Goal: Transaction & Acquisition: Purchase product/service

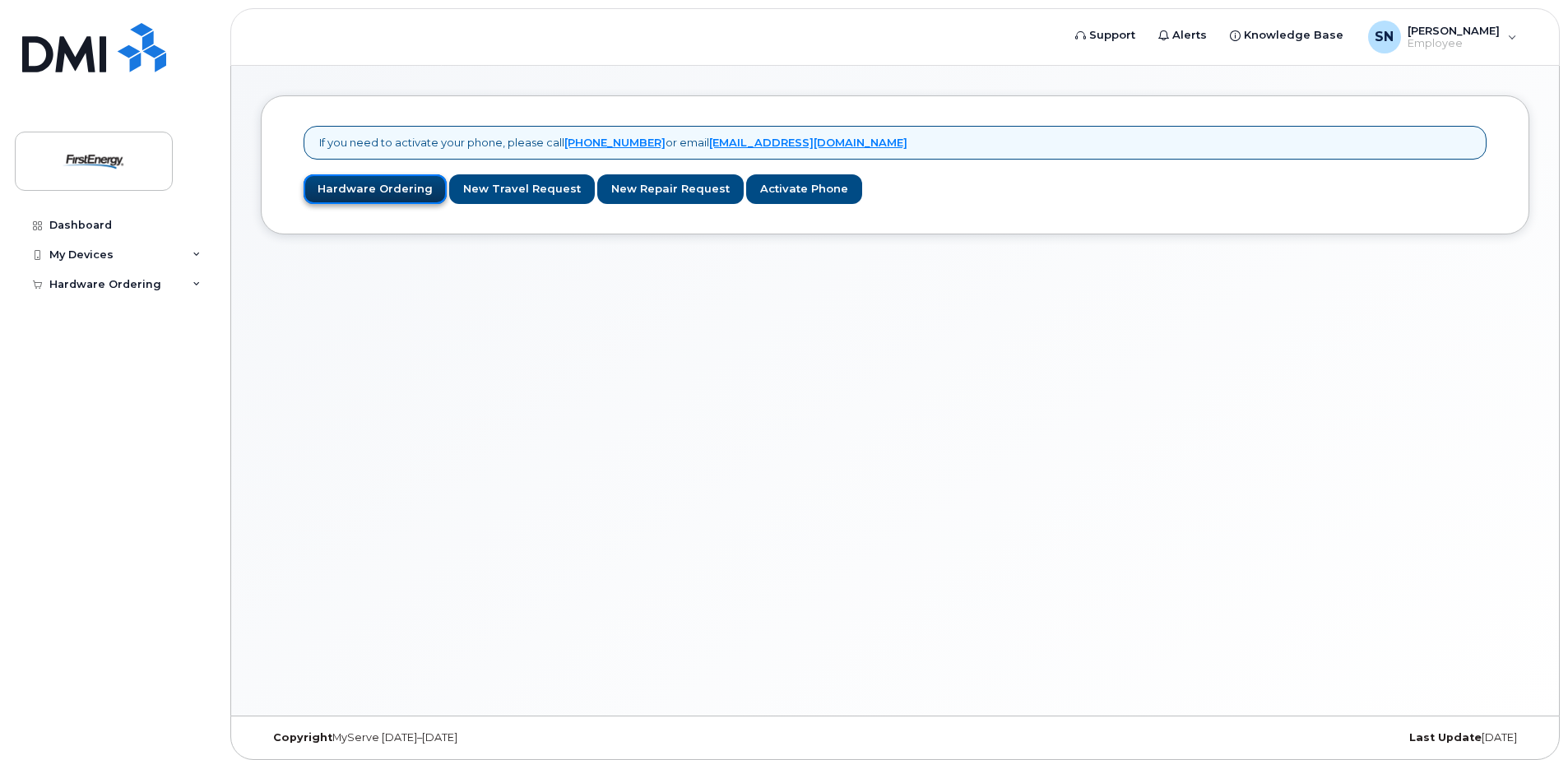
click at [375, 191] on link "Hardware Ordering" at bounding box center [374, 190] width 143 height 31
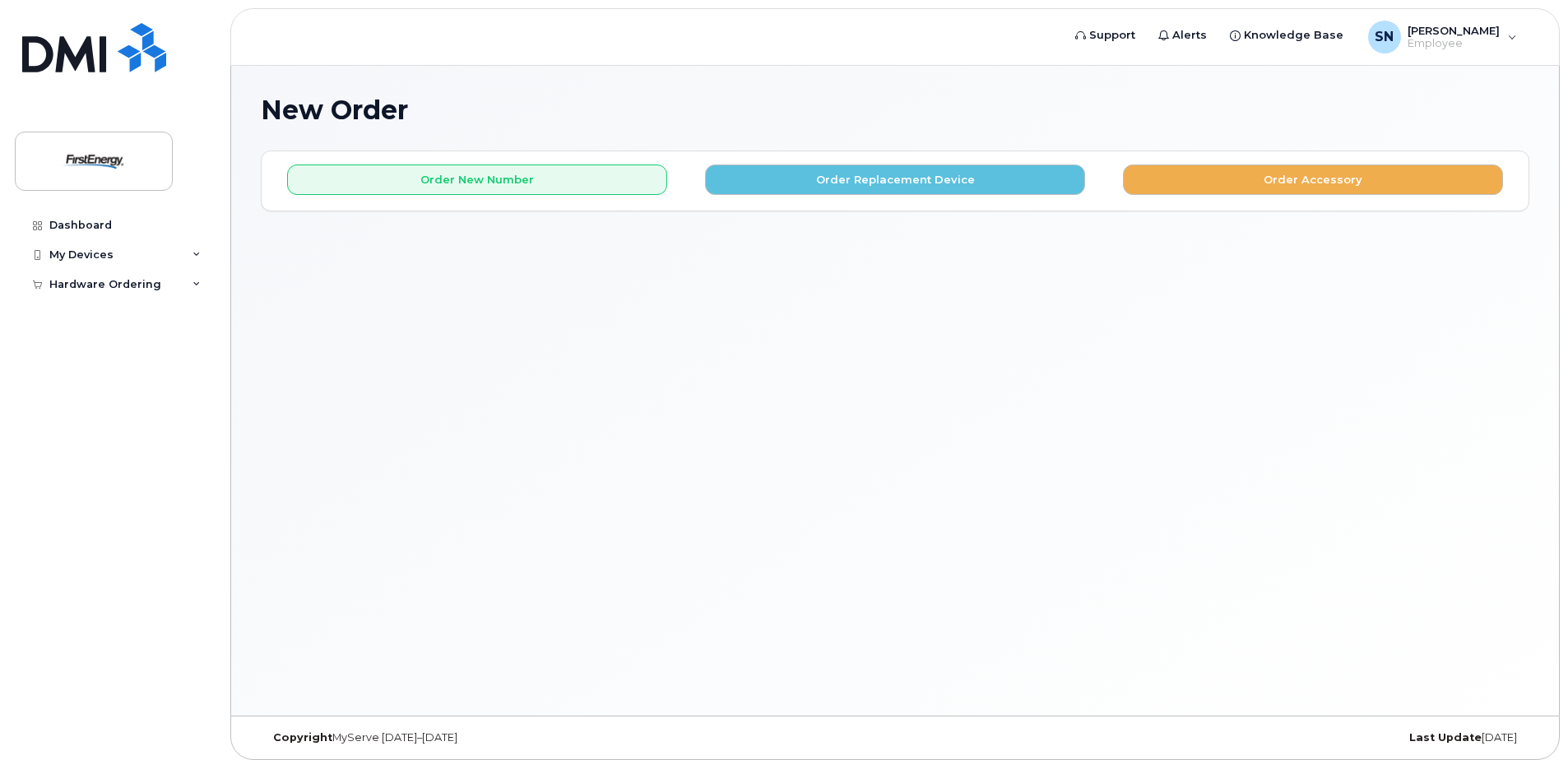
click at [1343, 409] on div "New Order × Share This Order If you want to allow others to create or edit orde…" at bounding box center [895, 391] width 1327 height 650
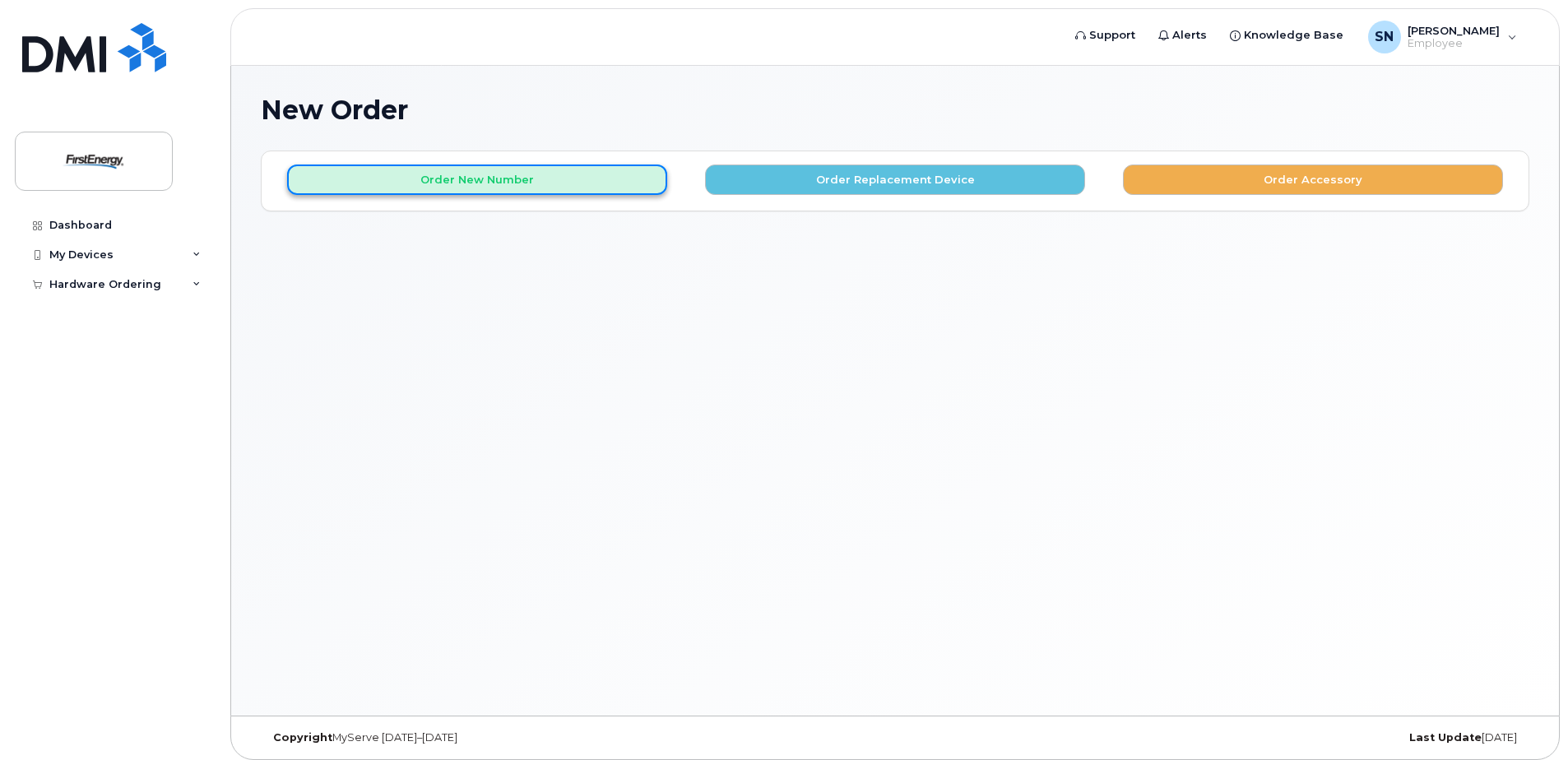
click at [439, 177] on button "Order New Number" at bounding box center [477, 180] width 380 height 31
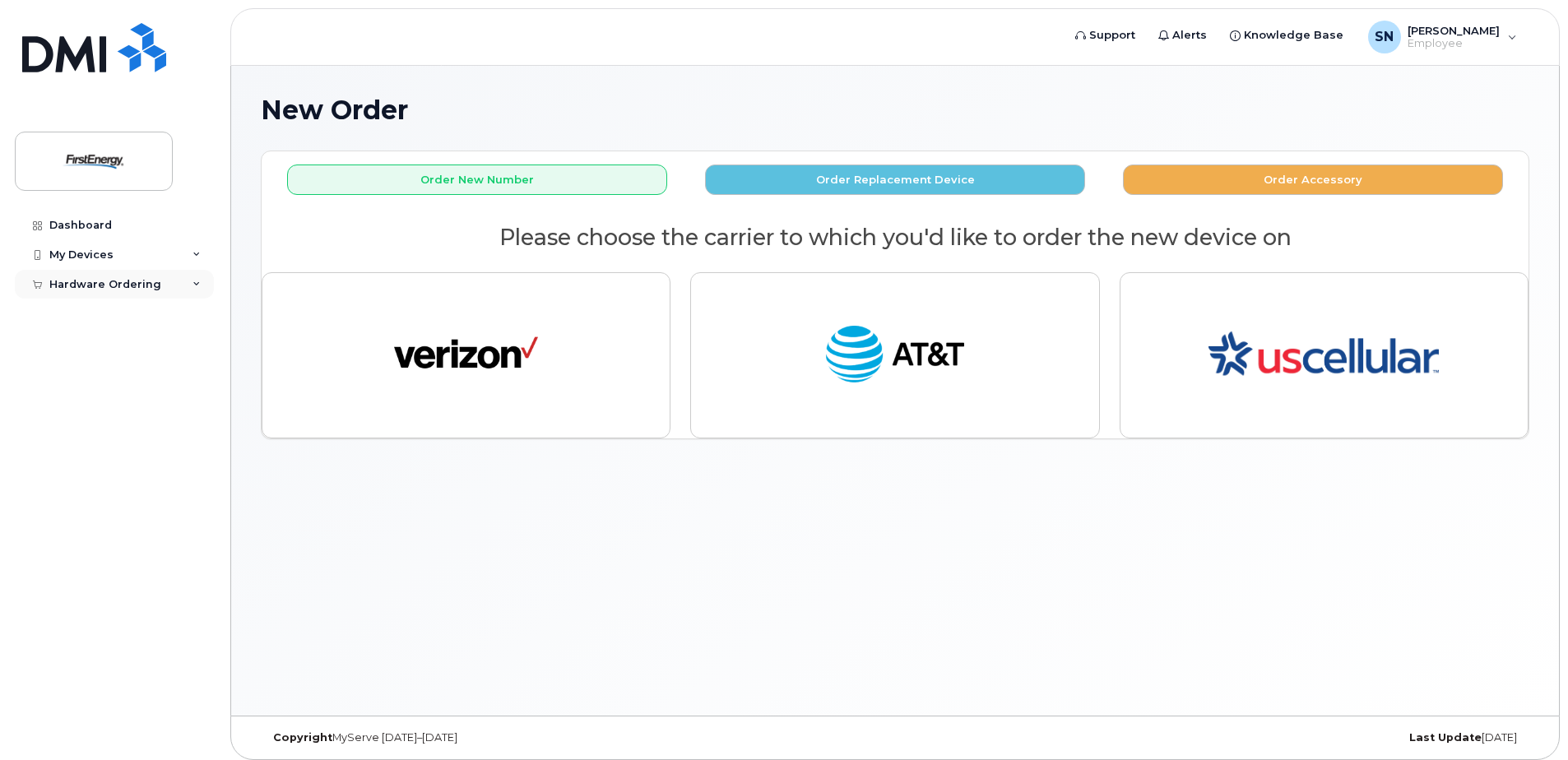
click at [194, 283] on icon at bounding box center [196, 284] width 9 height 9
click at [106, 312] on div "New Order" at bounding box center [87, 313] width 62 height 14
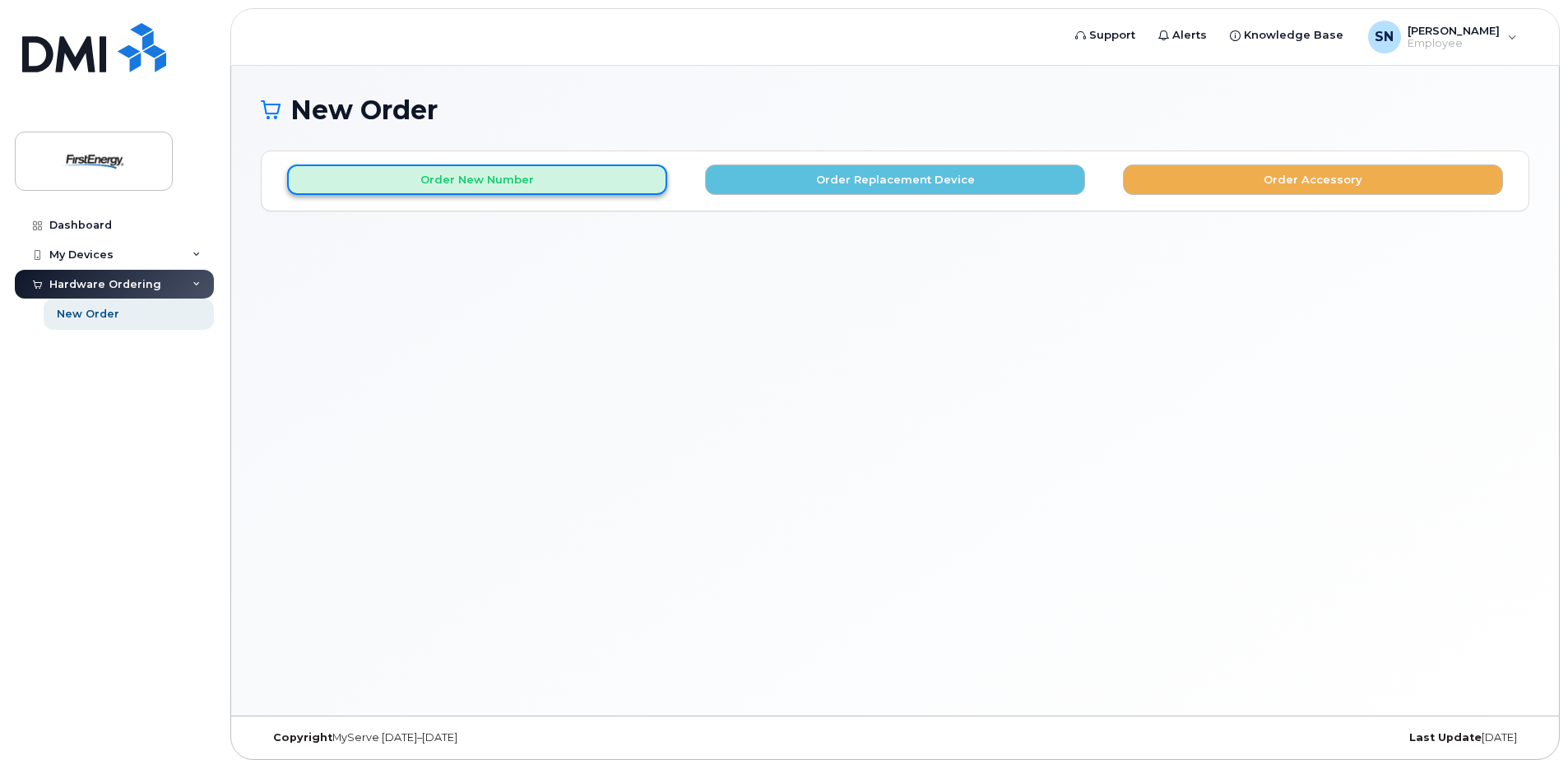
click at [454, 184] on button "Order New Number" at bounding box center [477, 180] width 380 height 31
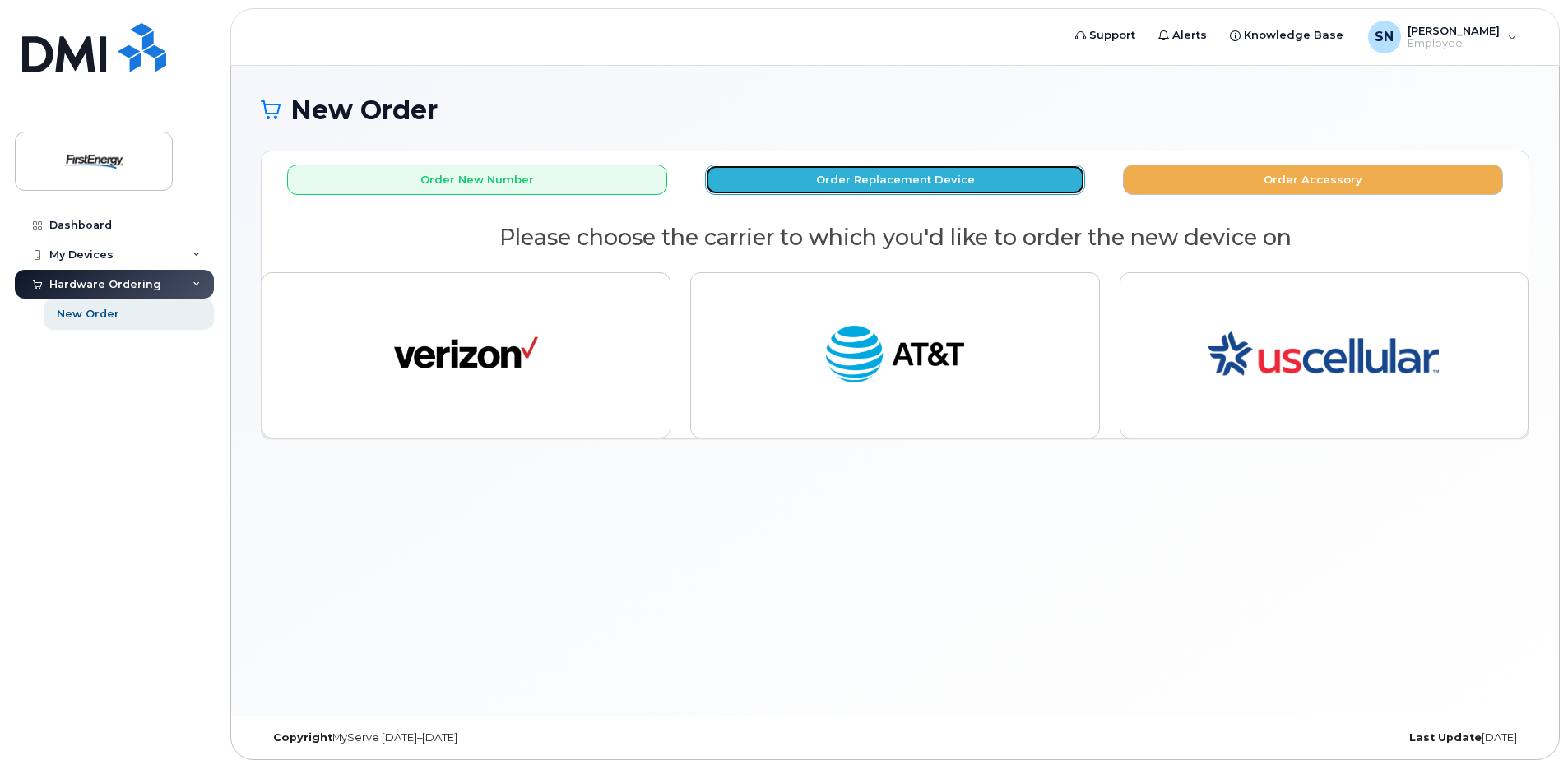
click at [917, 181] on button "Order Replacement Device" at bounding box center [895, 180] width 380 height 31
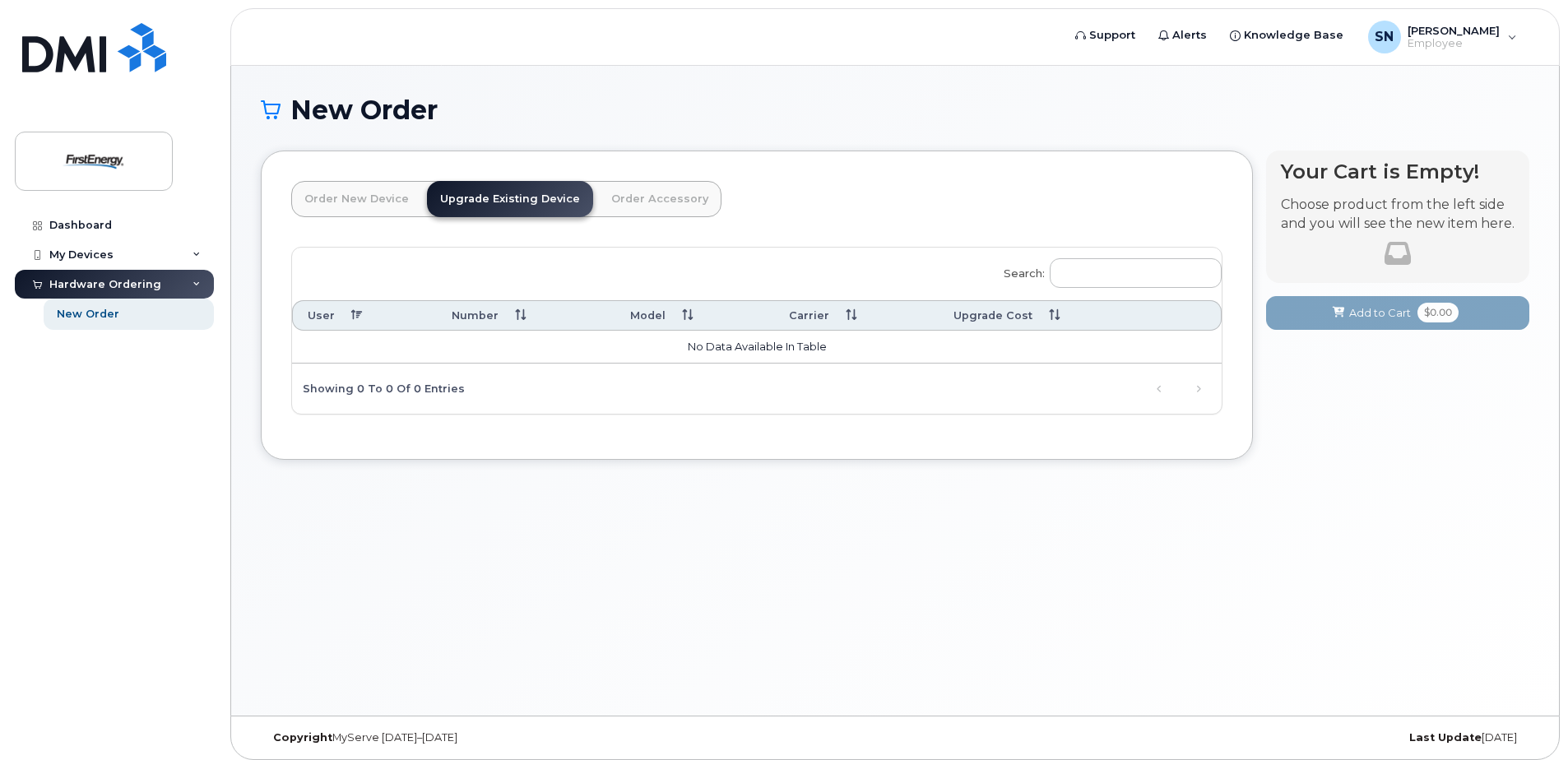
click at [374, 198] on link "Order New Device" at bounding box center [356, 199] width 131 height 37
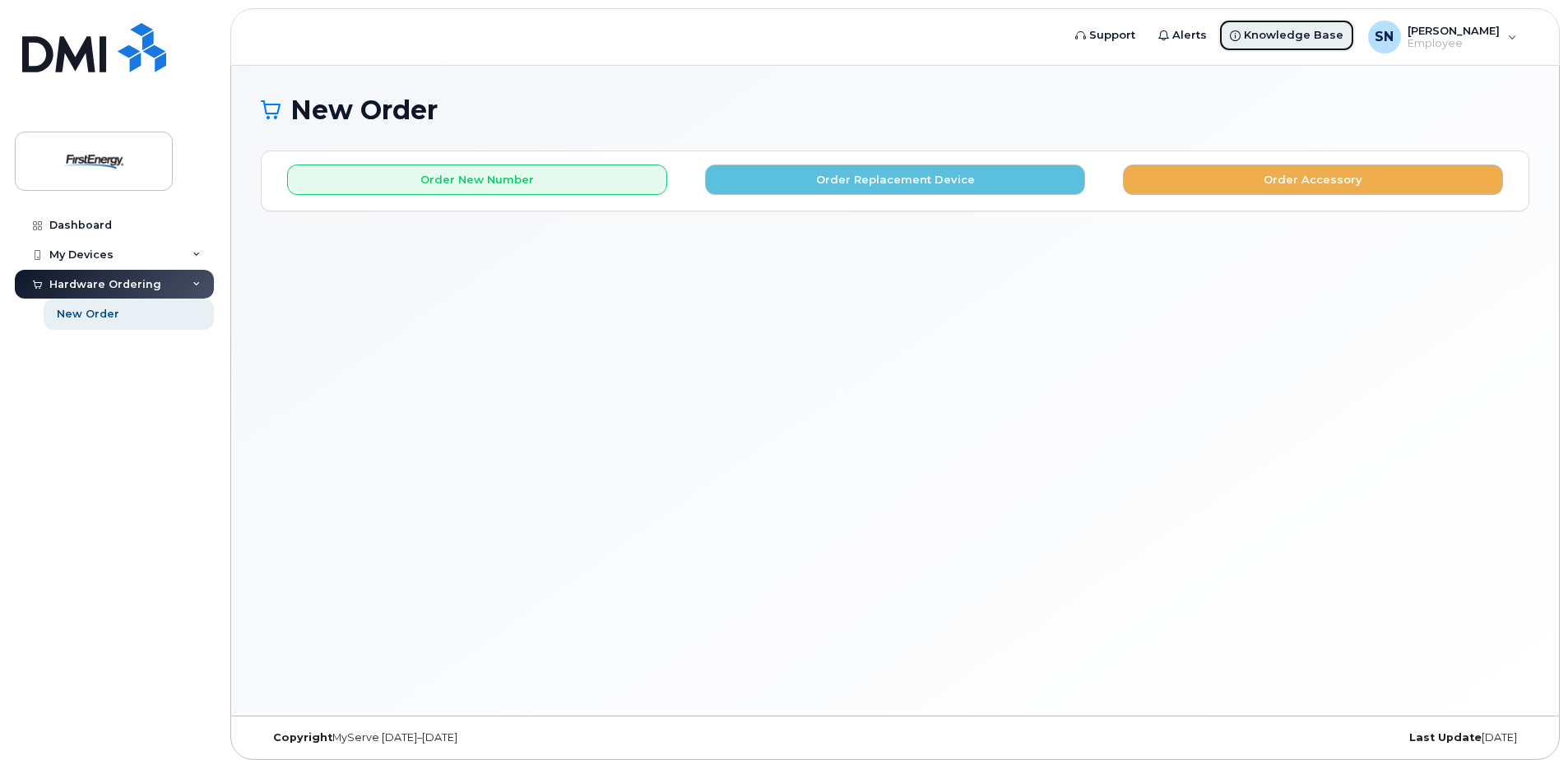
click at [1330, 35] on span "Knowledge Base" at bounding box center [1293, 35] width 100 height 16
click at [1510, 43] on div "SN Snyder, Nancy Employee" at bounding box center [1441, 37] width 172 height 33
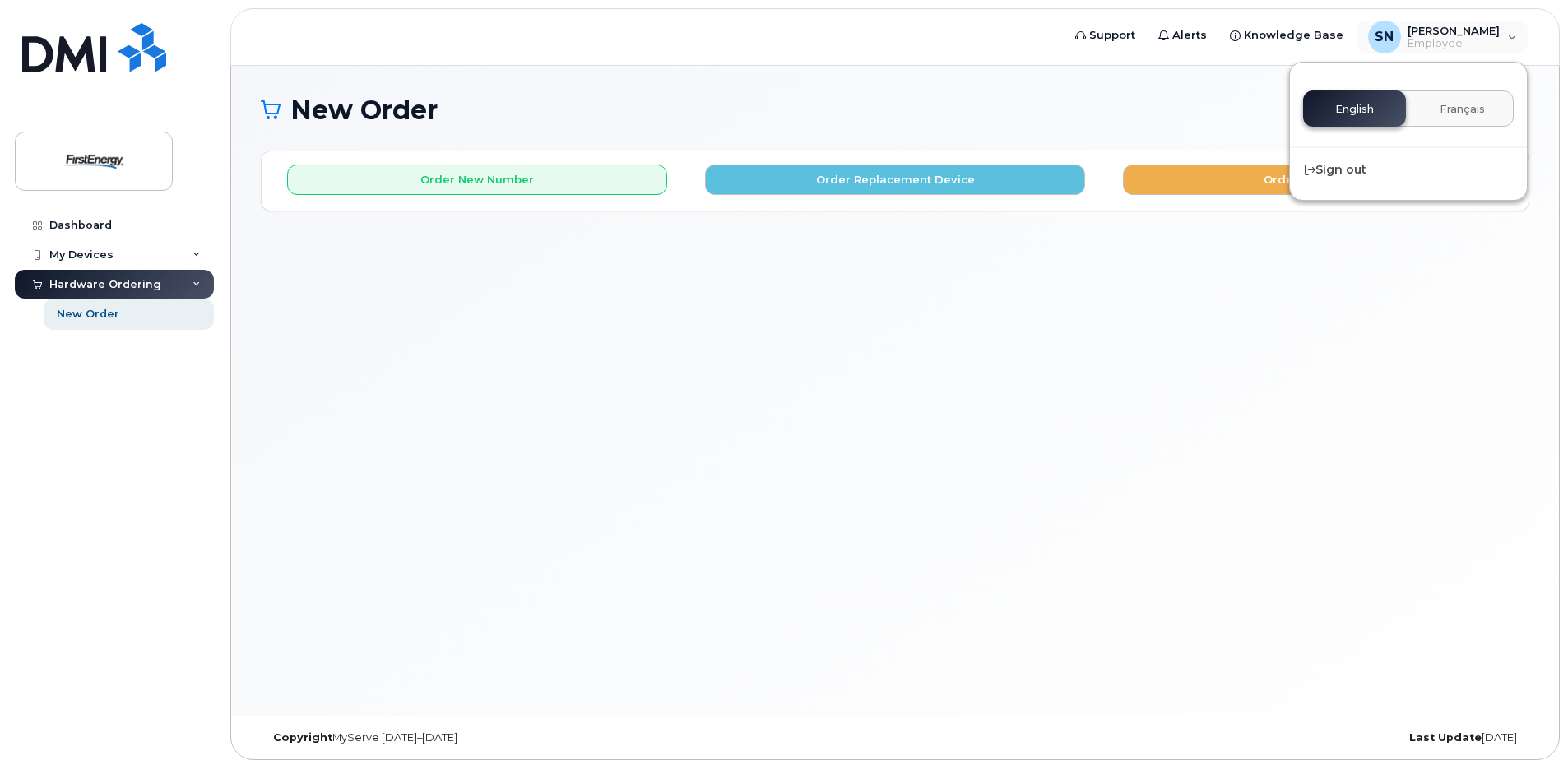
click at [1327, 291] on div "New Order × Share This Order If you want to allow others to create or edit orde…" at bounding box center [895, 391] width 1327 height 650
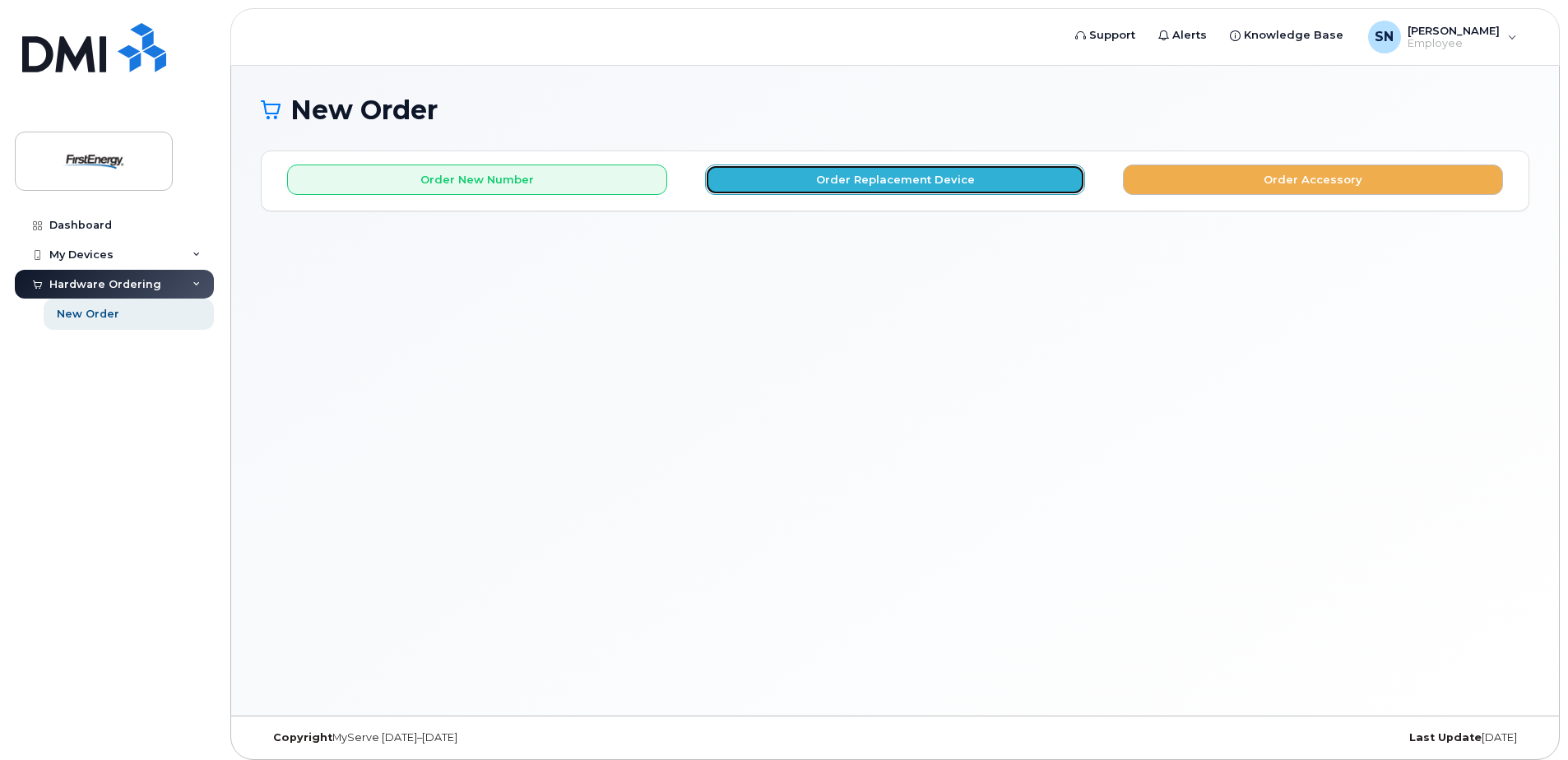
click at [869, 179] on button "Order Replacement Device" at bounding box center [895, 180] width 380 height 31
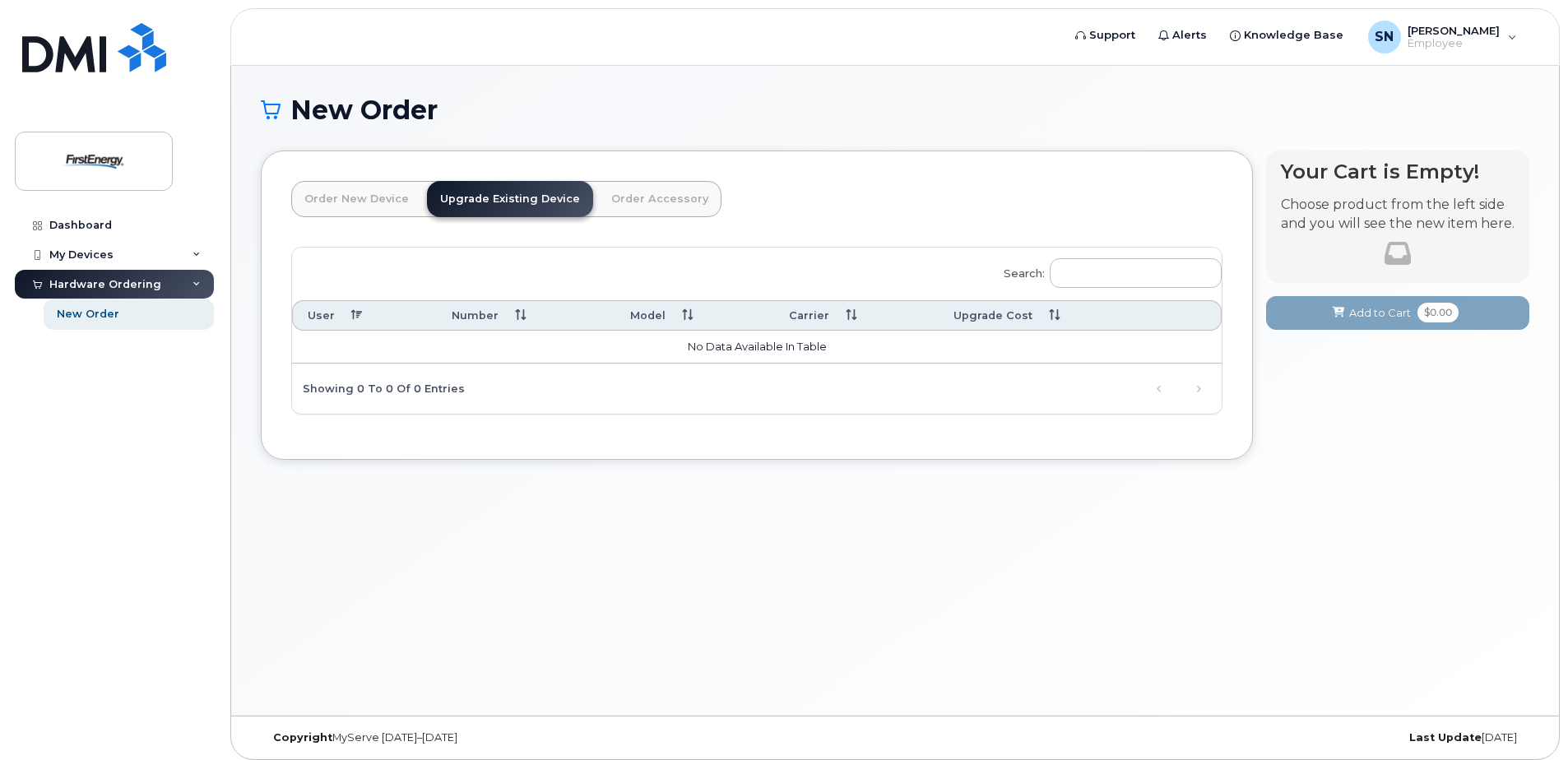
click at [616, 204] on link "Order Accessory" at bounding box center [660, 199] width 123 height 37
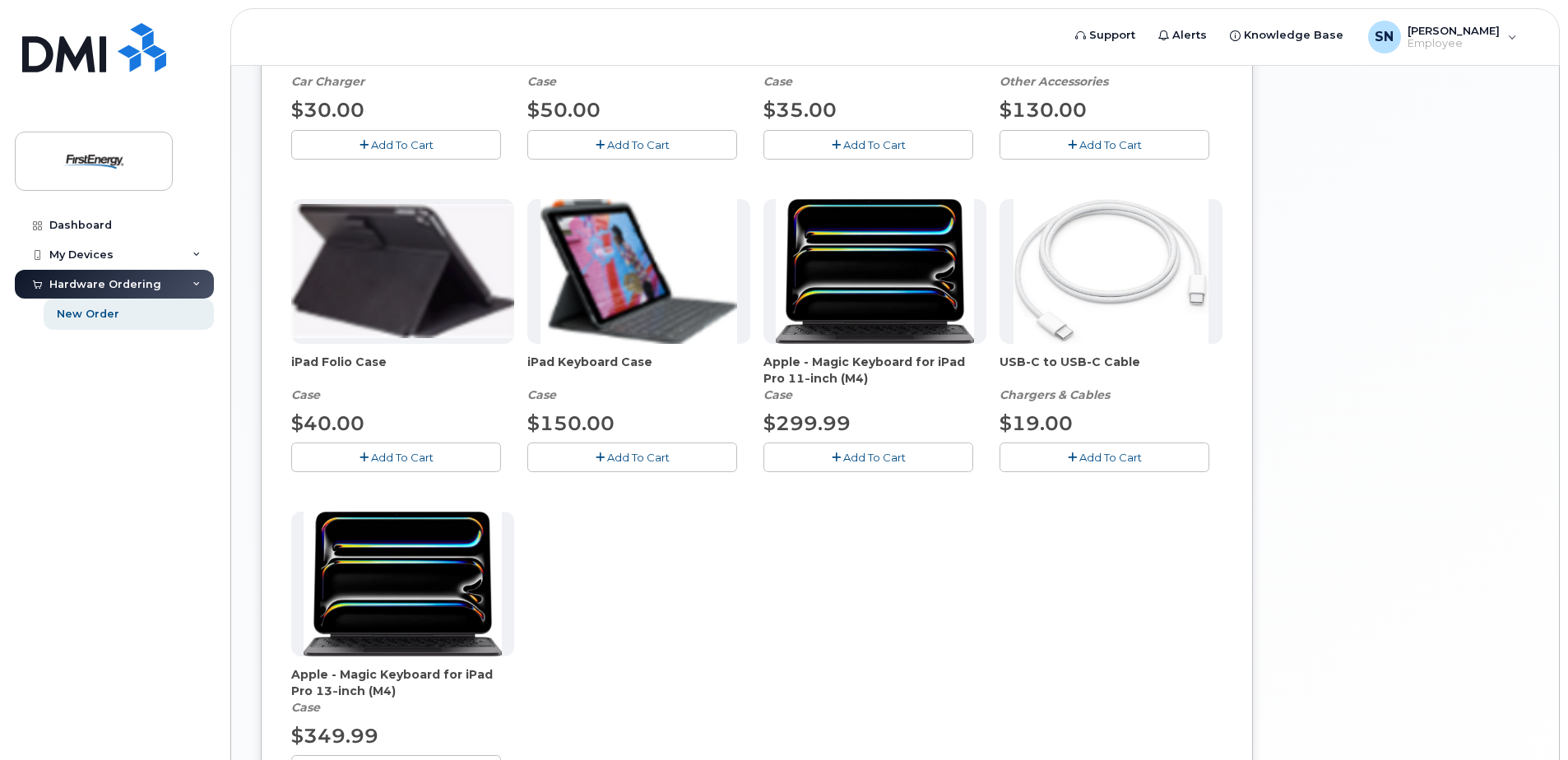
scroll to position [494, 0]
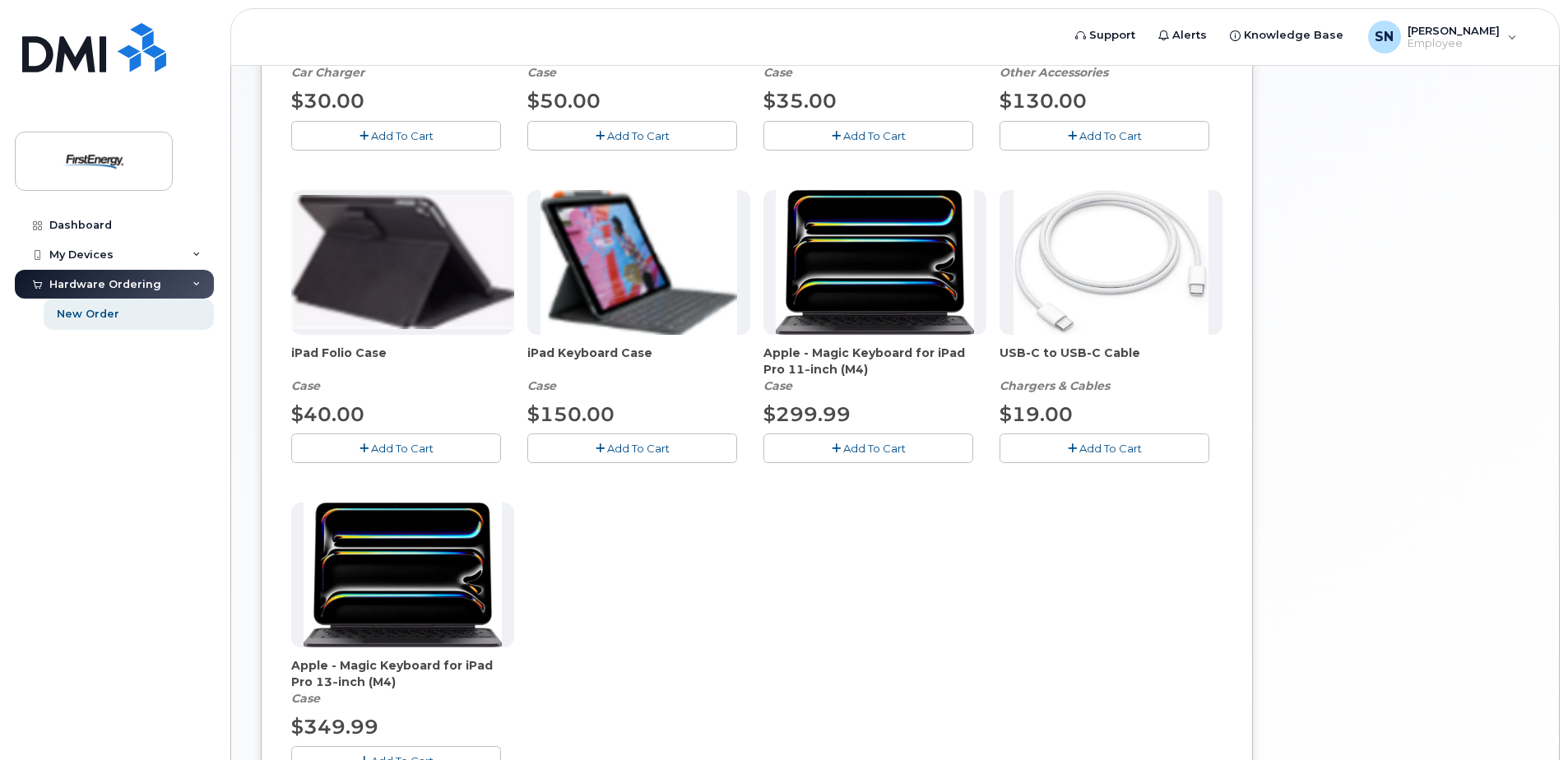
click at [146, 285] on div "Hardware Ordering" at bounding box center [105, 285] width 111 height 13
click at [108, 255] on div "My Devices" at bounding box center [81, 256] width 64 height 13
click at [86, 284] on div "Add Device" at bounding box center [89, 285] width 65 height 14
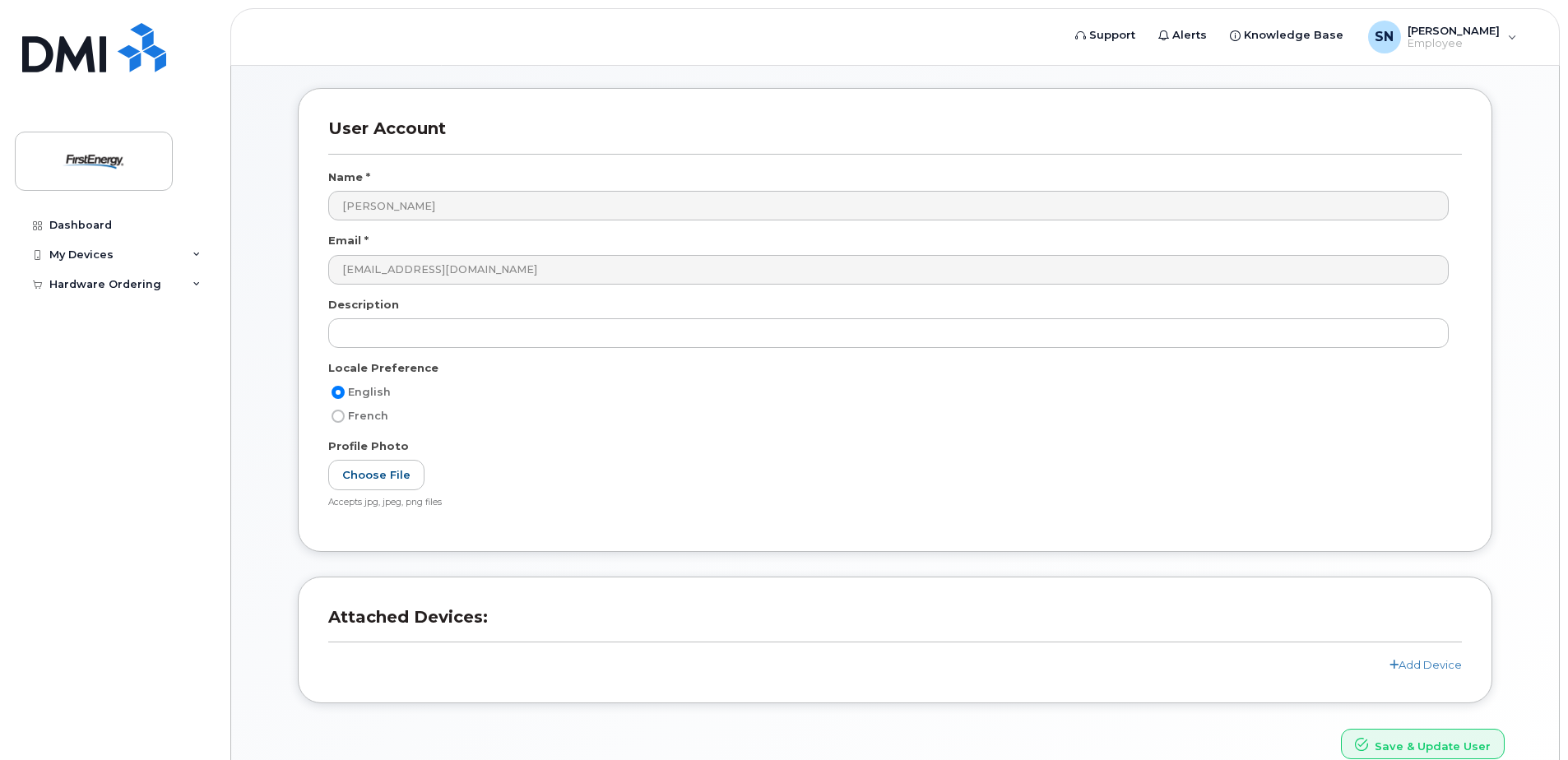
scroll to position [145, 0]
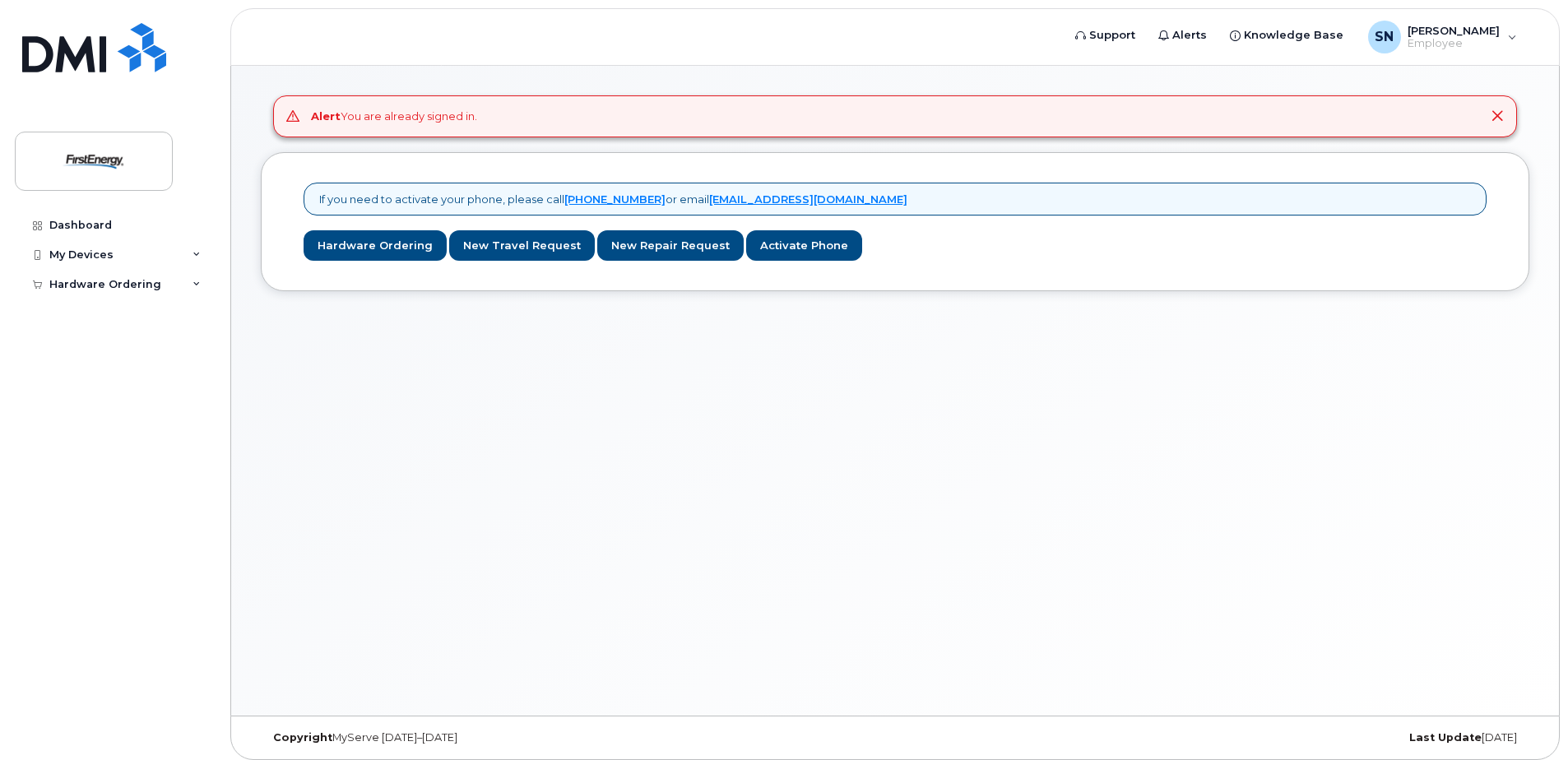
click at [946, 334] on div "Alert You are already signed in. If you need to activate your phone, please cal…" at bounding box center [895, 391] width 1327 height 650
click at [369, 248] on link "Hardware Ordering" at bounding box center [374, 246] width 143 height 31
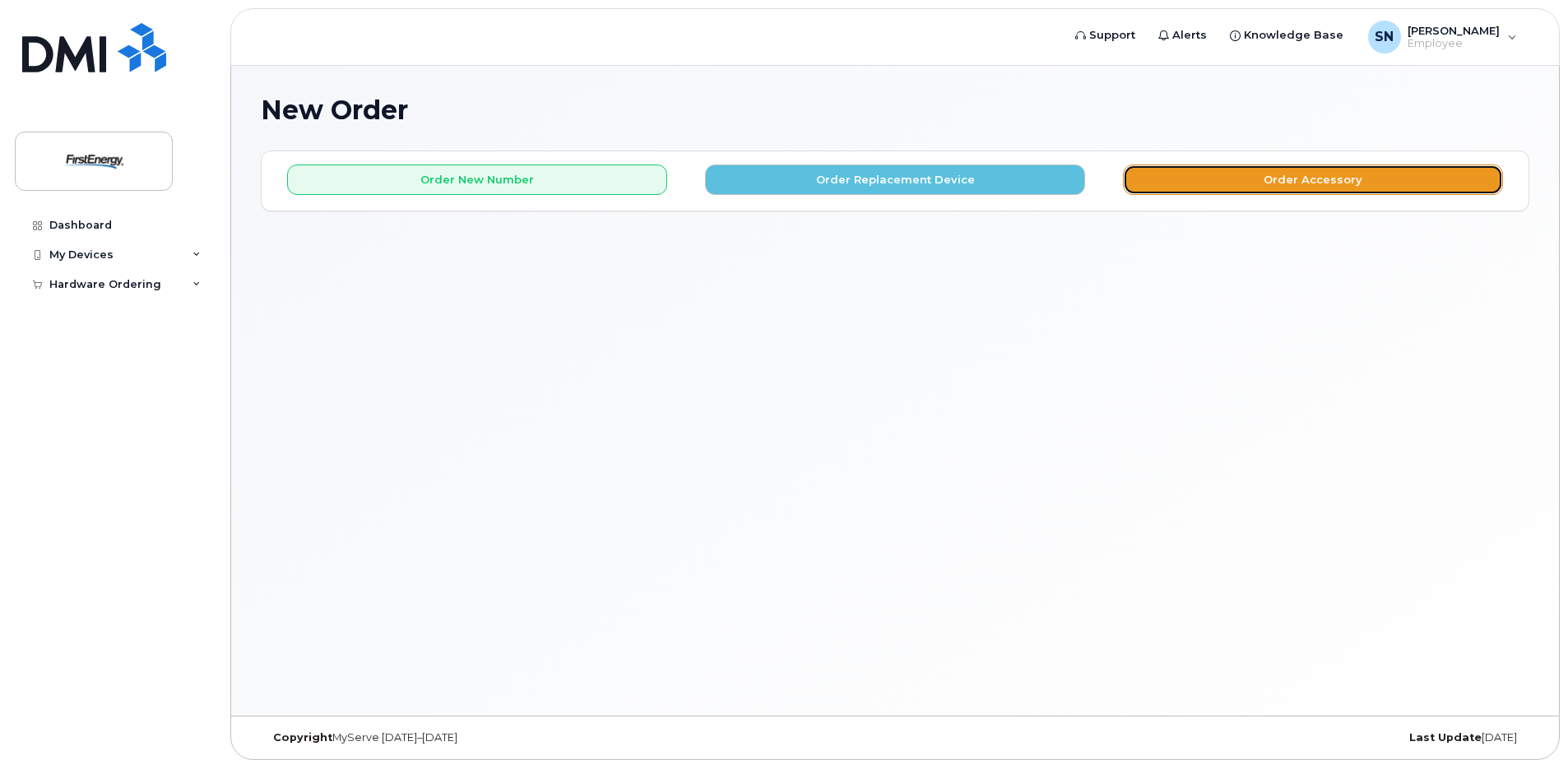
click at [1309, 181] on button "Order Accessory" at bounding box center [1313, 180] width 380 height 31
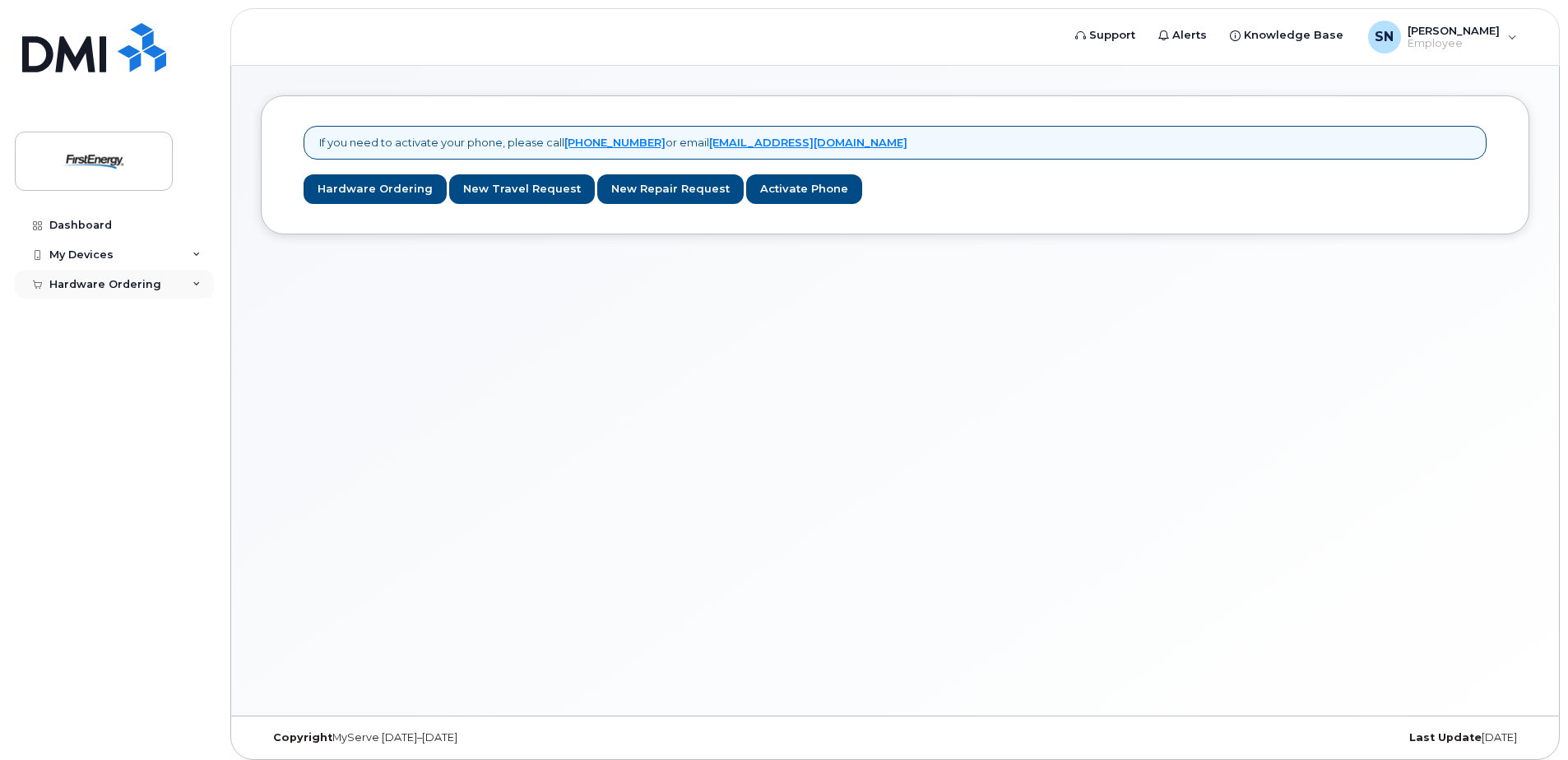
click at [96, 282] on div "Hardware Ordering" at bounding box center [105, 285] width 111 height 13
click at [82, 312] on div "New Order" at bounding box center [87, 313] width 62 height 14
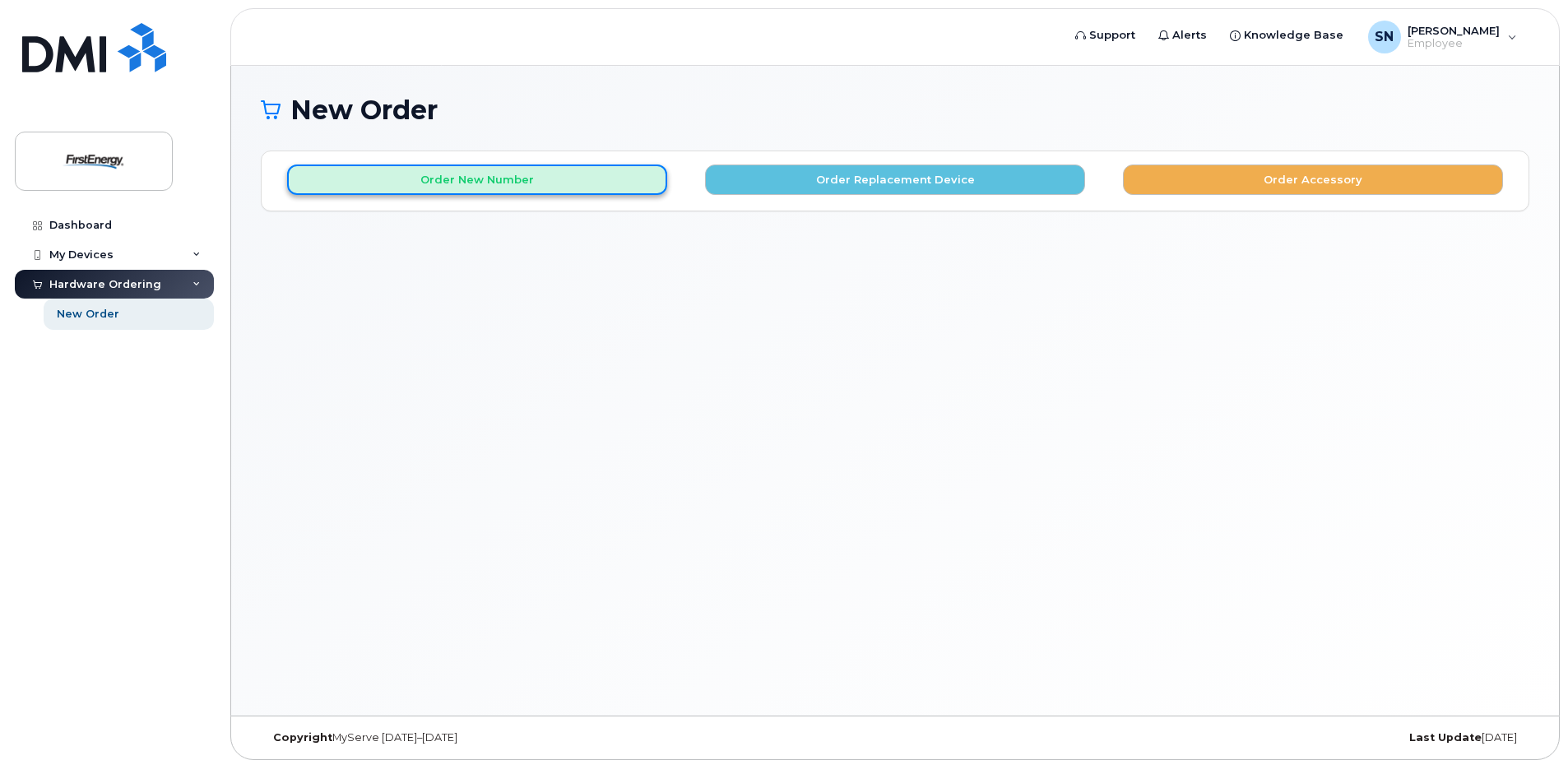
click at [442, 183] on button "Order New Number" at bounding box center [477, 180] width 380 height 31
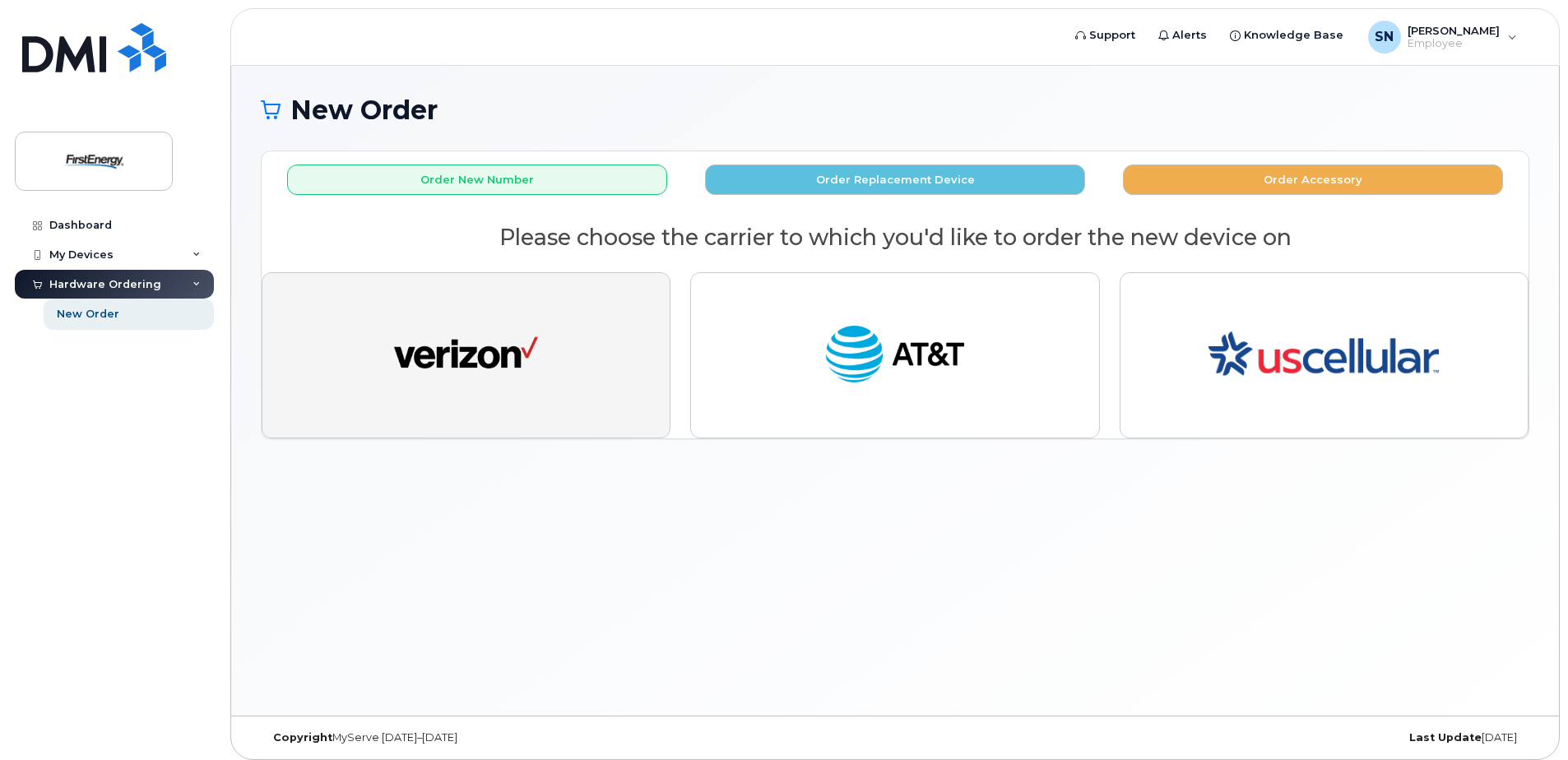
click at [464, 364] on img "button" at bounding box center [466, 355] width 144 height 74
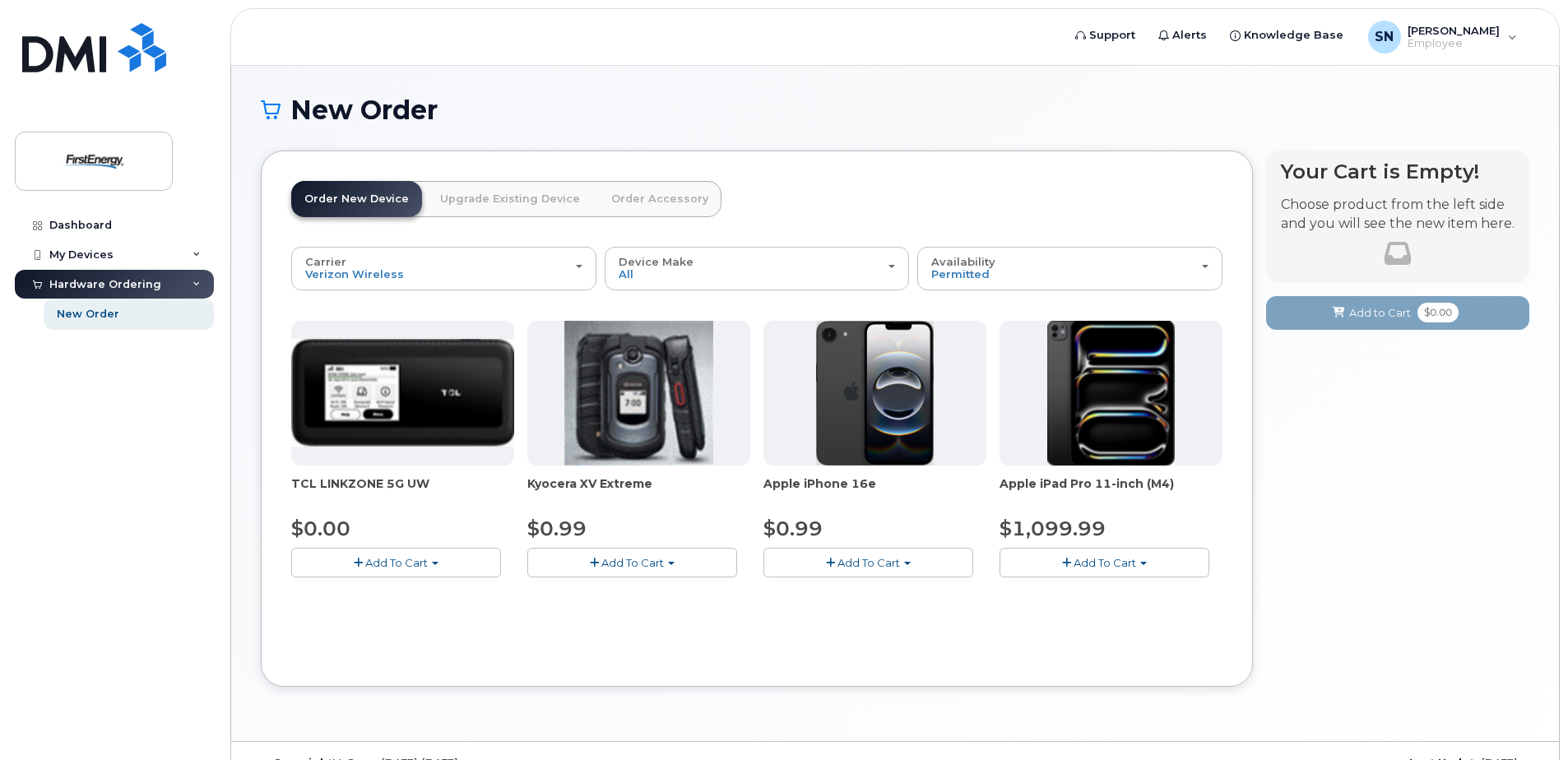
click at [1103, 391] on img at bounding box center [1110, 393] width 128 height 145
click at [1103, 563] on span "Add To Cart" at bounding box center [1104, 563] width 62 height 13
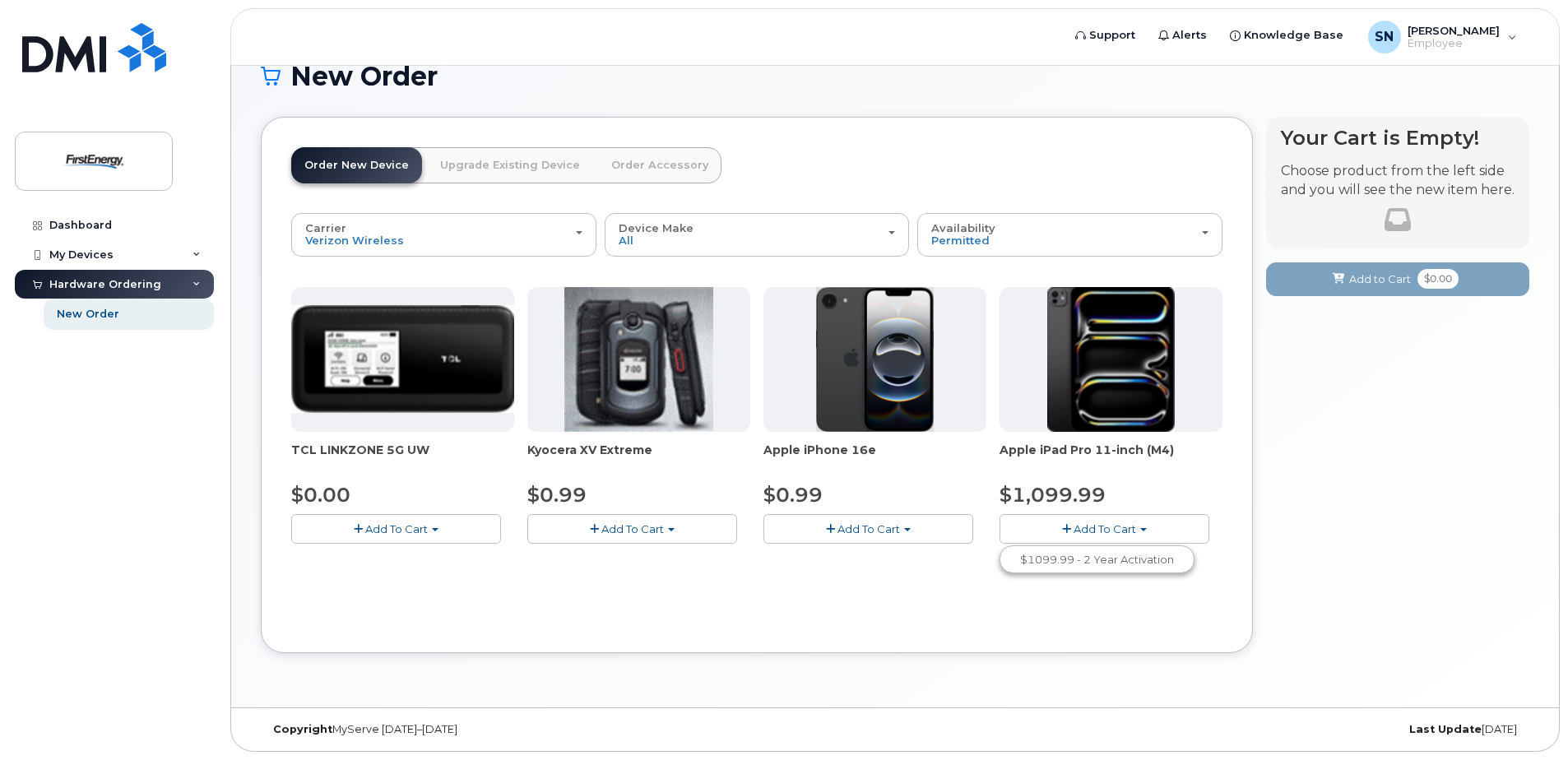
click at [1142, 527] on button "Add To Cart" at bounding box center [1104, 528] width 209 height 29
click at [1103, 529] on span "Add To Cart" at bounding box center [1104, 529] width 62 height 13
click at [1140, 532] on button "Add To Cart" at bounding box center [1104, 528] width 209 height 29
click at [1069, 527] on span "button" at bounding box center [1066, 529] width 9 height 11
click at [1072, 558] on link "$1099.99 - 2 Year Activation" at bounding box center [1097, 559] width 186 height 20
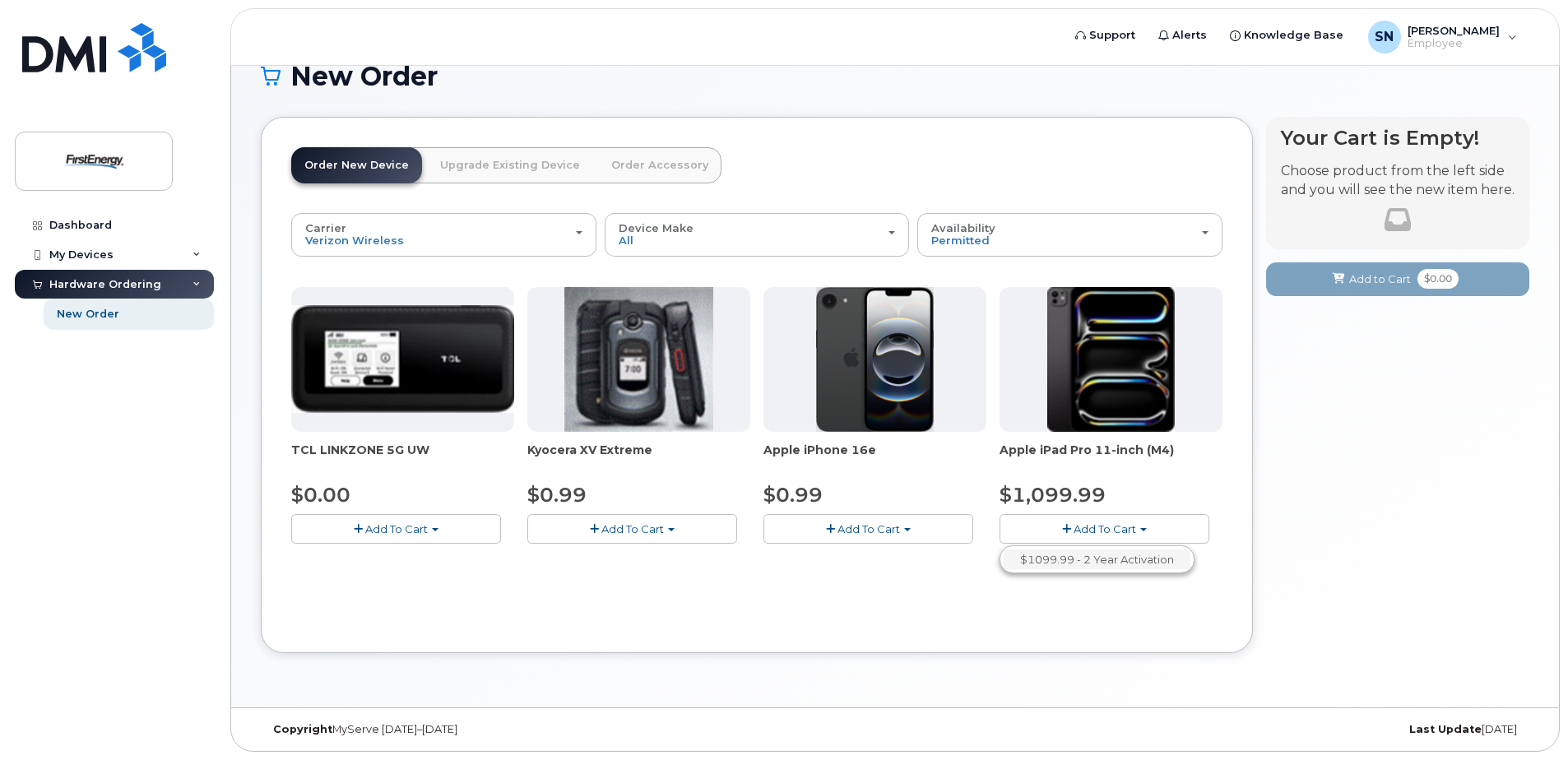
scroll to position [9, 0]
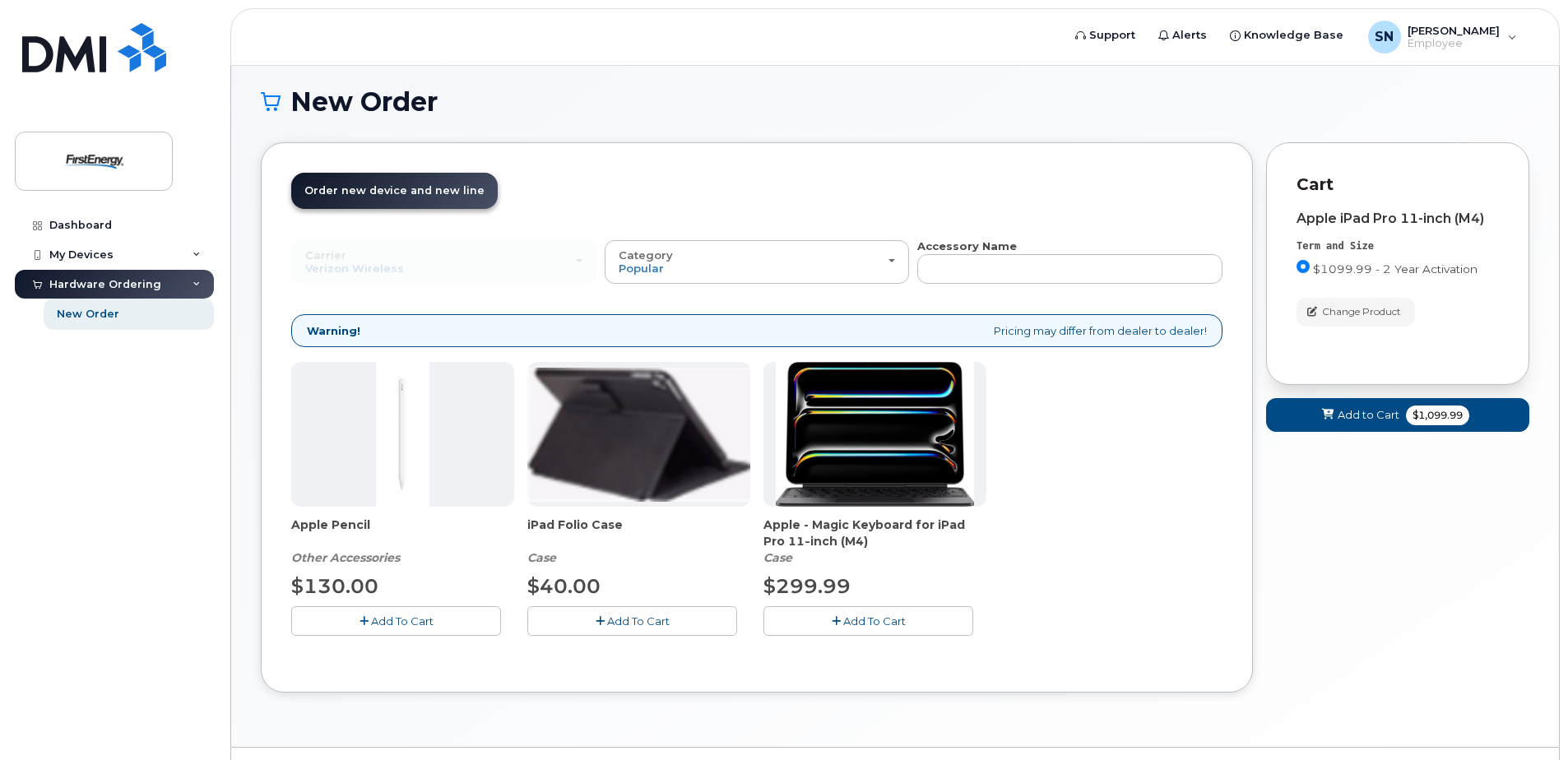
click at [872, 619] on span "Add To Cart" at bounding box center [874, 622] width 62 height 13
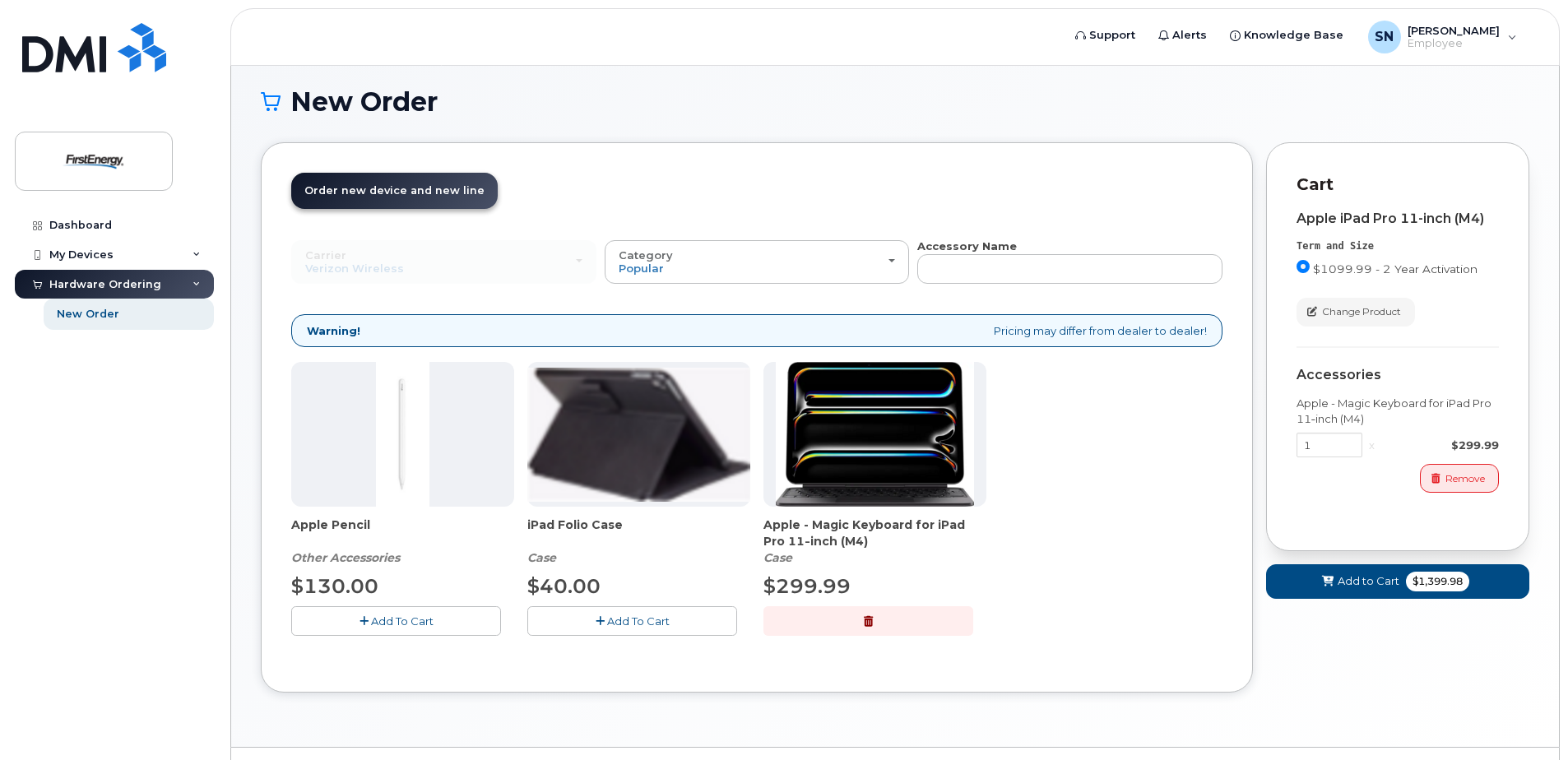
click at [878, 621] on button "button" at bounding box center [868, 621] width 209 height 29
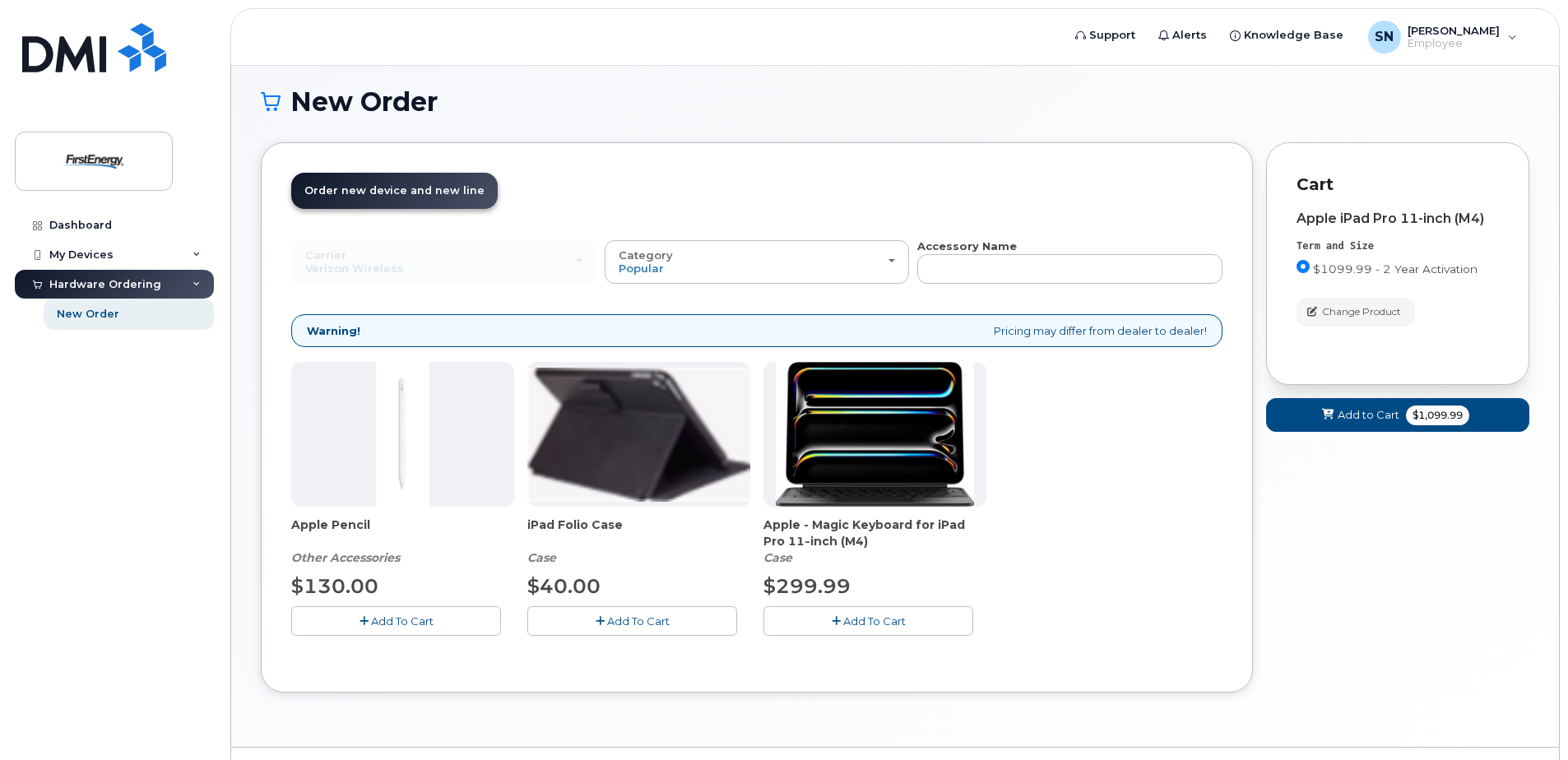
click at [579, 617] on button "Add To Cart" at bounding box center [632, 621] width 209 height 29
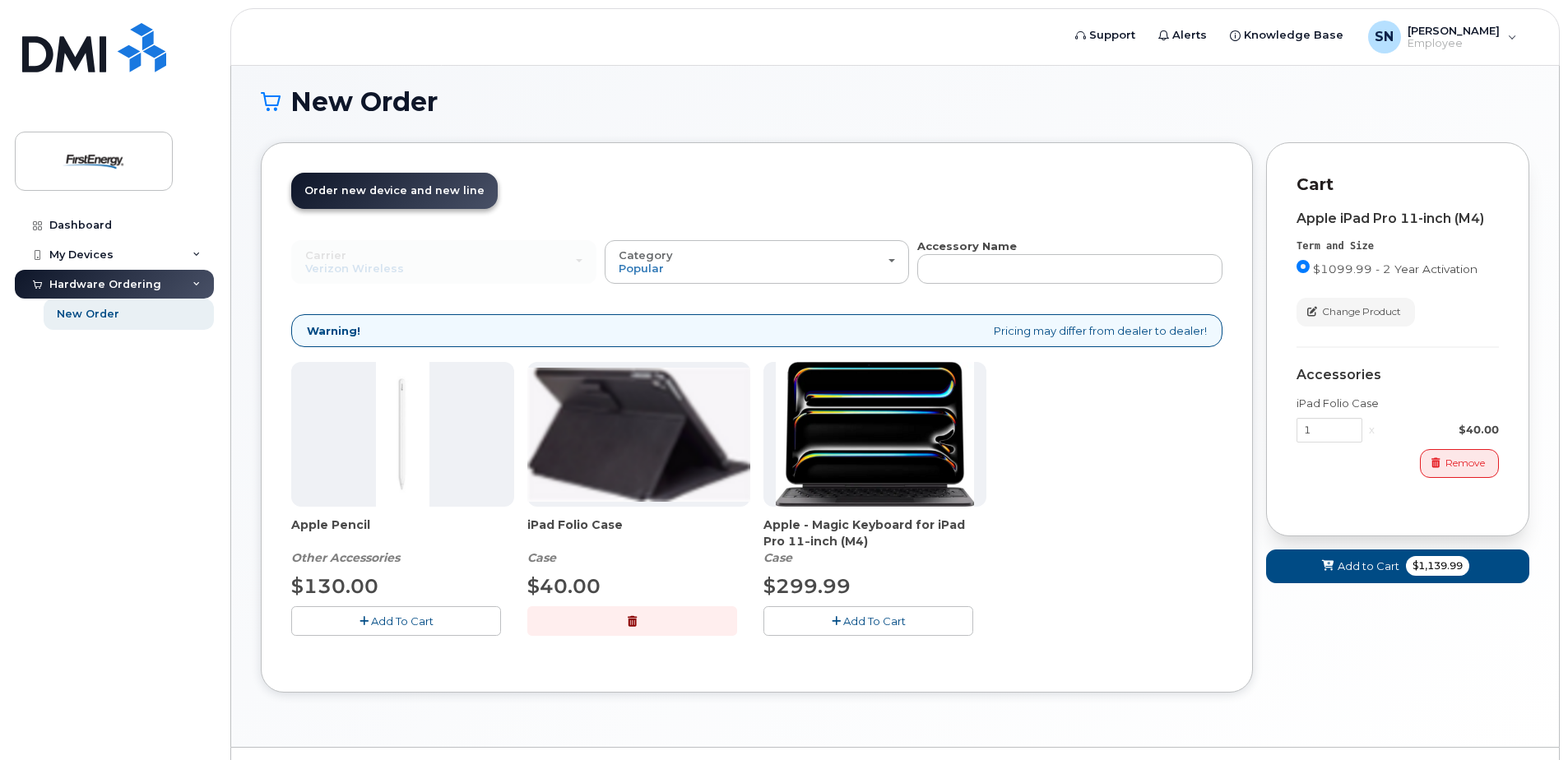
click at [387, 624] on span "Add To Cart" at bounding box center [401, 622] width 62 height 13
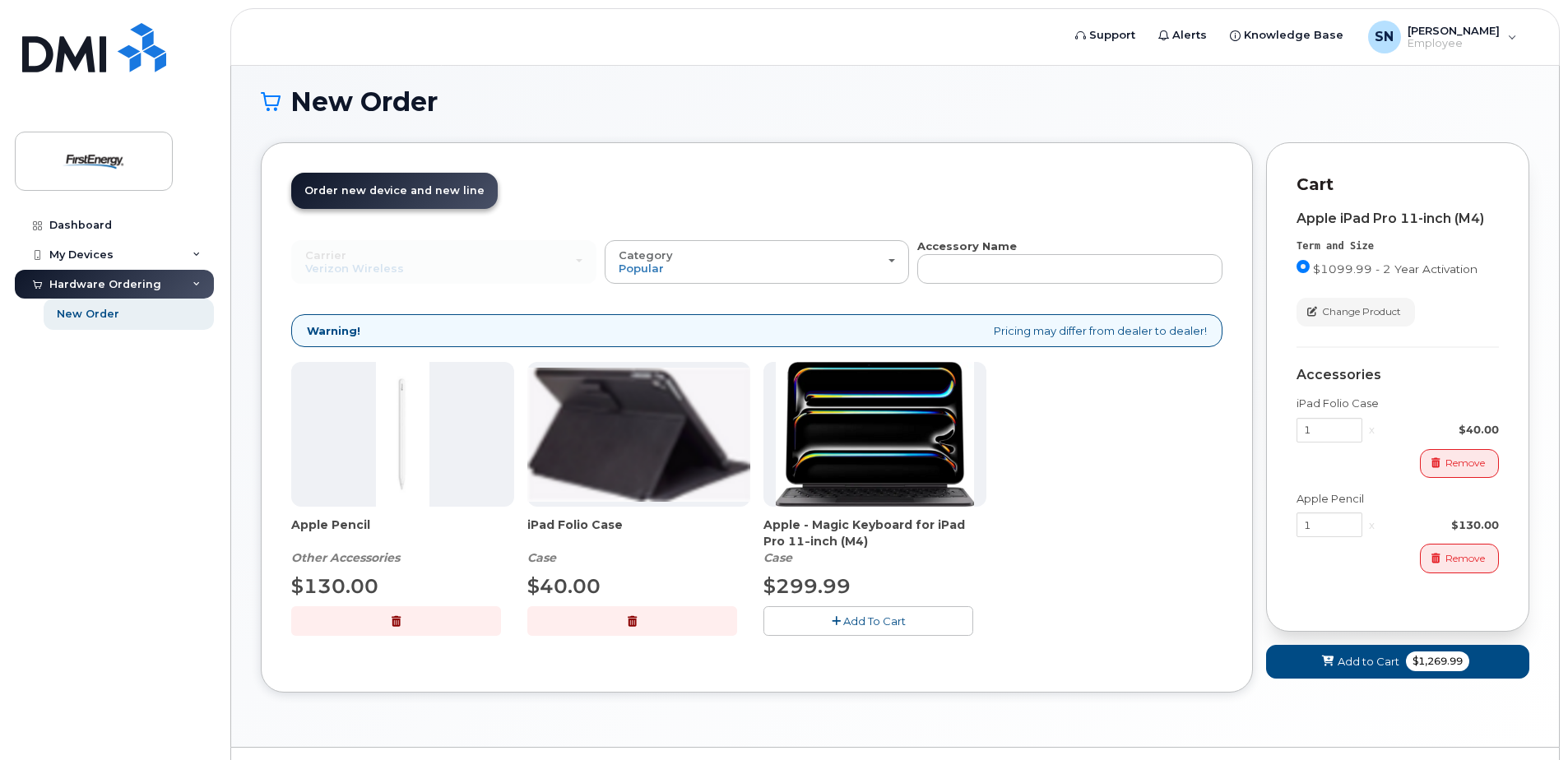
click at [1162, 441] on div "Apple Pencil Other Accessories $130.00 Add To Cart iPad Folio Case Case $40.00 …" at bounding box center [757, 512] width 931 height 300
click at [1363, 667] on span "Add to Cart" at bounding box center [1368, 662] width 61 height 15
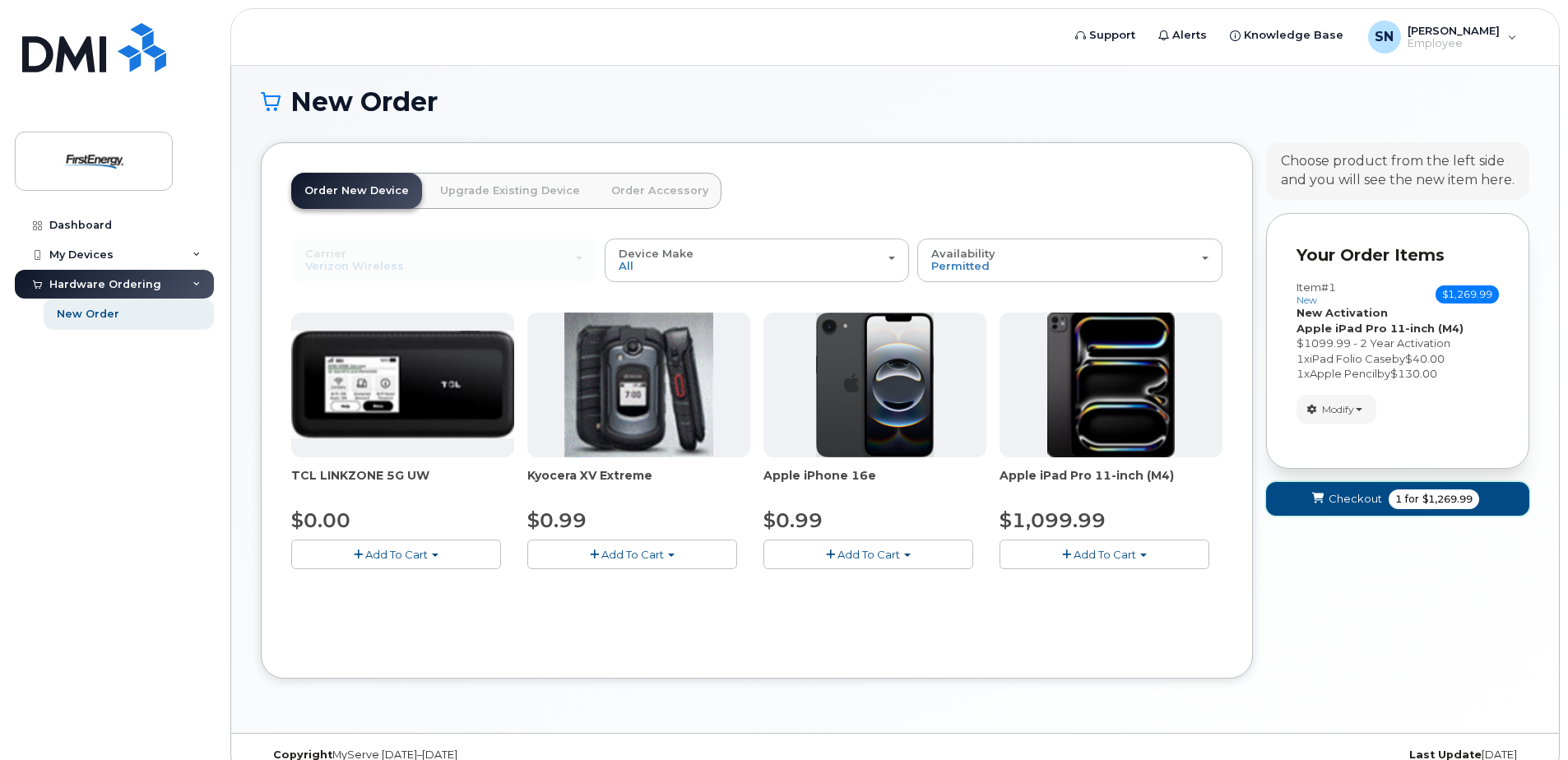
click at [1345, 499] on span "Checkout" at bounding box center [1355, 499] width 54 height 15
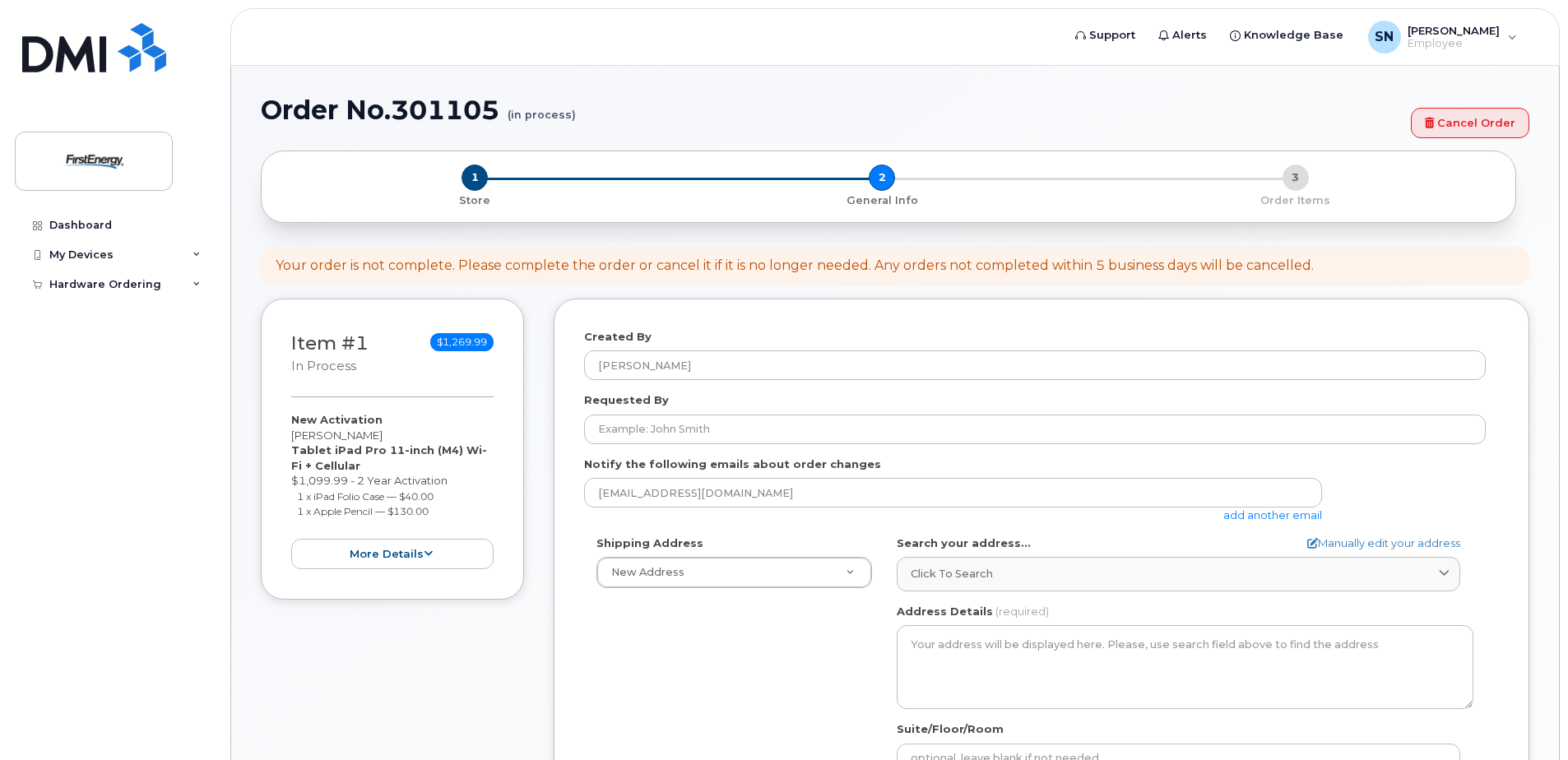
select select
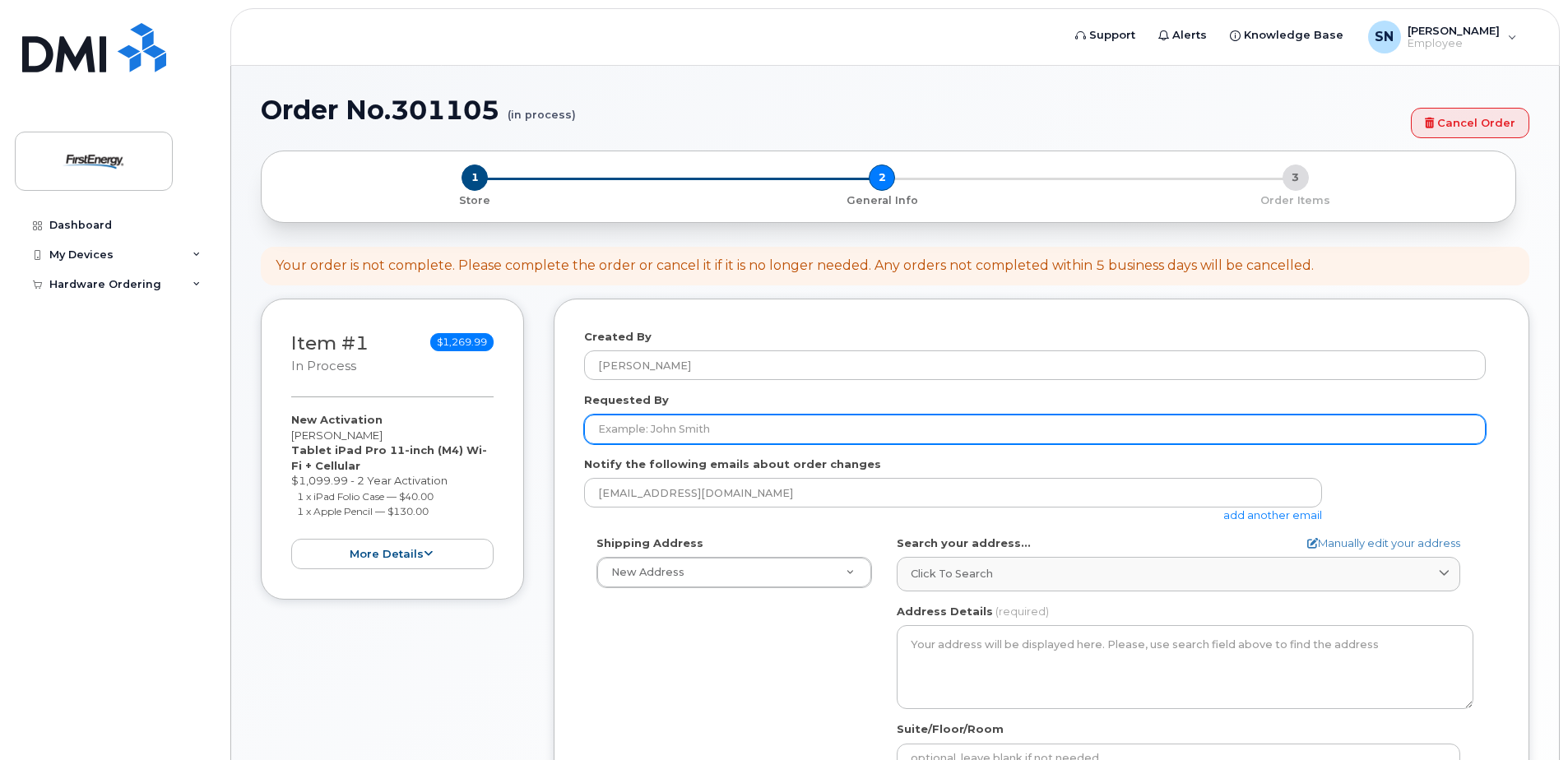
click at [676, 428] on input "Requested By" at bounding box center [1034, 429] width 902 height 30
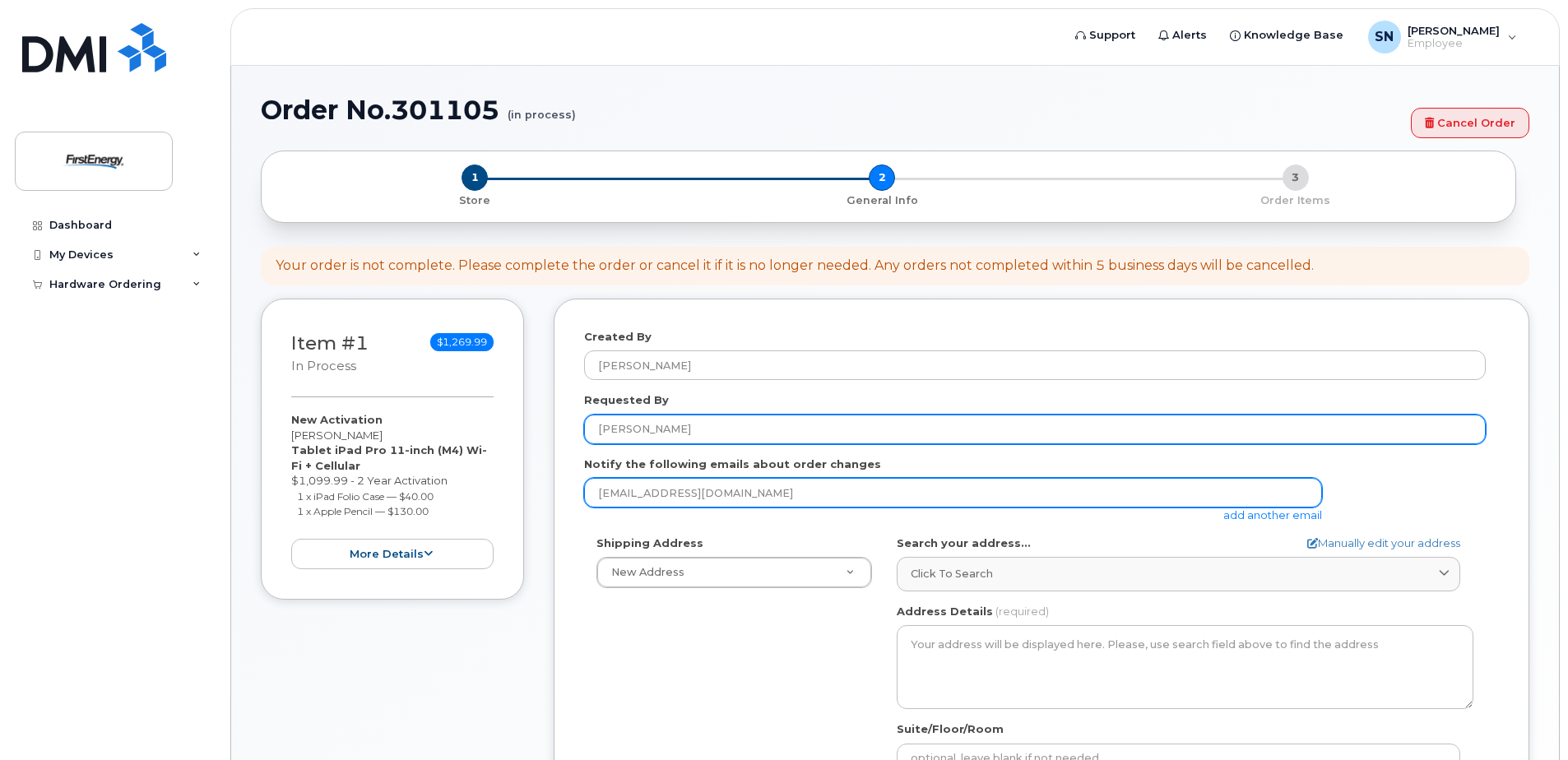
type input "[PERSON_NAME]"
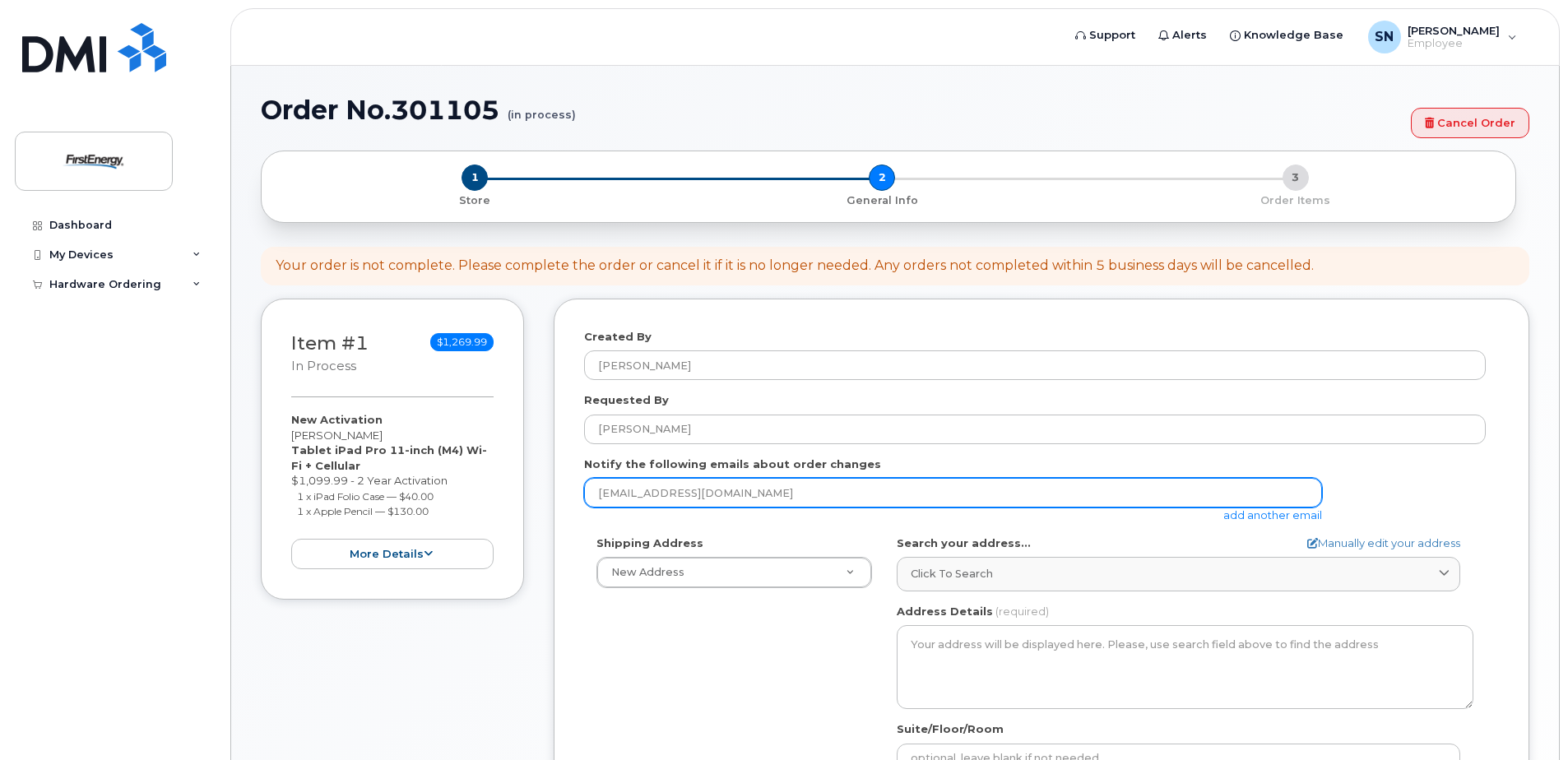
click at [771, 490] on input "[EMAIL_ADDRESS][DOMAIN_NAME]" at bounding box center [953, 493] width 737 height 30
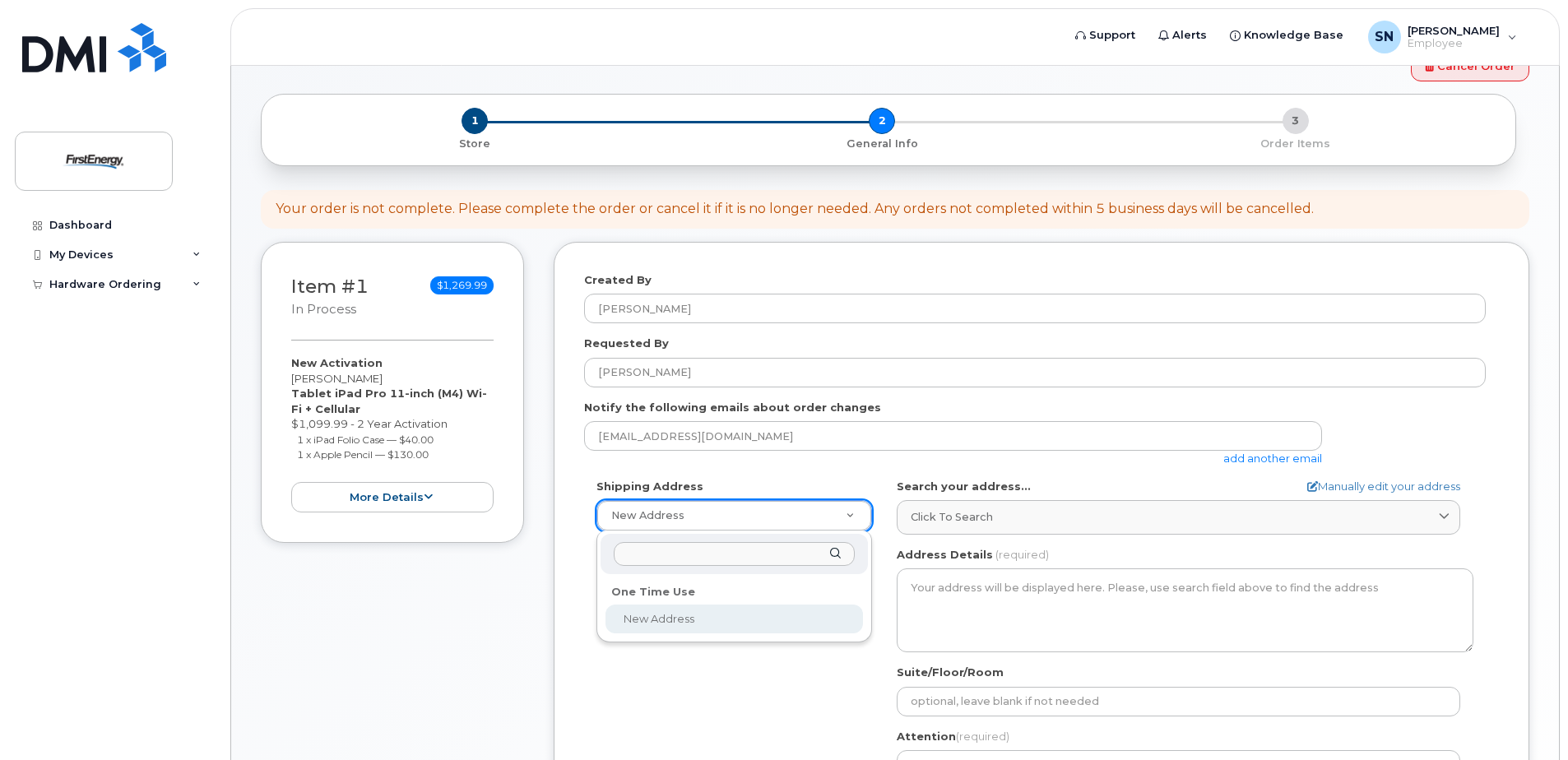
scroll to position [83, 0]
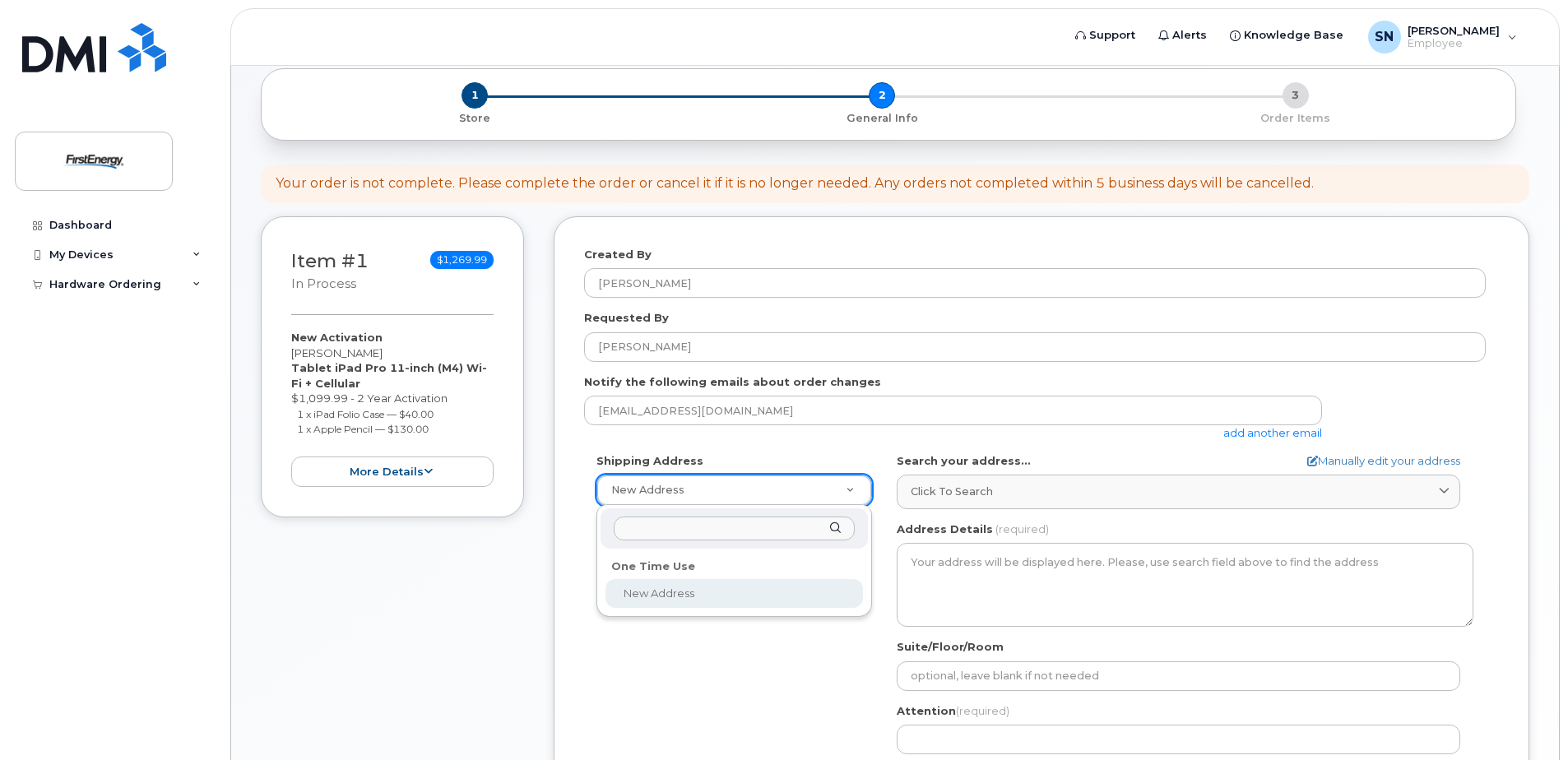
select select
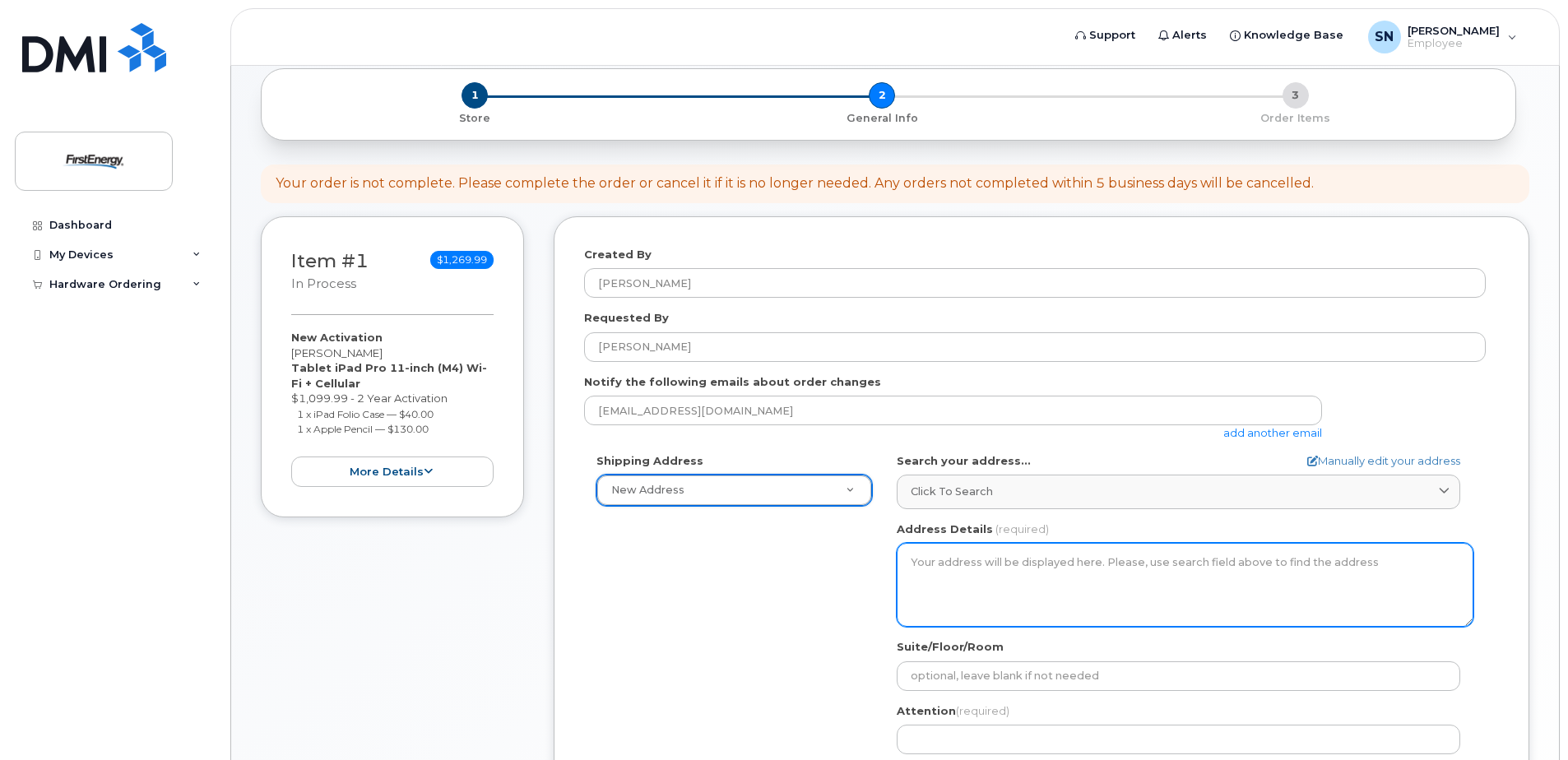
click at [979, 559] on textarea "Address Details" at bounding box center [1185, 584] width 576 height 84
click at [931, 567] on textarea "Address Details" at bounding box center [1185, 584] width 576 height 84
click at [944, 576] on textarea "Address Details" at bounding box center [1185, 584] width 576 height 84
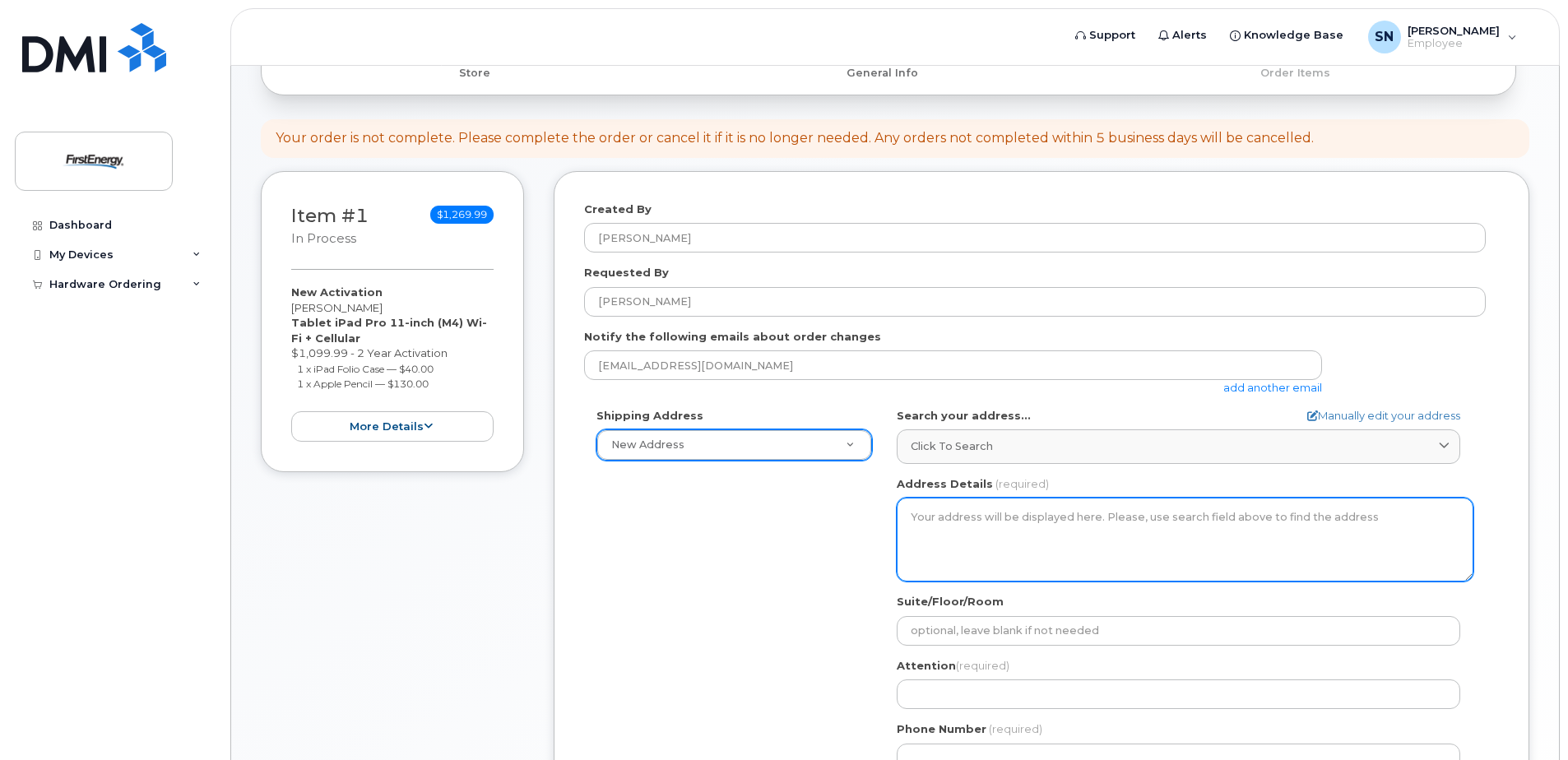
scroll to position [164, 0]
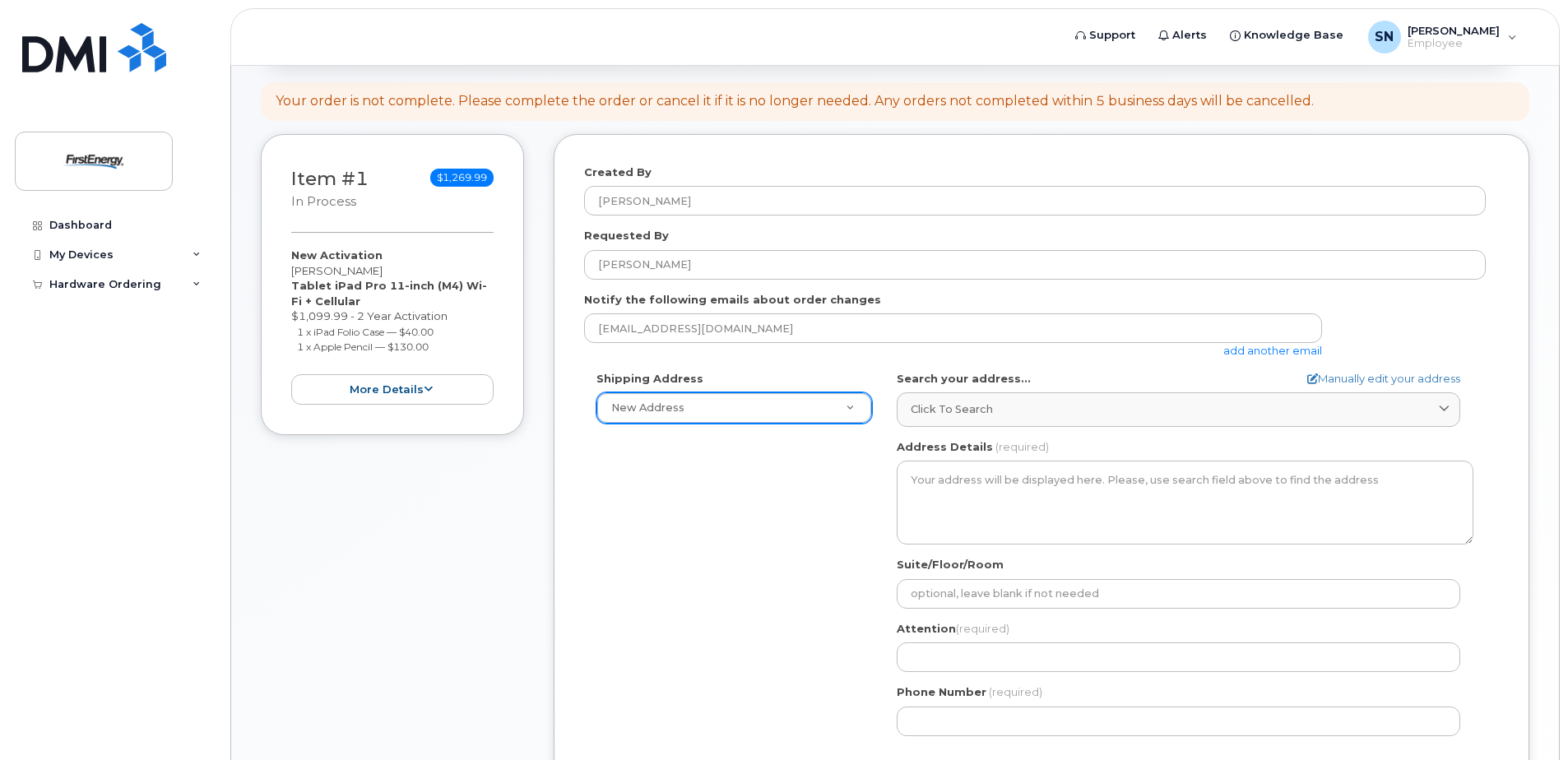
click at [1510, 331] on div "Created By Snyder, Nancy Requested By Kishore Koduri Notify the following email…" at bounding box center [1041, 478] width 976 height 688
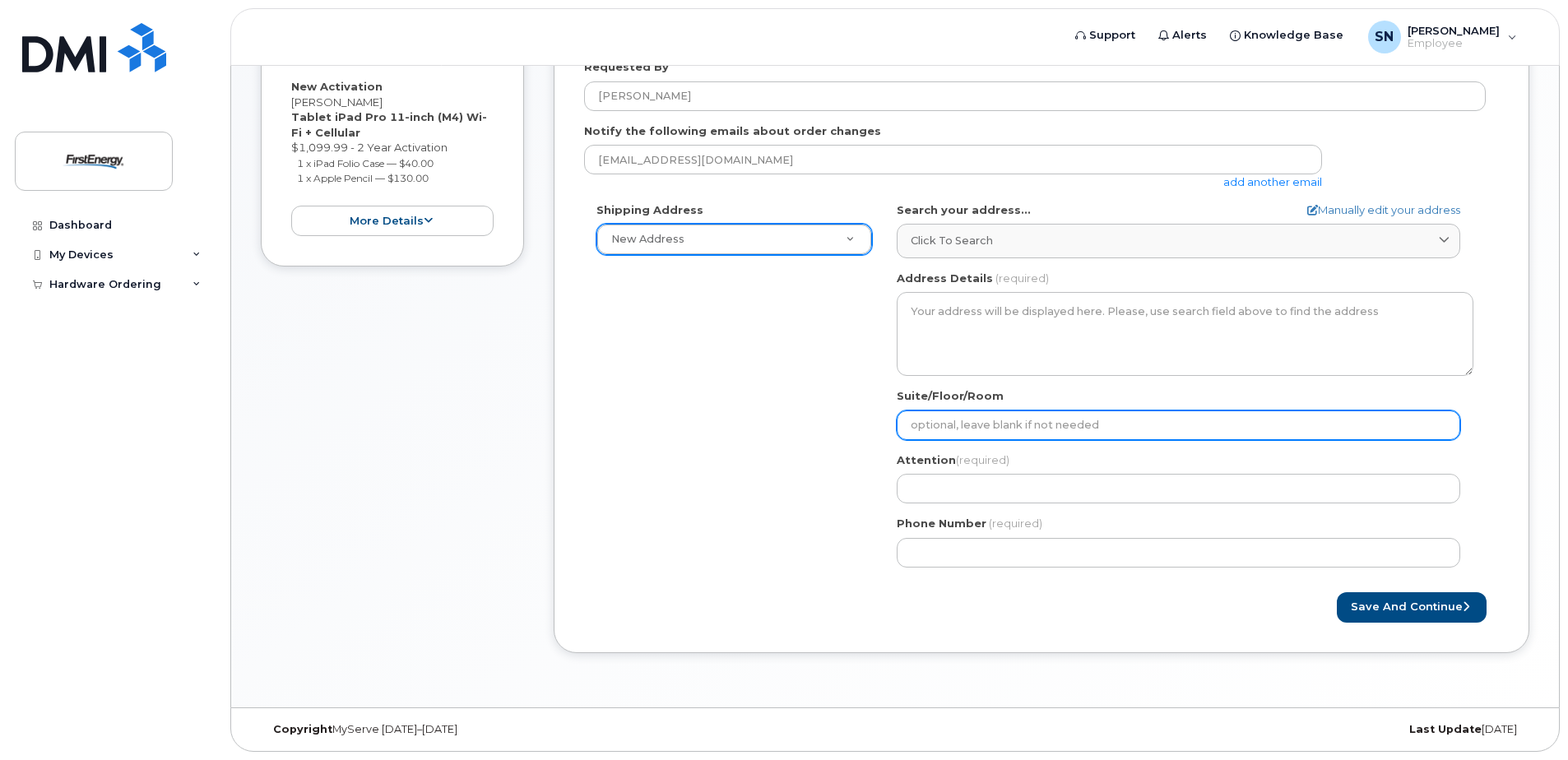
scroll to position [251, 0]
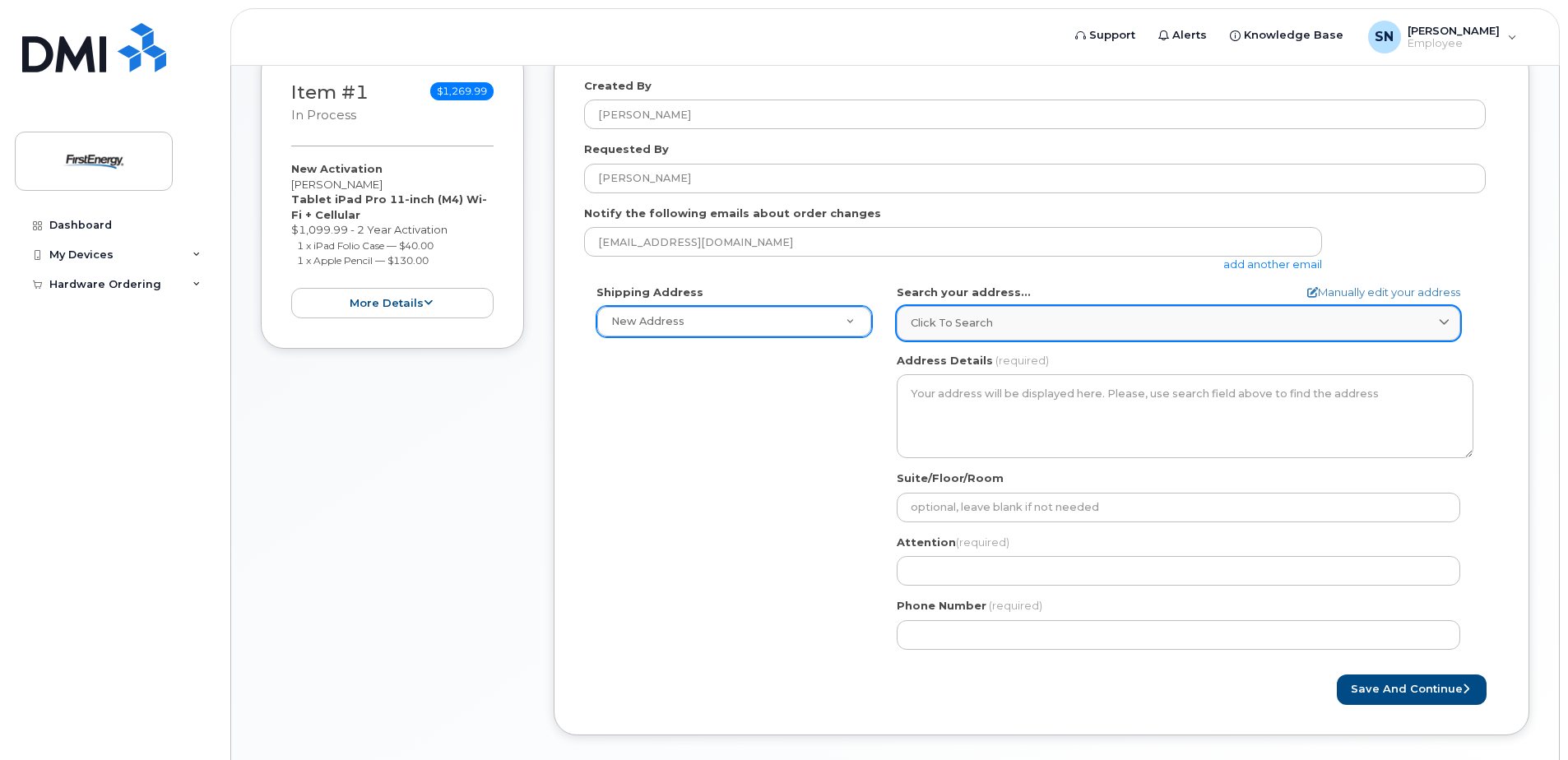
click at [944, 321] on span "Click to search" at bounding box center [952, 323] width 83 height 15
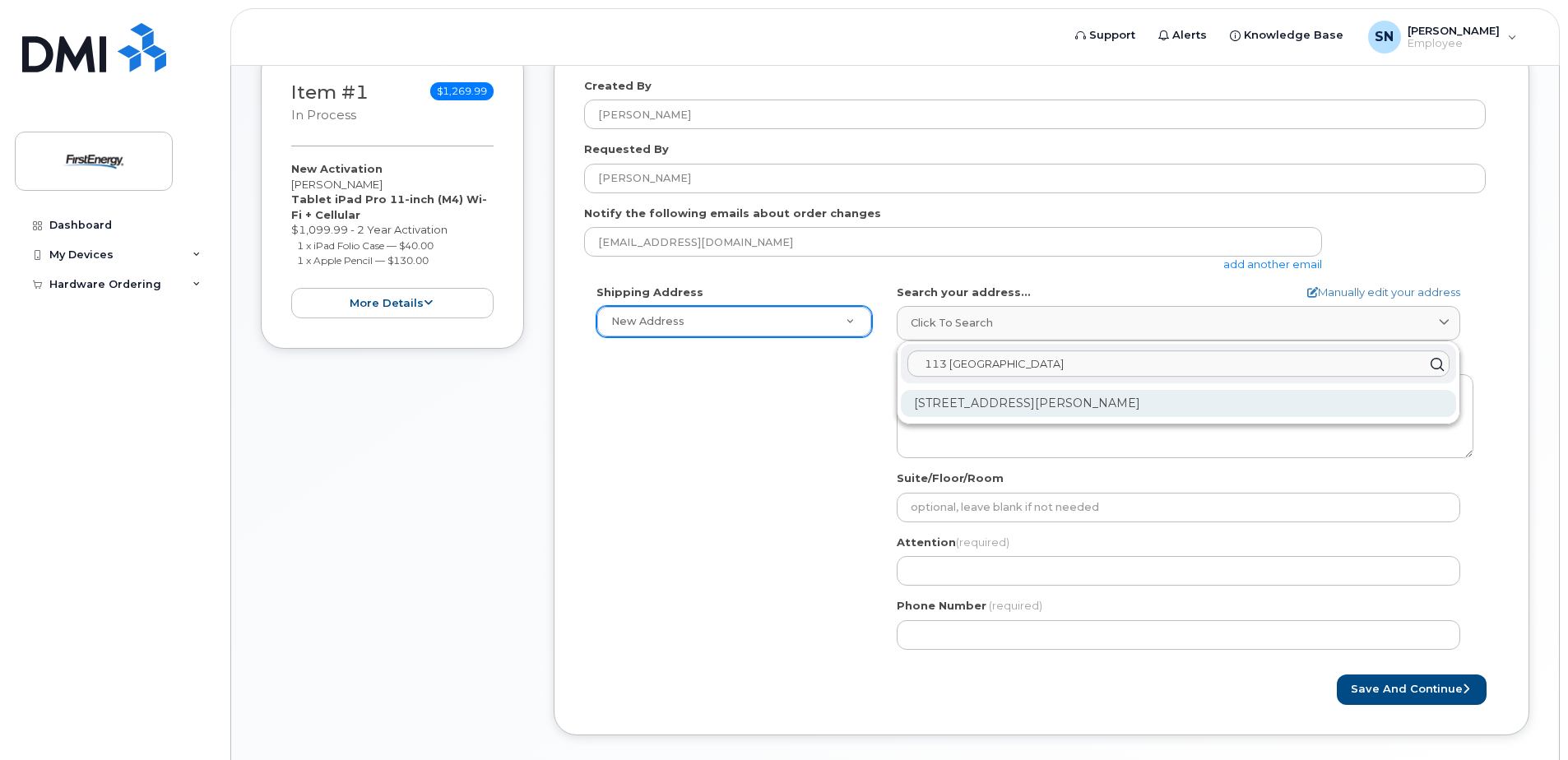
type input "113 Heritage Station"
click at [988, 401] on div "113 Heritage Sta Saint Charles MO 63303-1757" at bounding box center [1178, 404] width 555 height 27
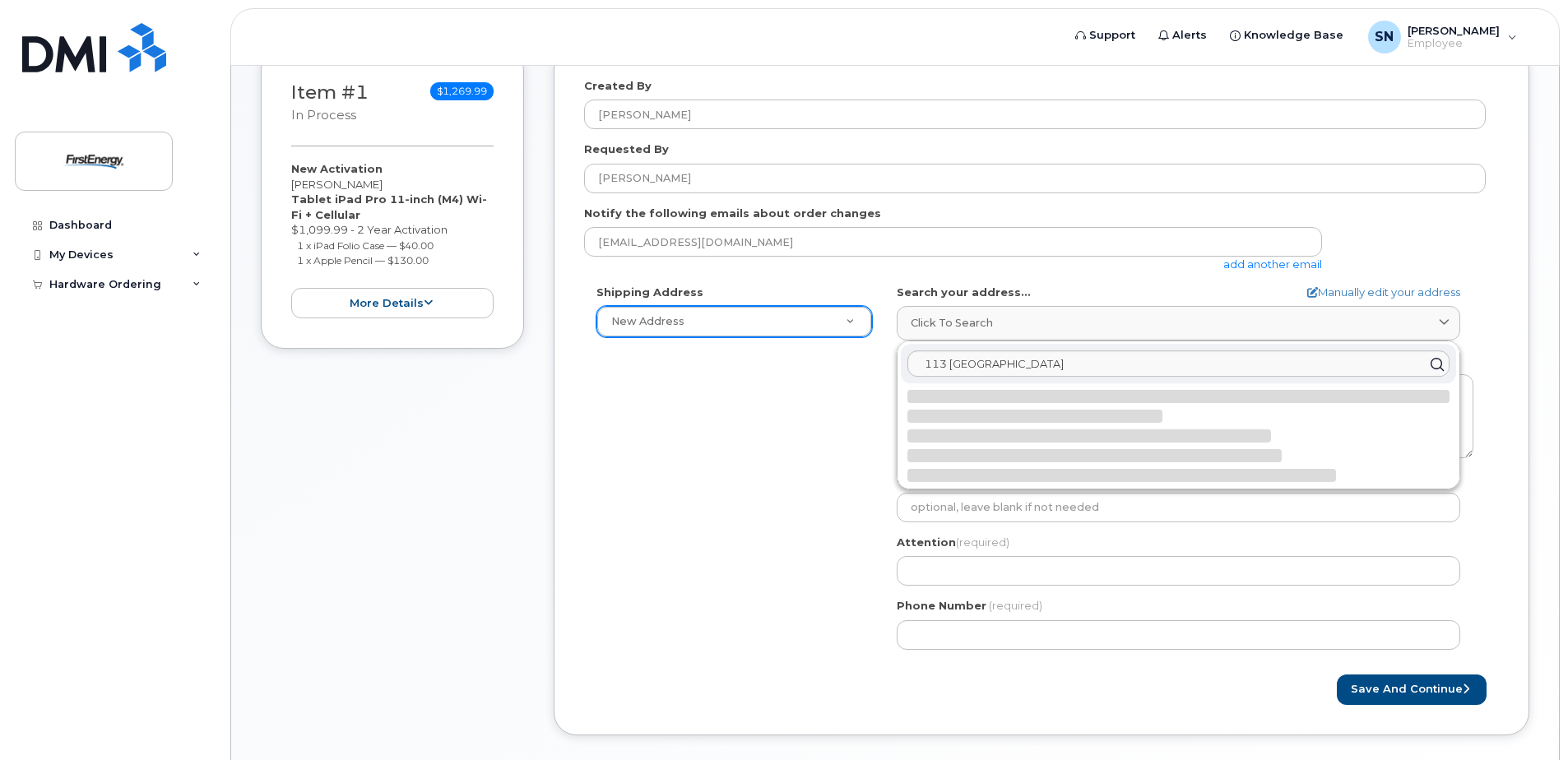
select select
type textarea "113 Heritage Sta SAINT CHARLES MO 63303-1757 UNITED STATES"
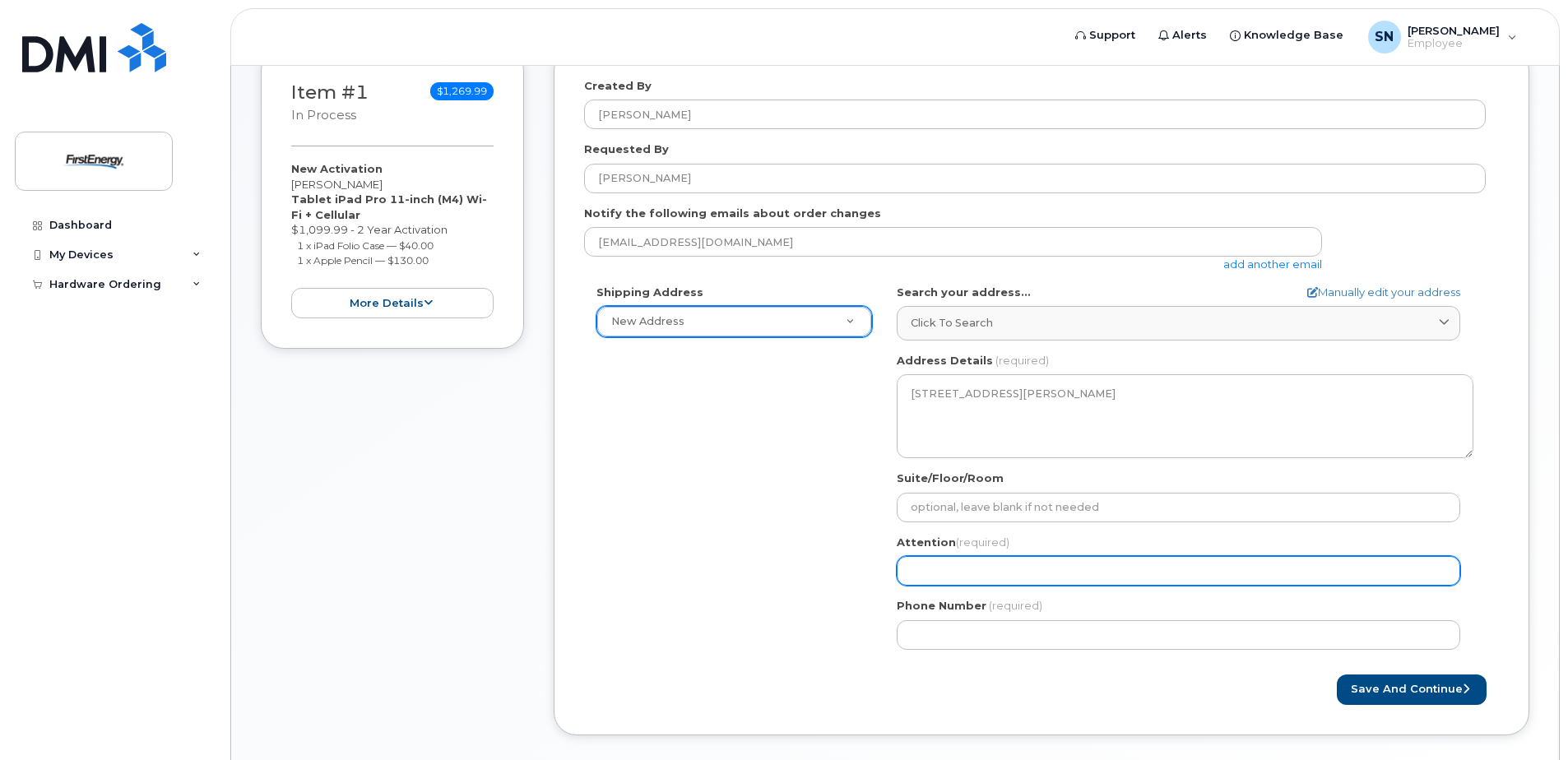
click at [931, 567] on input "Attention (required)" at bounding box center [1178, 571] width 564 height 30
select select
type input "K"
select select
type input "Ki"
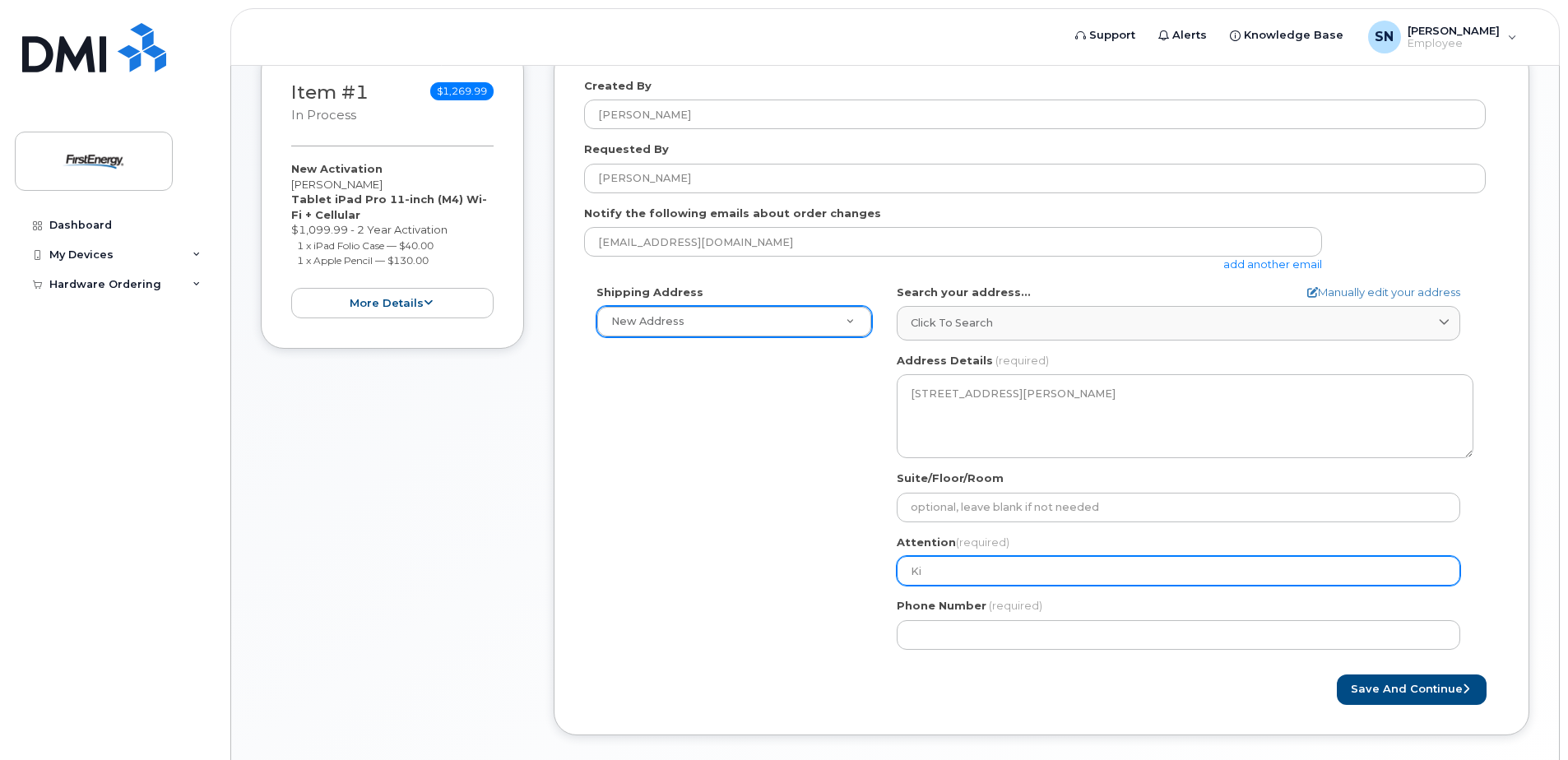
select select
type input "Kis"
select select
type input "Kish"
select select
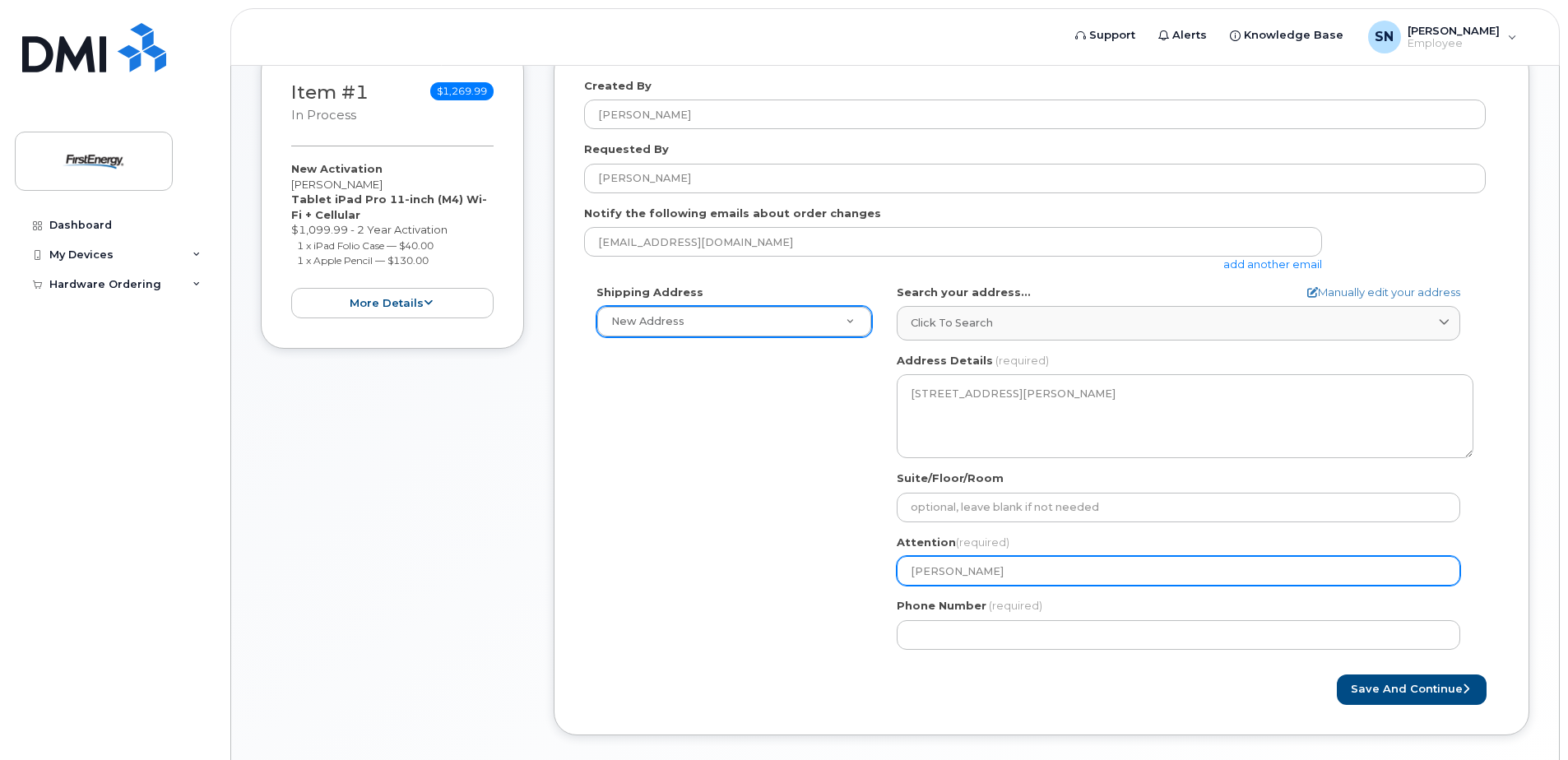
type input "Kisho"
select select
type input "Kishor"
select select
type input "Kishore"
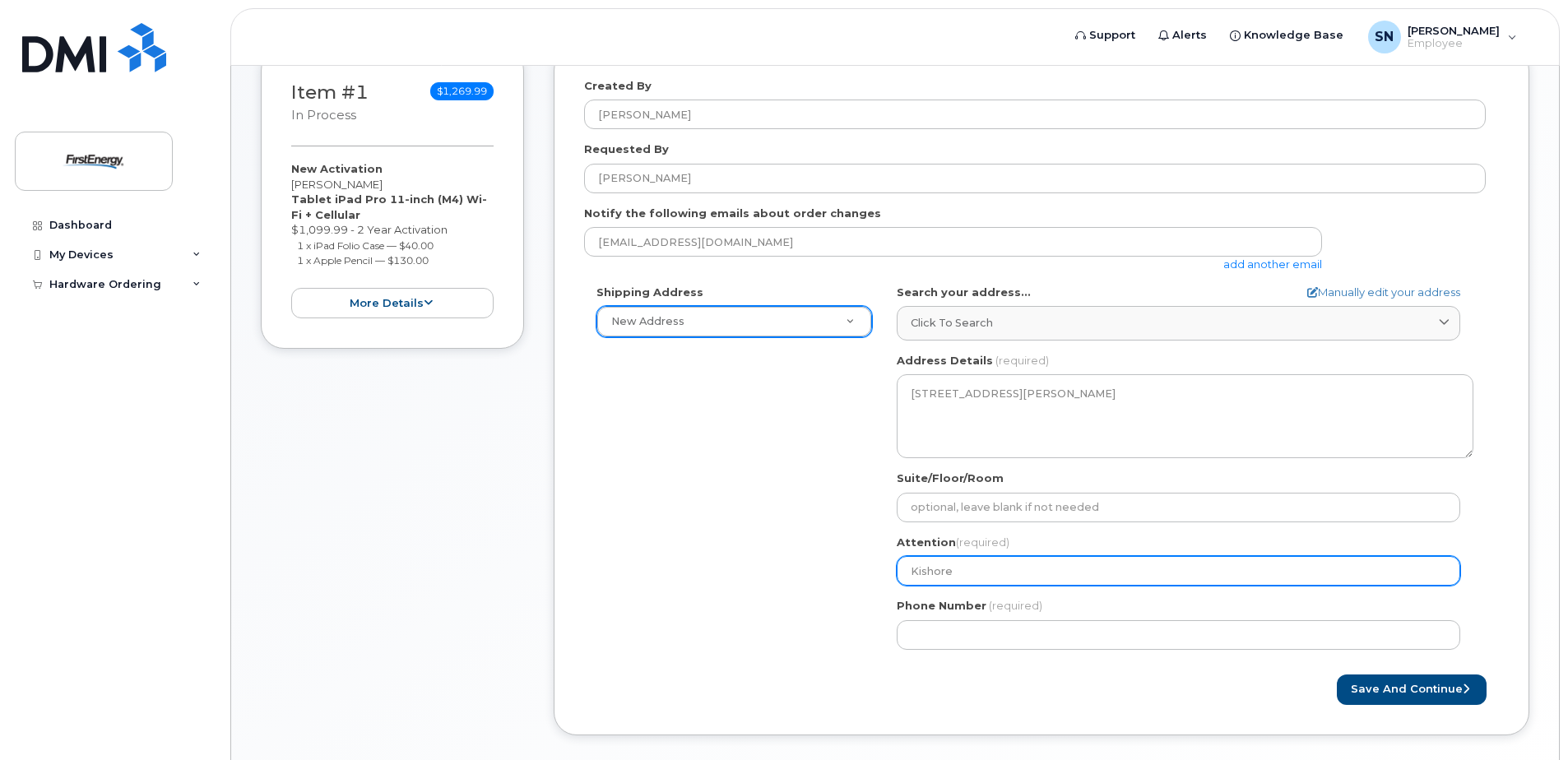
select select
type input "Kishore K"
select select
type input "Kishore Ko"
select select
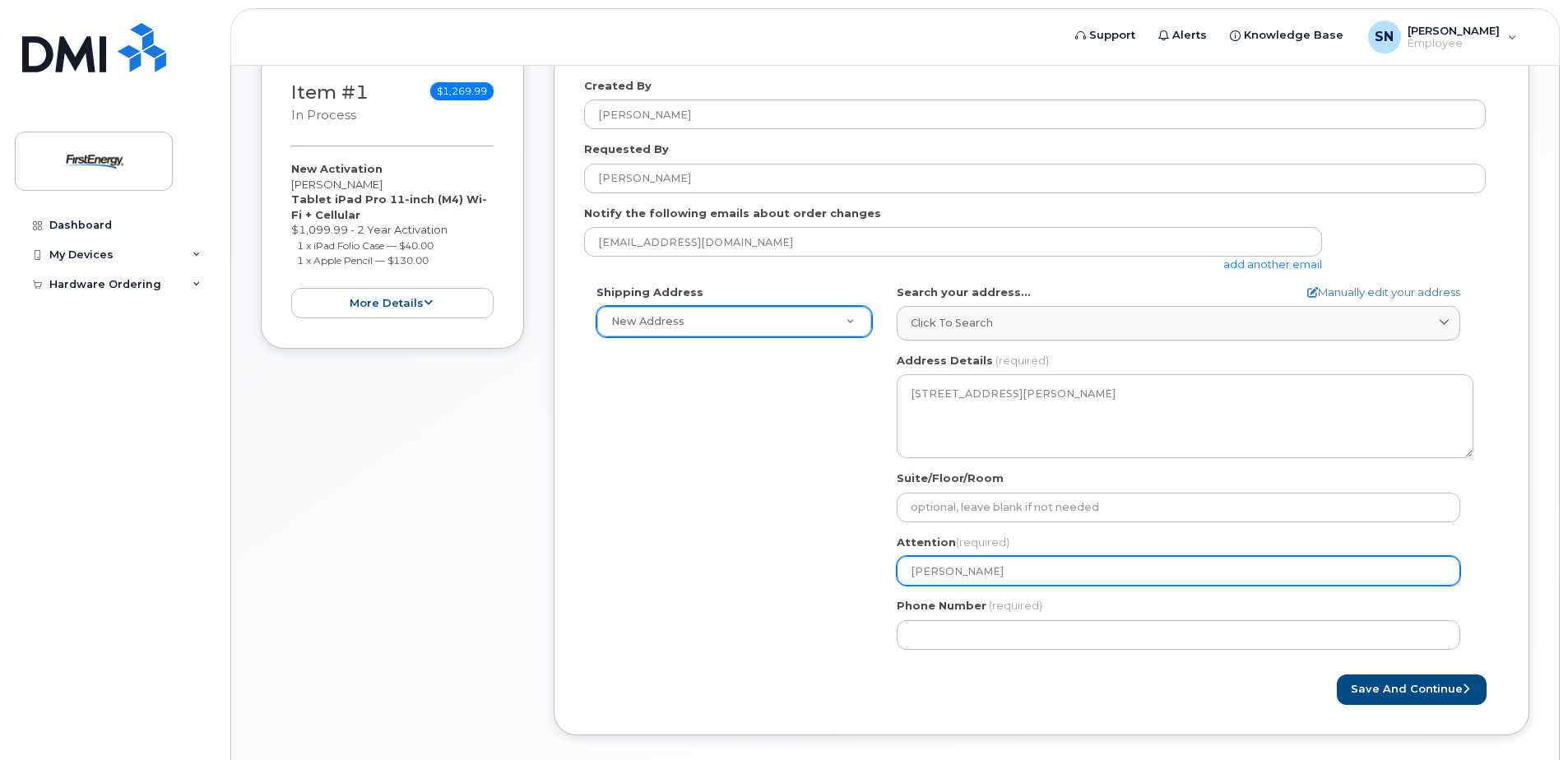
type input "Kishore Kod"
select select
type input "Kishore Kodu"
select select
type input "Kishore Kodur"
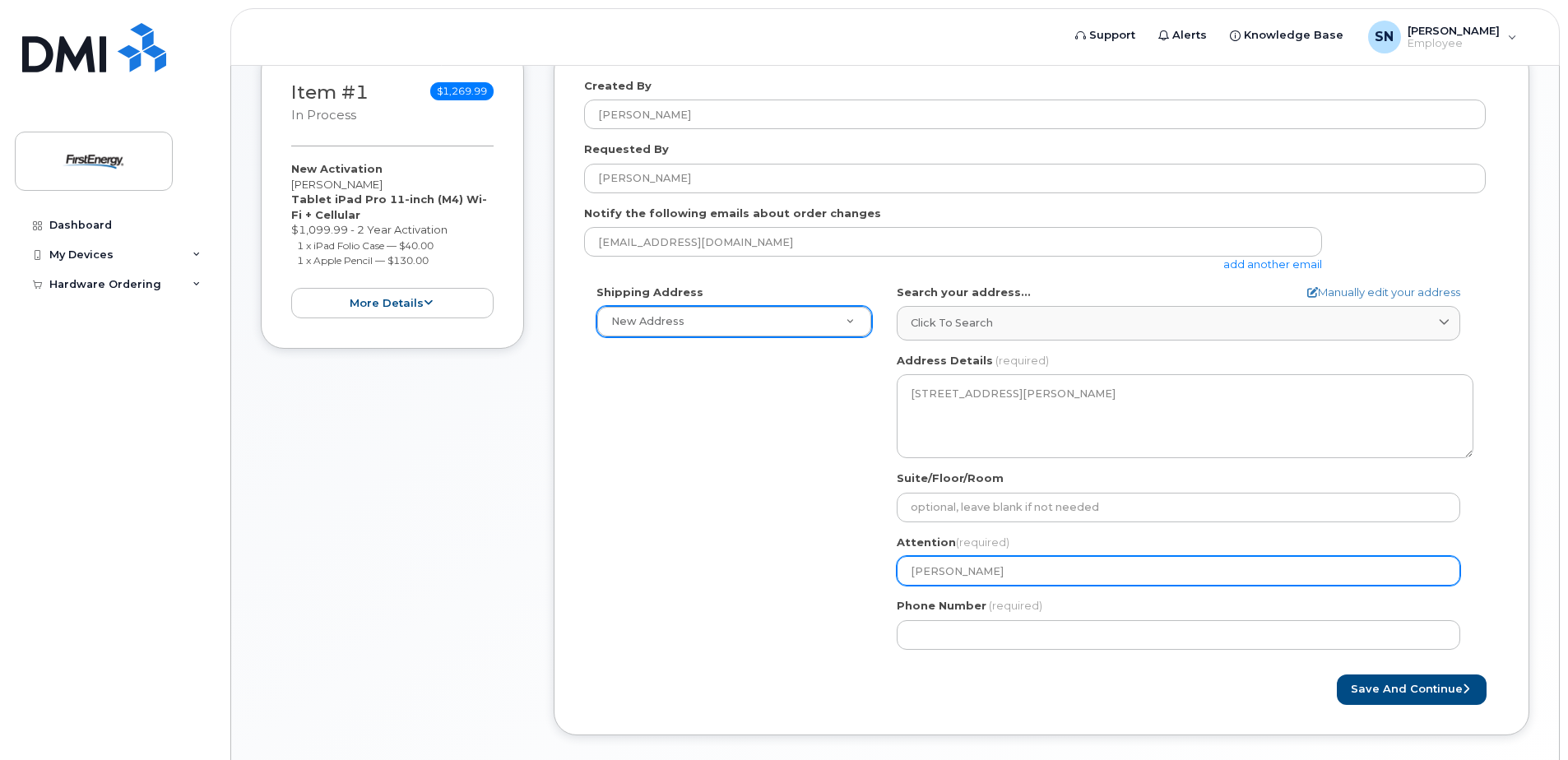
select select
type input "[PERSON_NAME]"
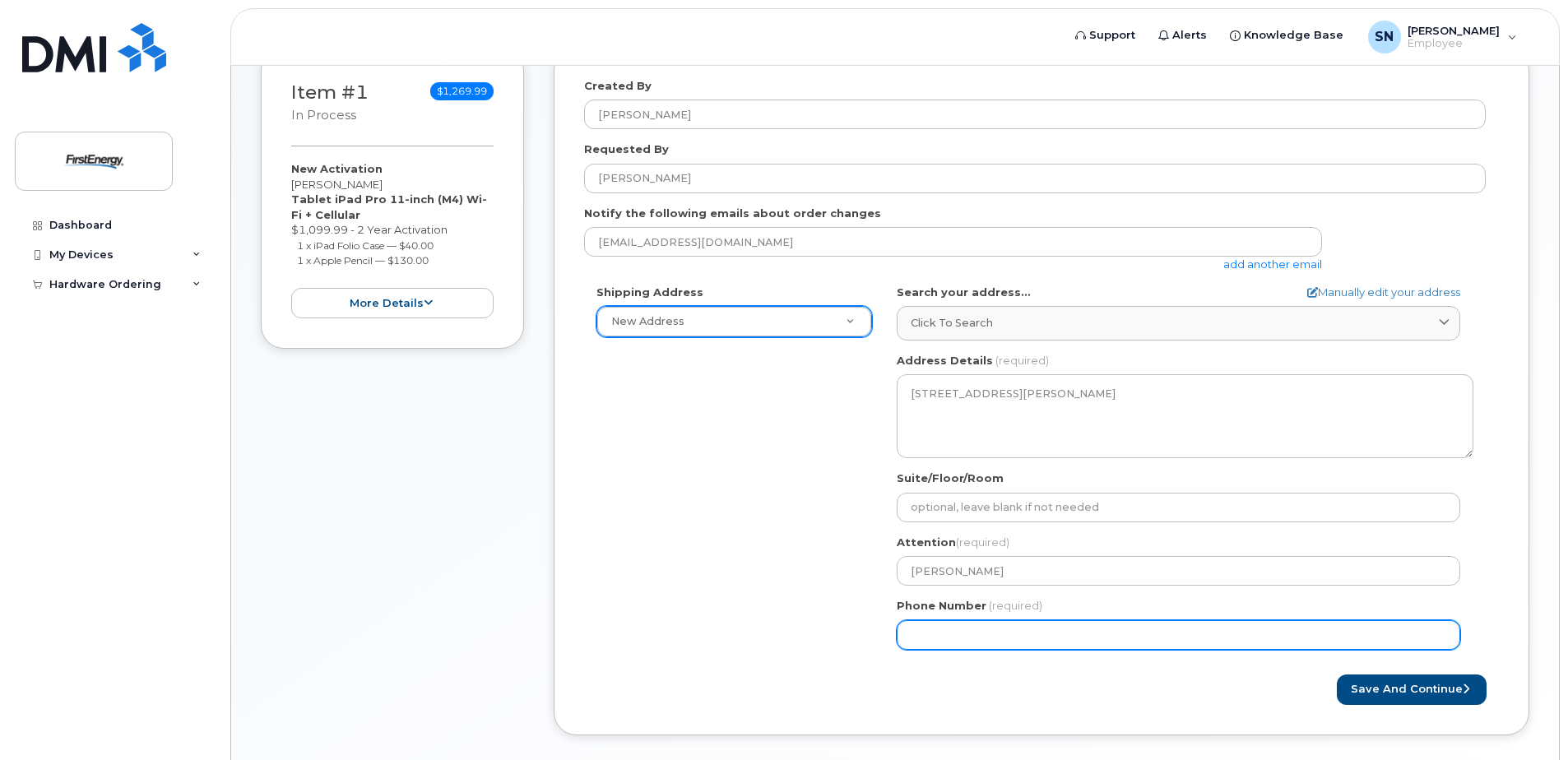
click at [935, 628] on input "Phone Number" at bounding box center [1178, 635] width 564 height 30
type input "636"
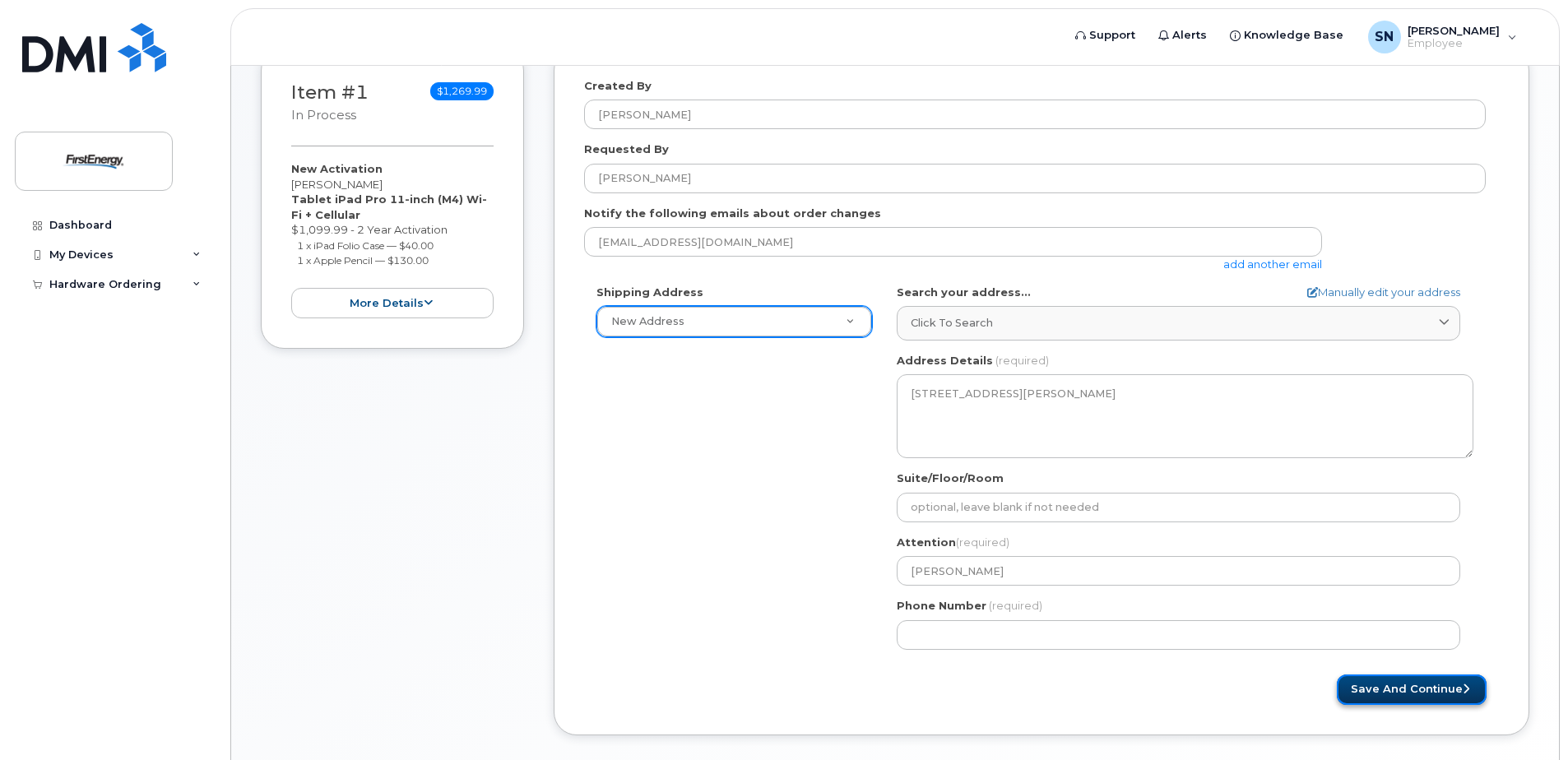
click at [1409, 687] on button "Save and Continue" at bounding box center [1411, 690] width 150 height 31
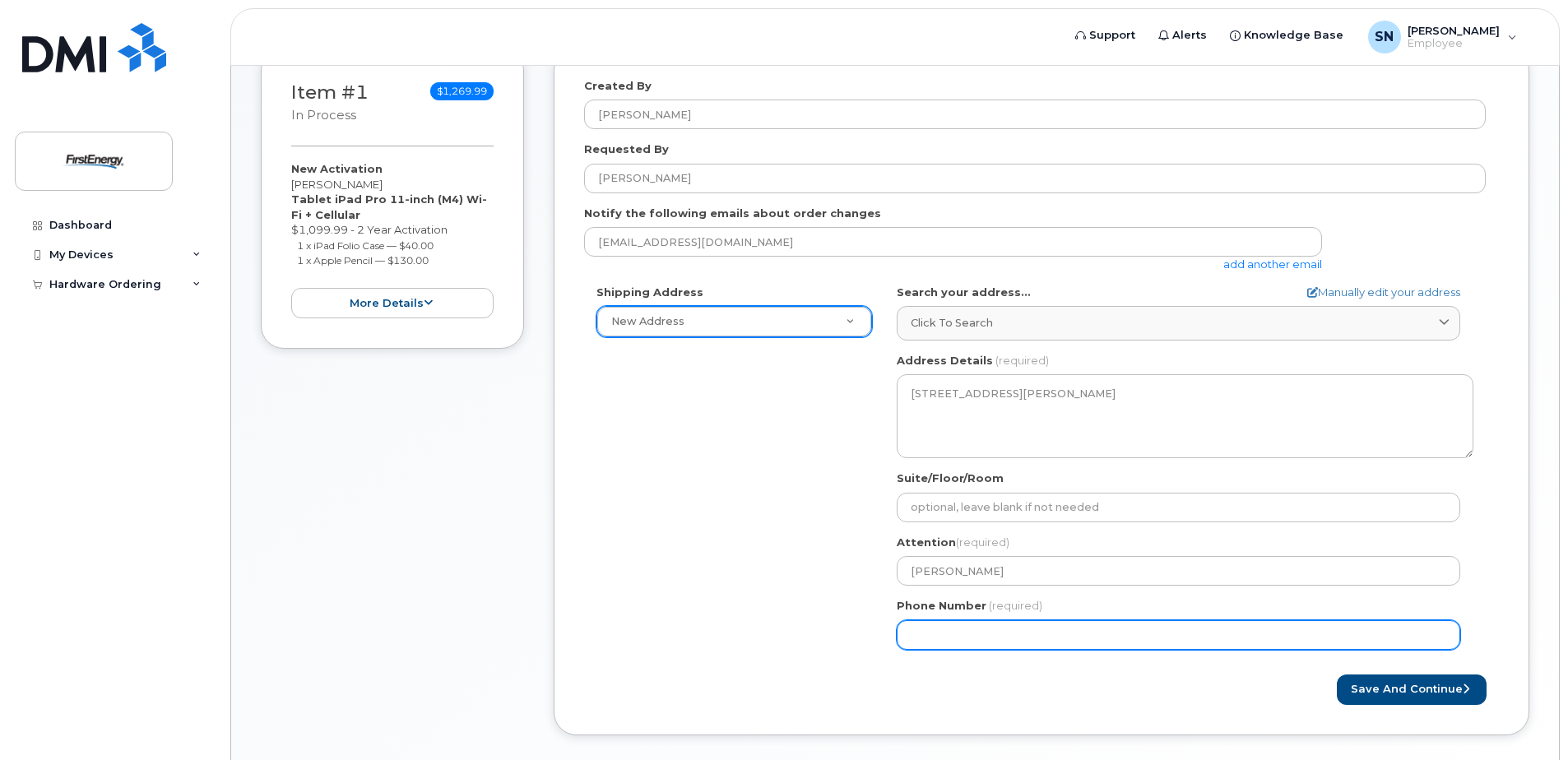
click at [908, 635] on input "Phone Number" at bounding box center [1178, 635] width 564 height 30
click at [945, 636] on input "Phone Number" at bounding box center [1178, 635] width 564 height 30
click at [969, 636] on input "Phone Number" at bounding box center [1178, 635] width 564 height 30
type input "16367340318"
select select
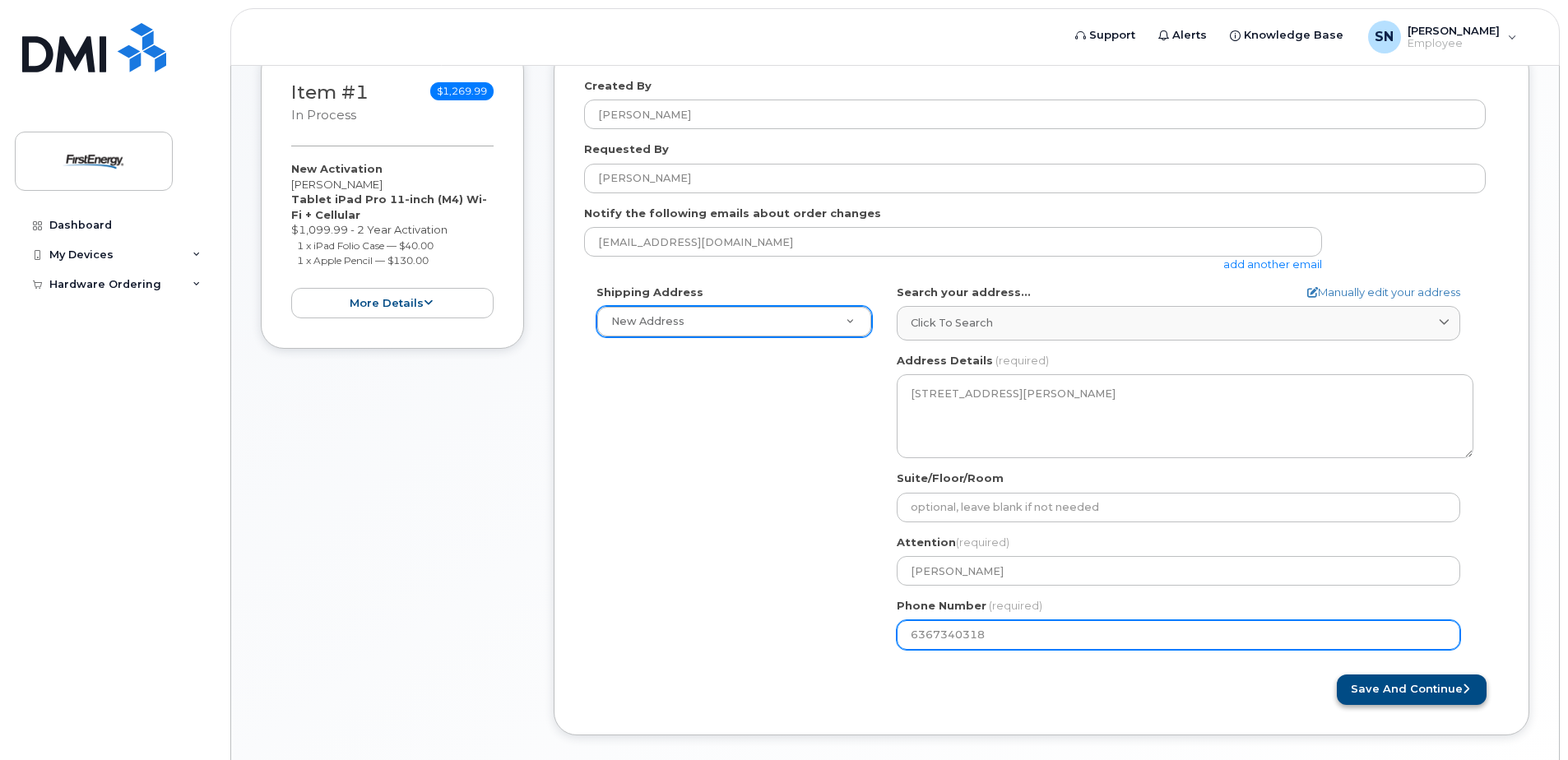
type input "6367340318"
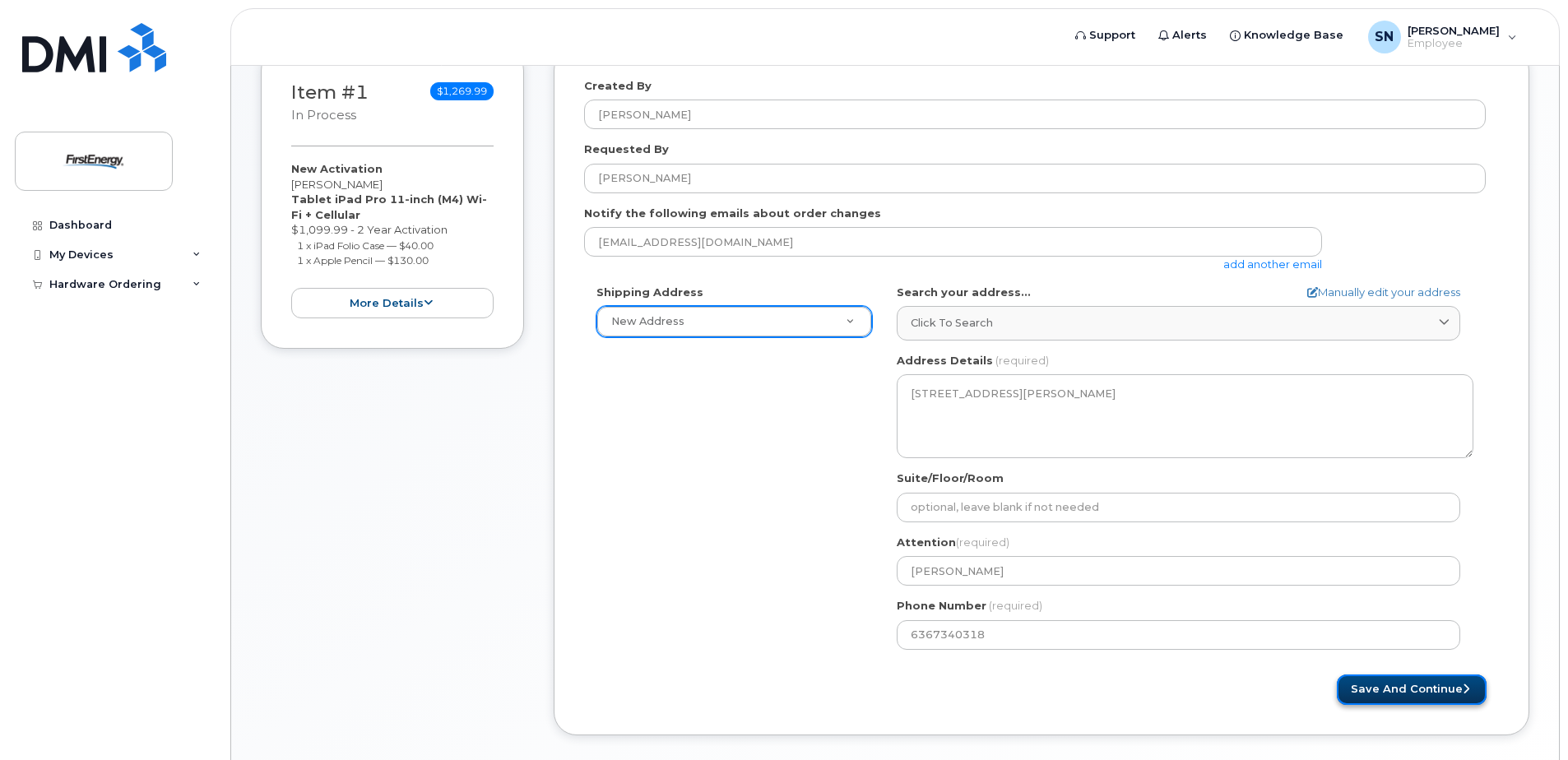
click at [1396, 686] on button "Save and Continue" at bounding box center [1411, 690] width 150 height 31
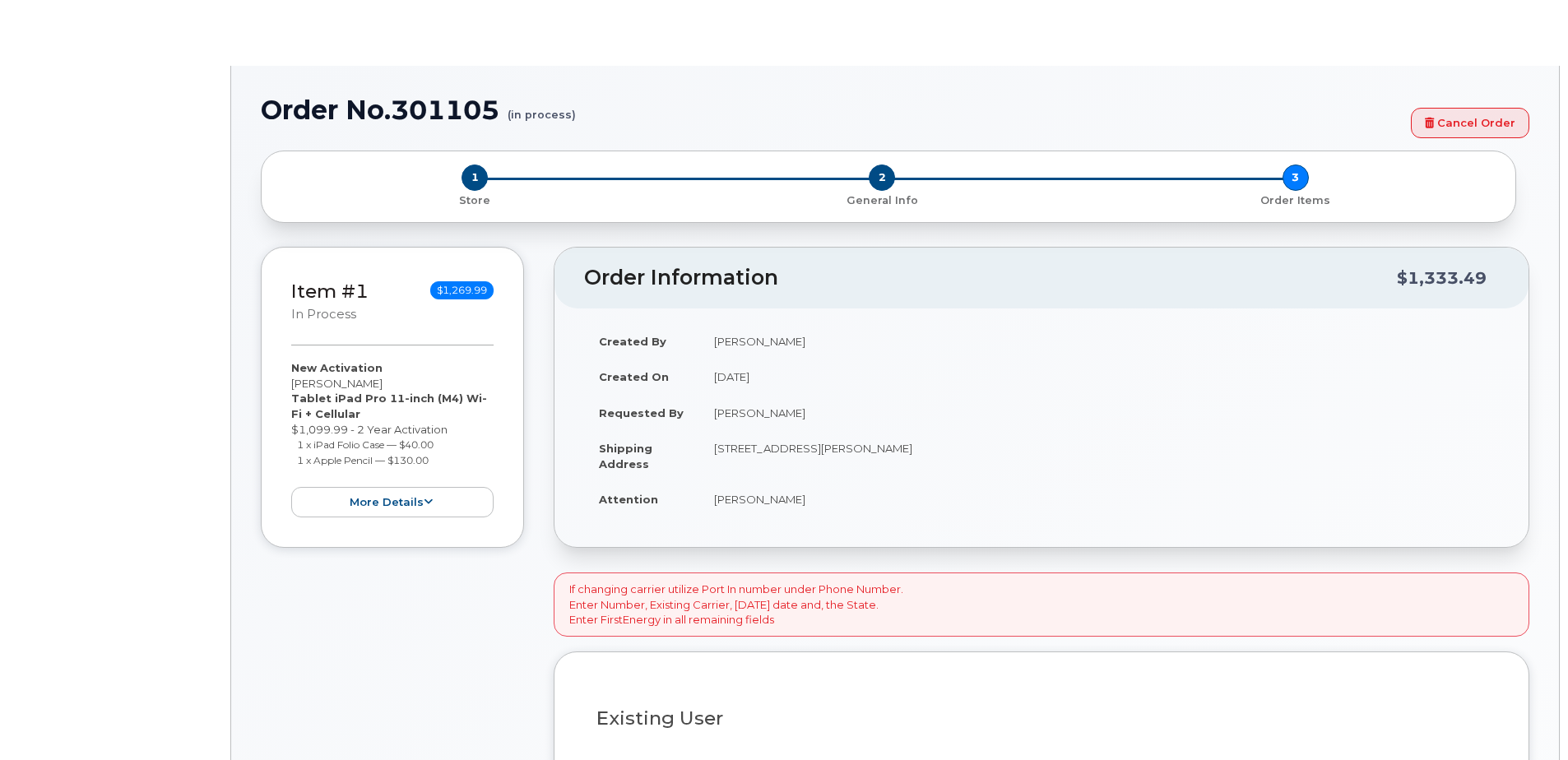
type input "2105276"
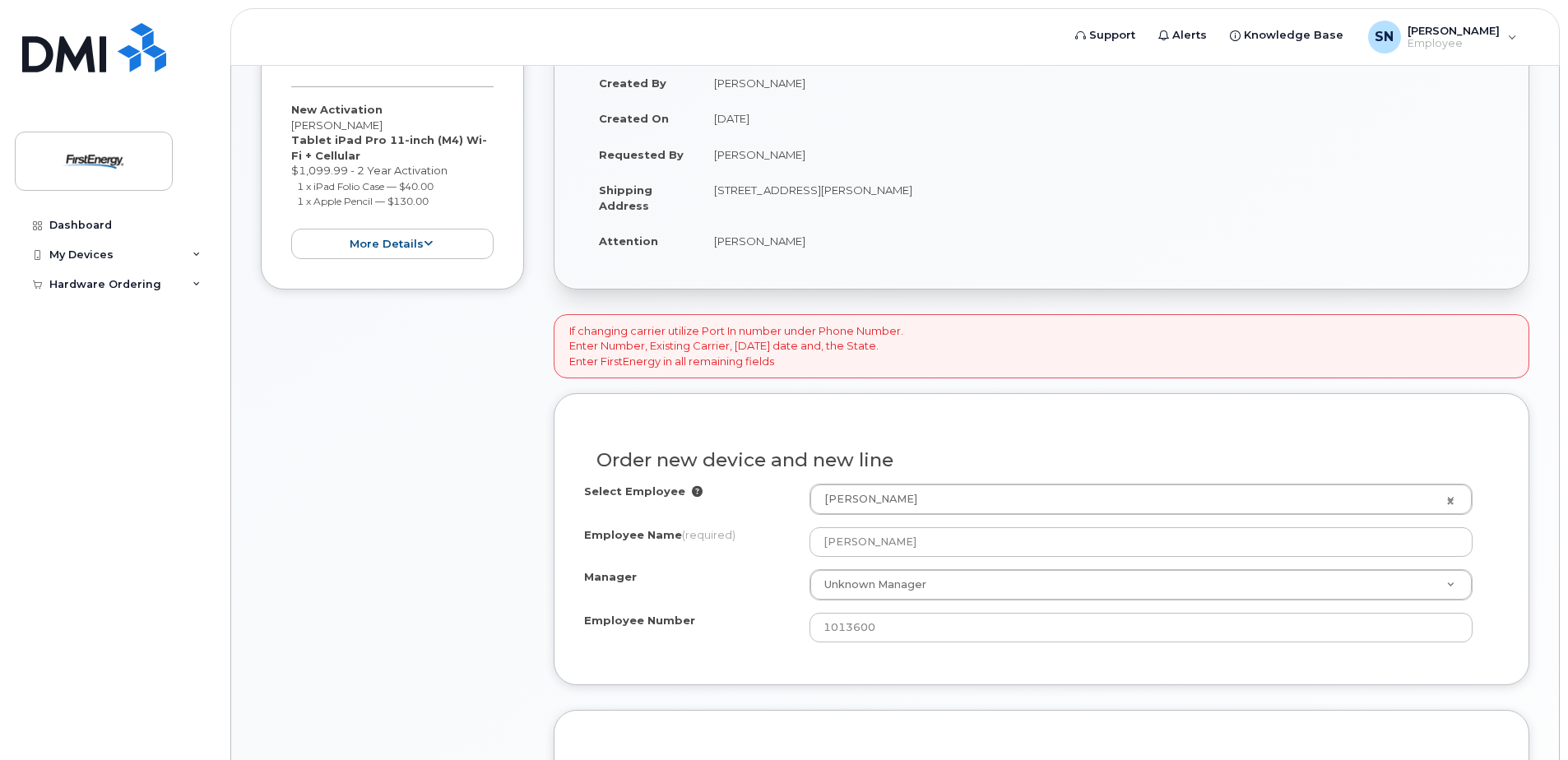
scroll to position [330, 0]
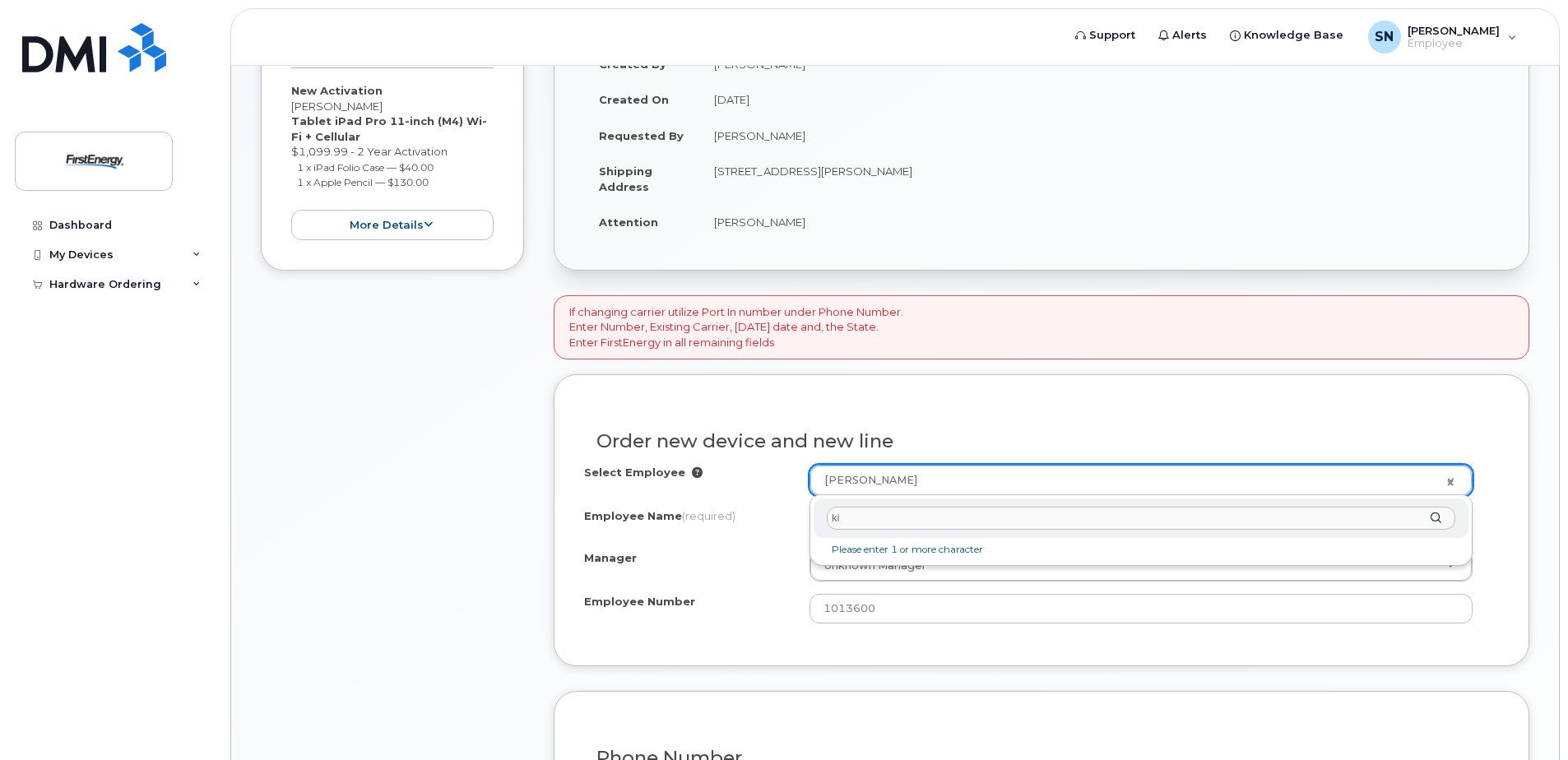
type input "k"
type input "[PERSON_NAME]"
click at [1434, 522] on div "[PERSON_NAME]" at bounding box center [1141, 519] width 655 height 40
click at [1435, 516] on div "[PERSON_NAME]" at bounding box center [1141, 519] width 655 height 40
click at [954, 522] on input "[PERSON_NAME]" at bounding box center [1141, 519] width 628 height 24
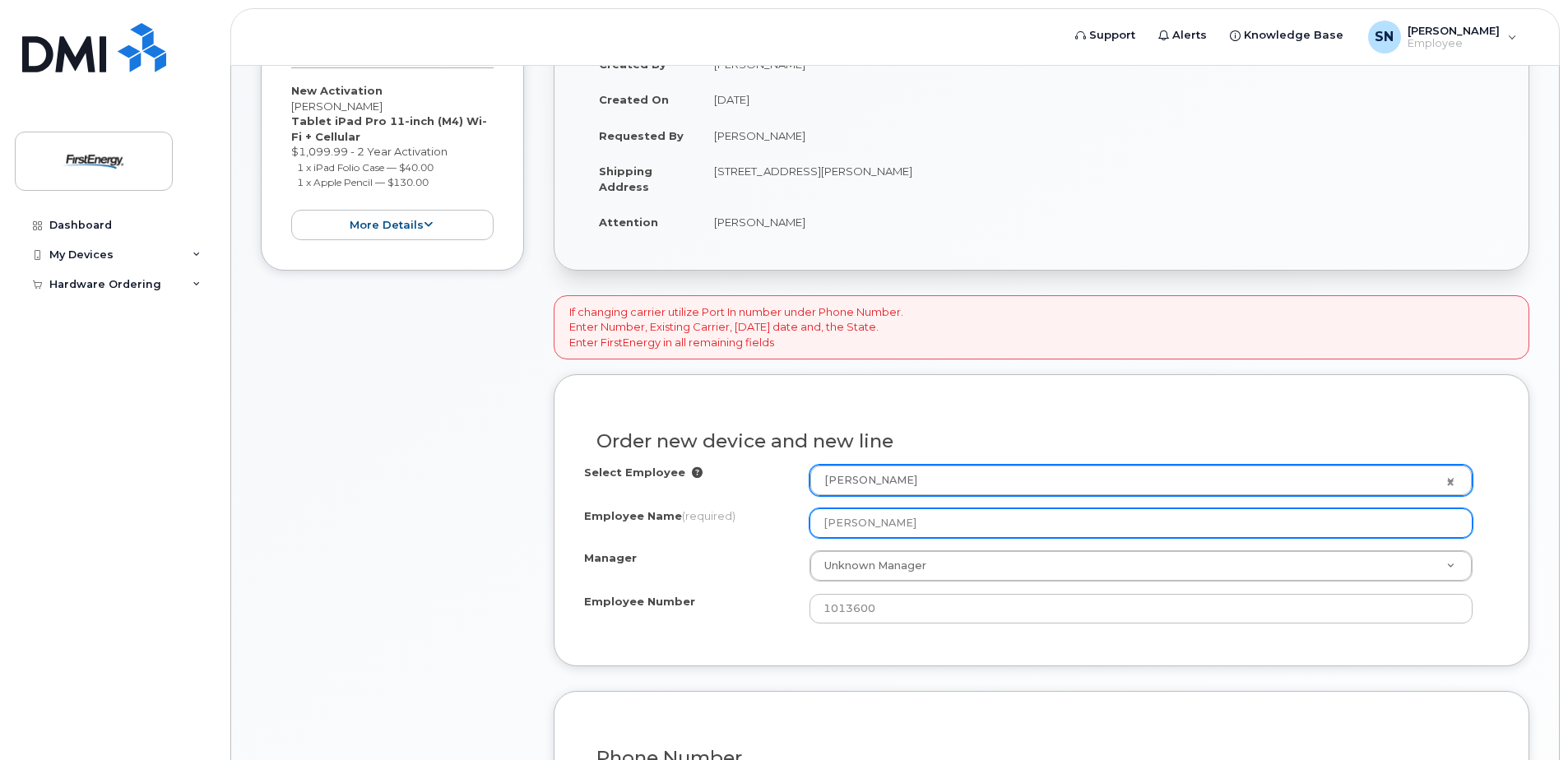
click at [937, 521] on input "[PERSON_NAME]" at bounding box center [1141, 523] width 663 height 30
type input "N"
type input "[PERSON_NAME]"
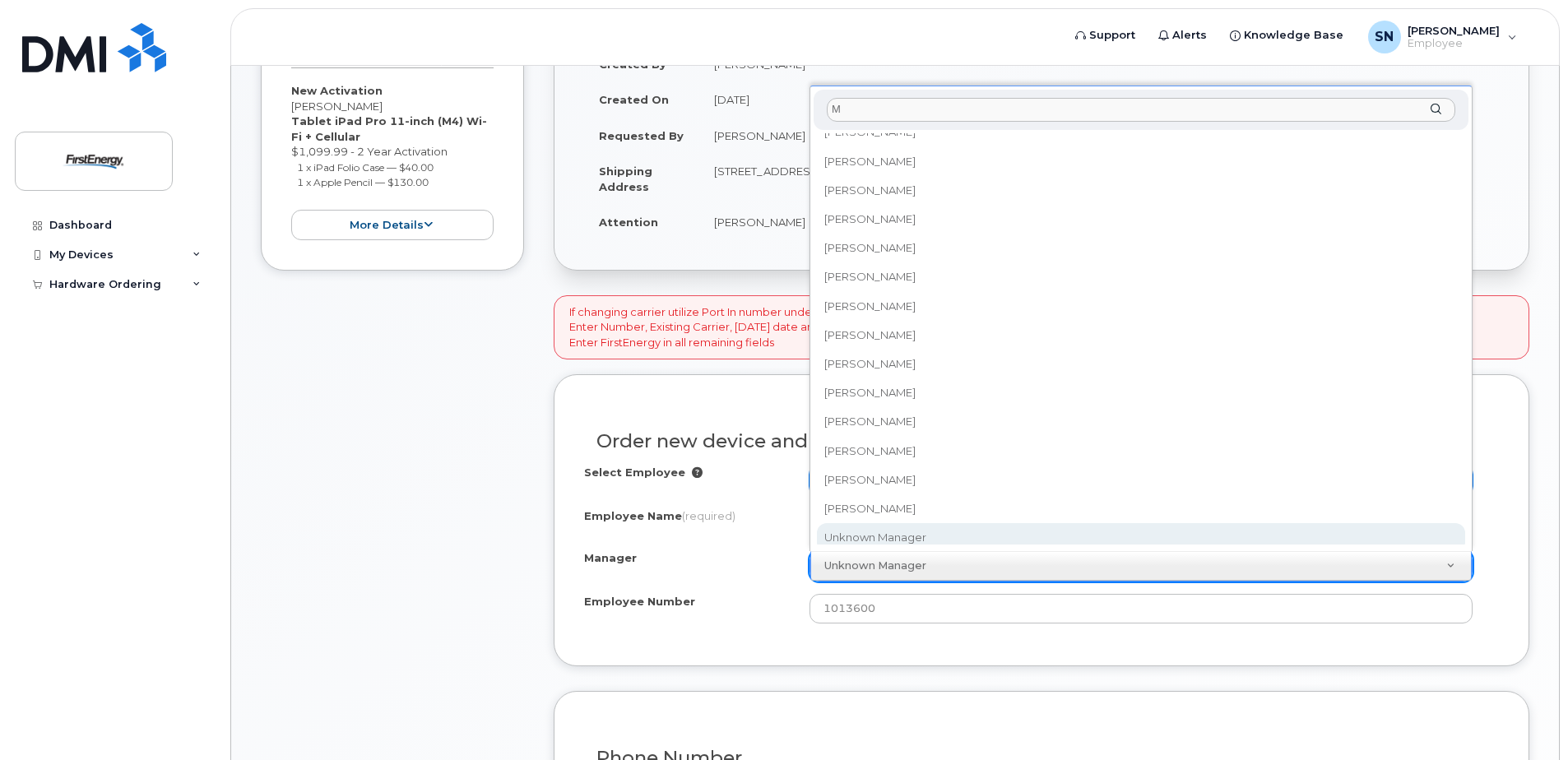
scroll to position [0, 0]
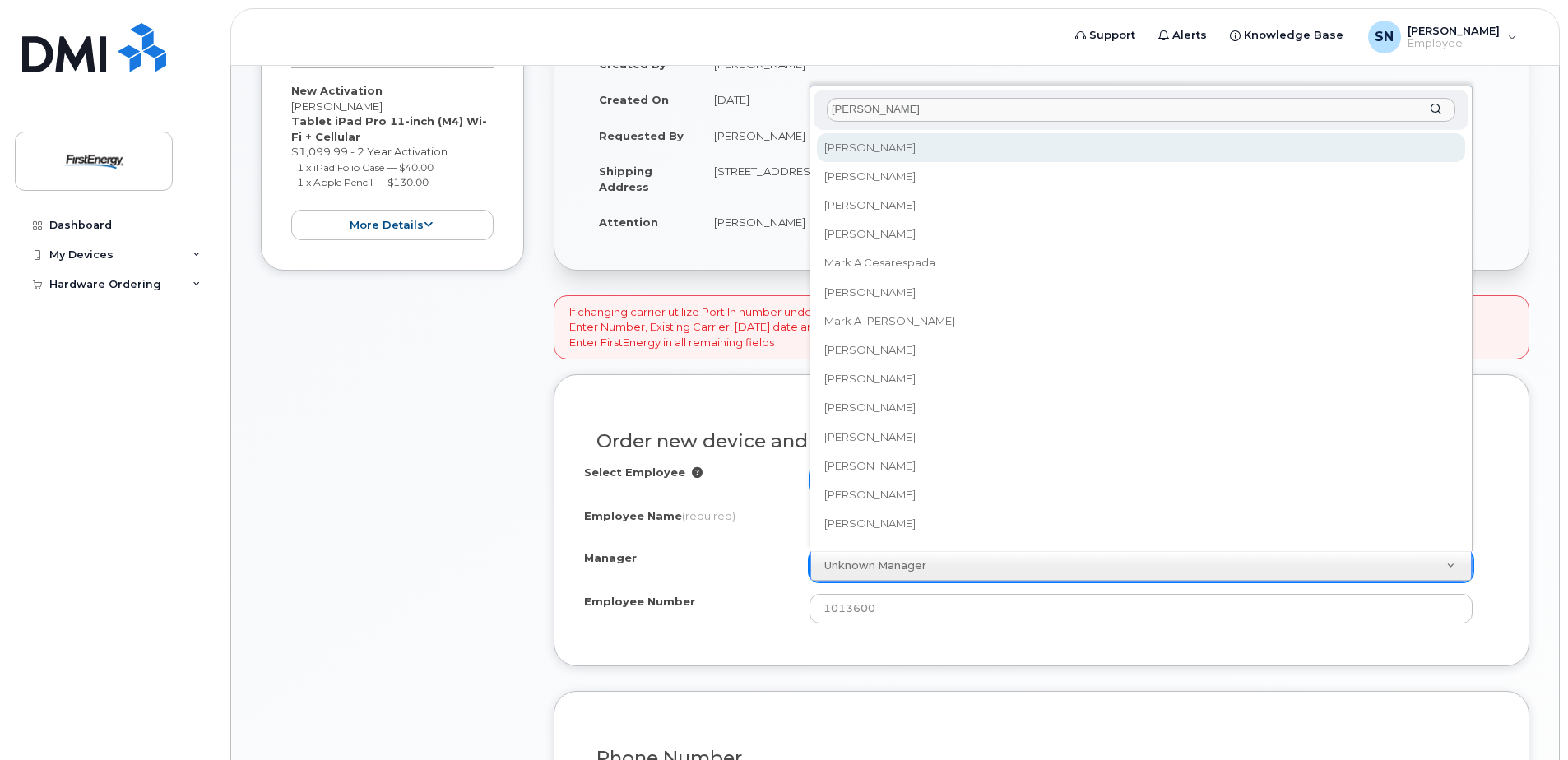
type input "[PERSON_NAME]"
select select "2376613"
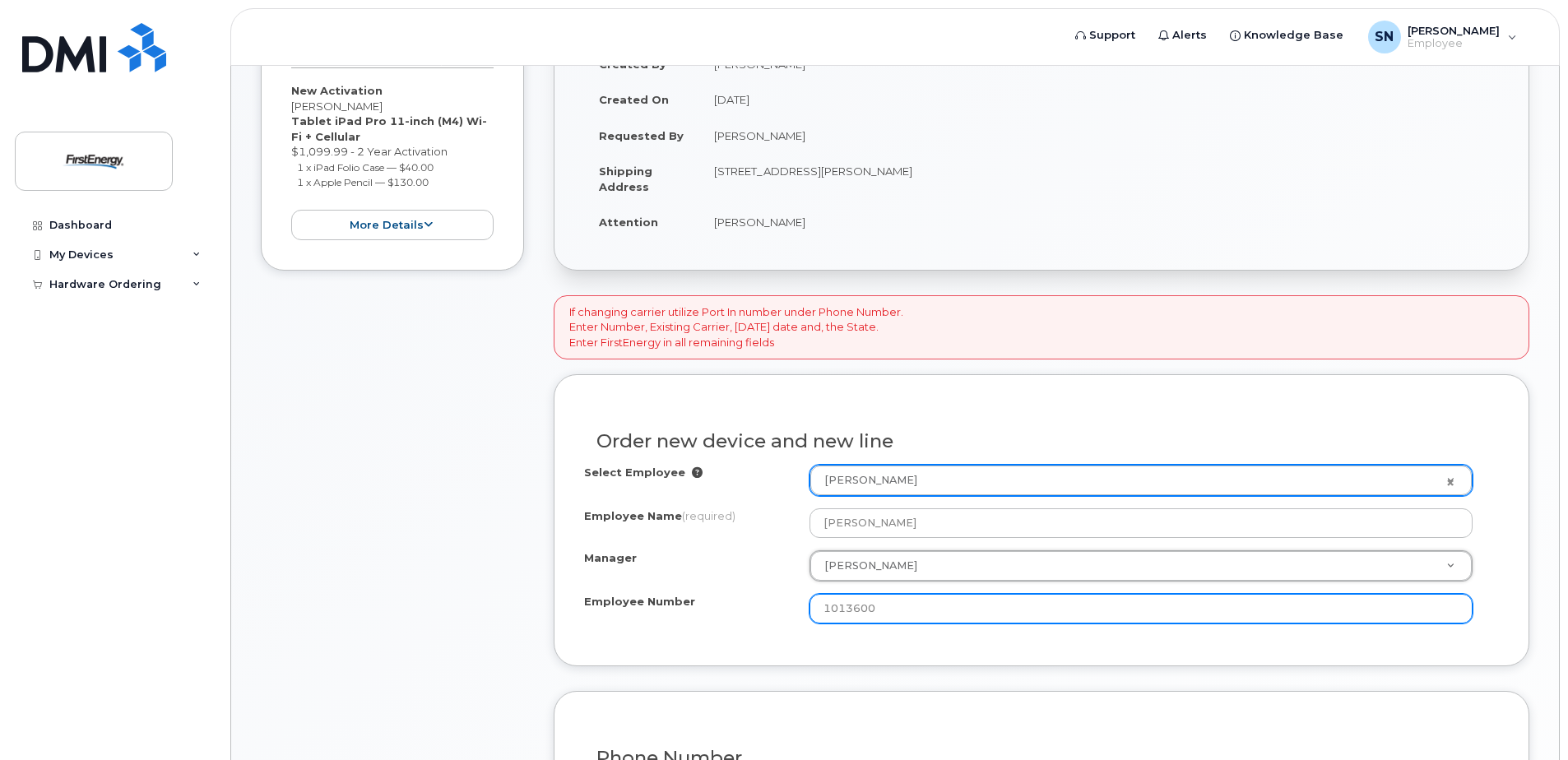
click at [913, 611] on input "1013600" at bounding box center [1141, 608] width 663 height 30
type input "1"
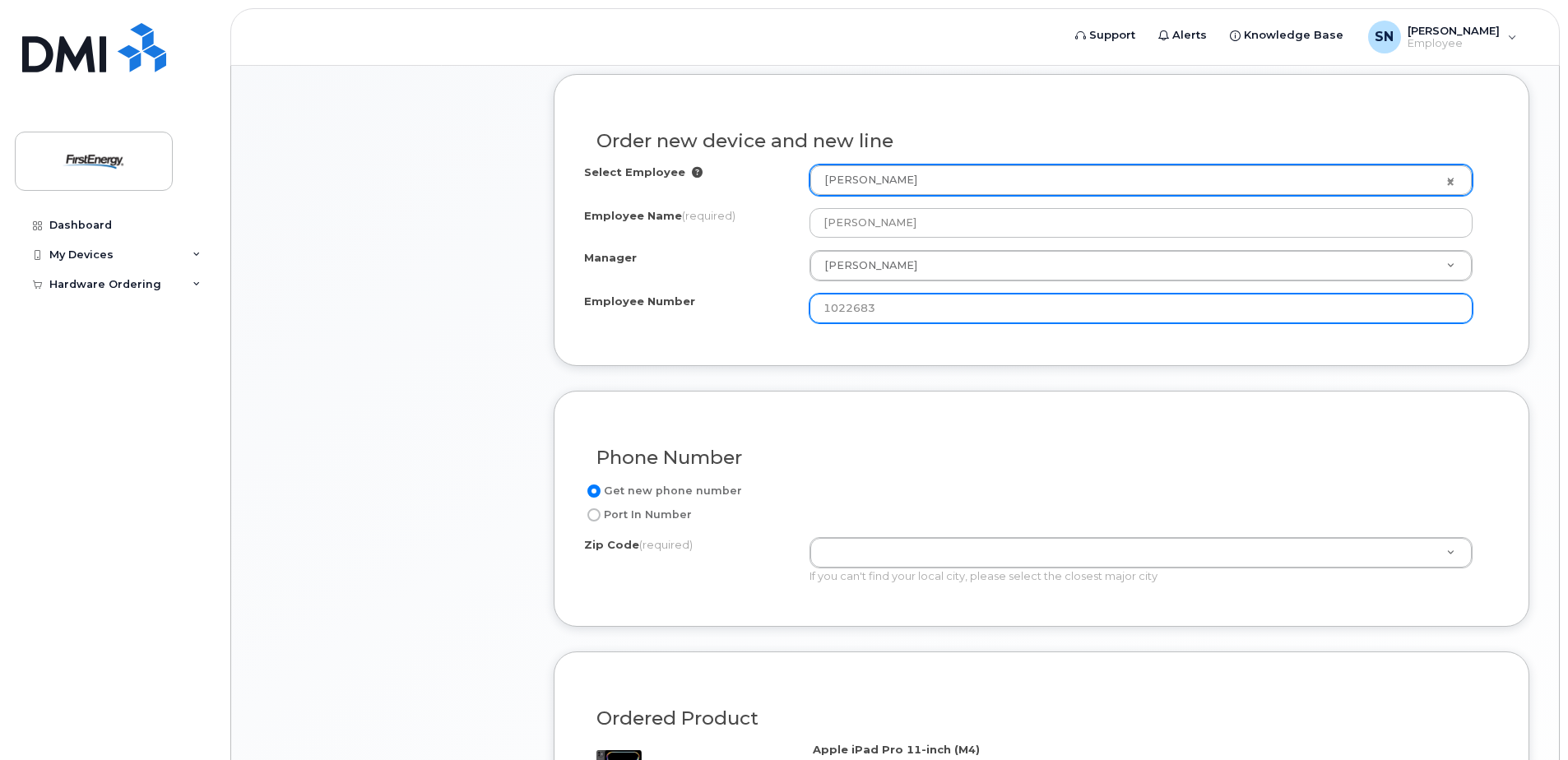
scroll to position [658, 0]
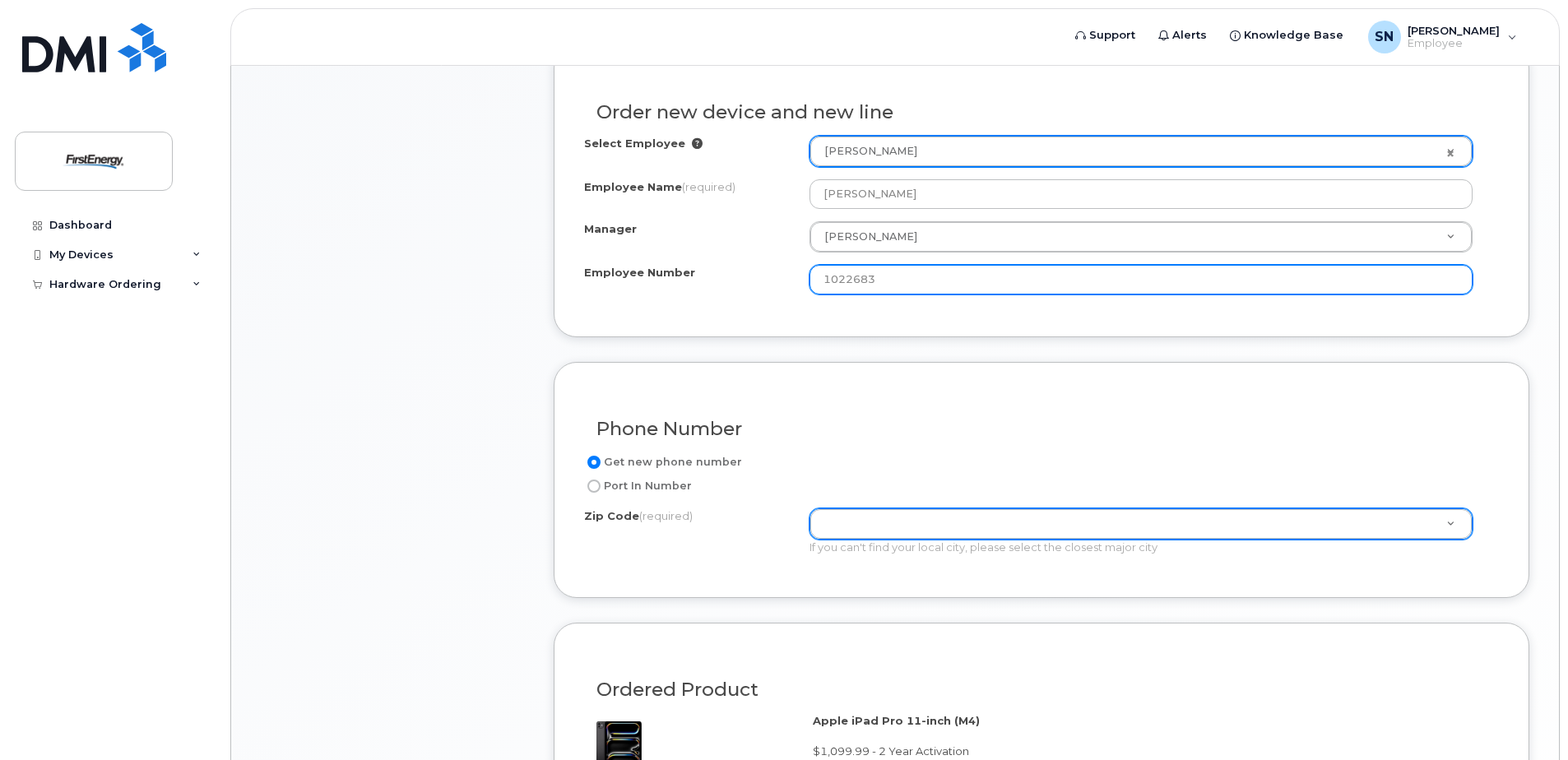
type input "1022683"
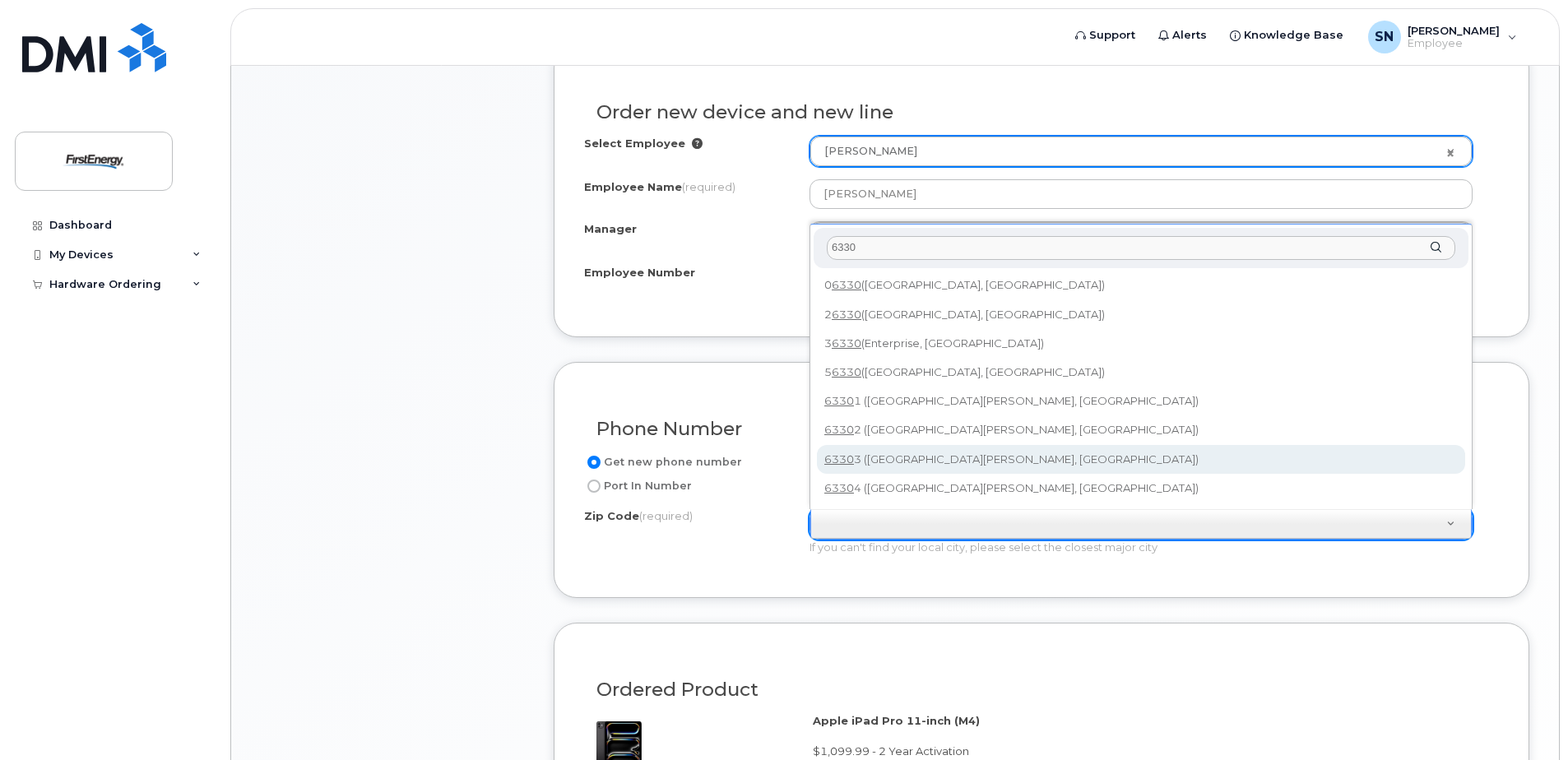
type input "6330"
type input "63303 (Saint Charles, MO)"
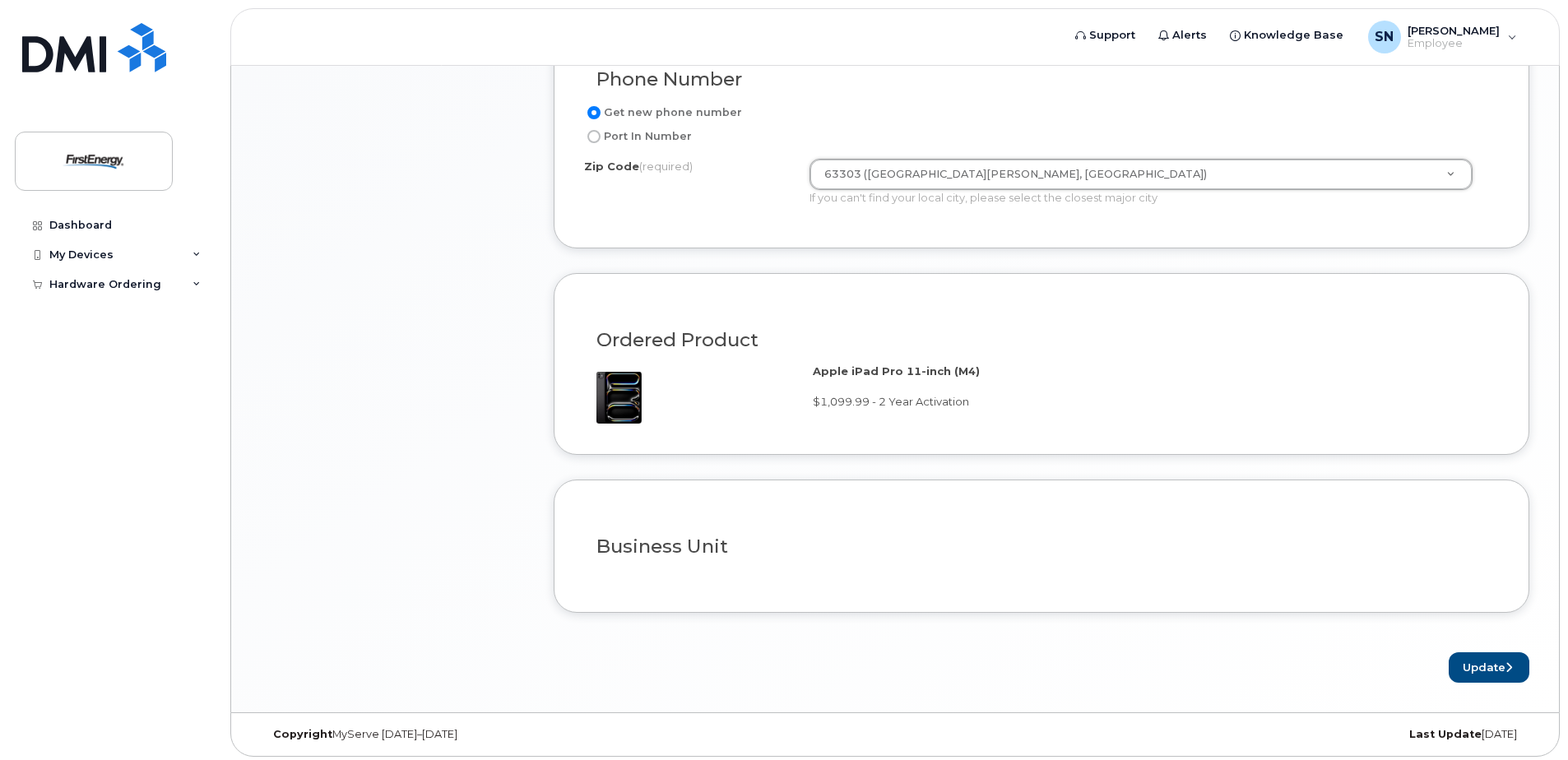
scroll to position [1013, 0]
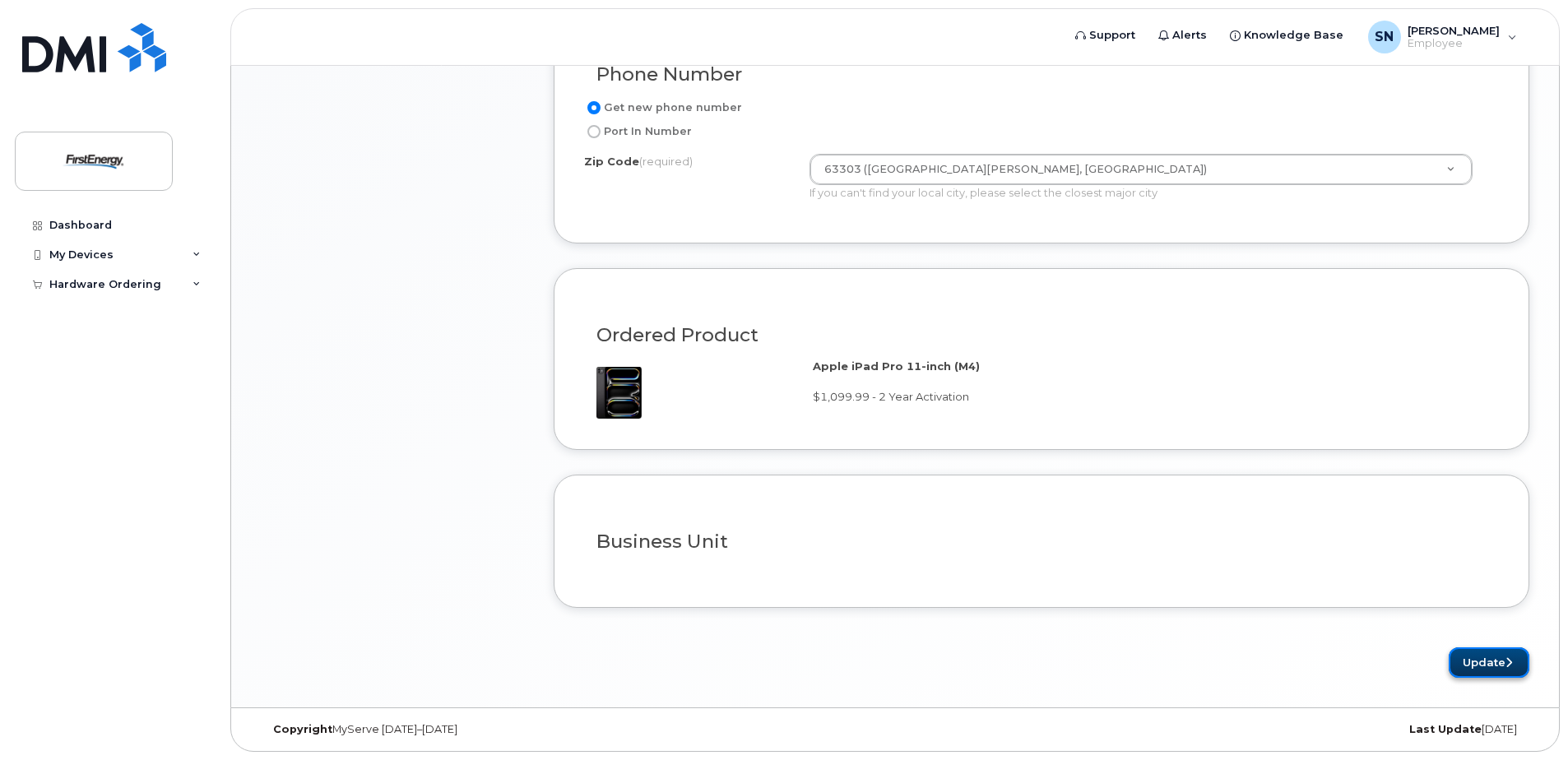
click at [1484, 663] on button "Update" at bounding box center [1488, 663] width 81 height 31
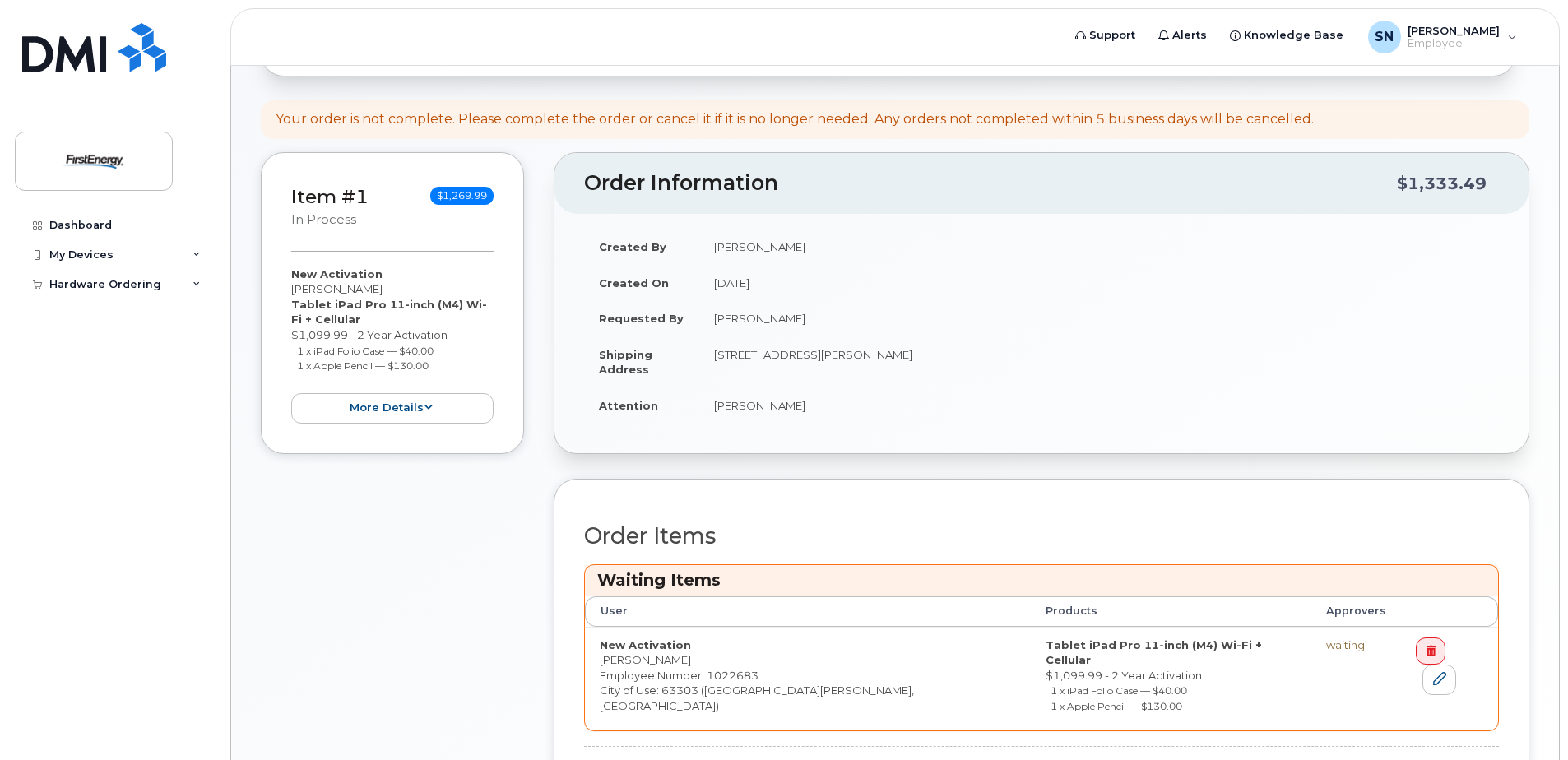
scroll to position [286, 0]
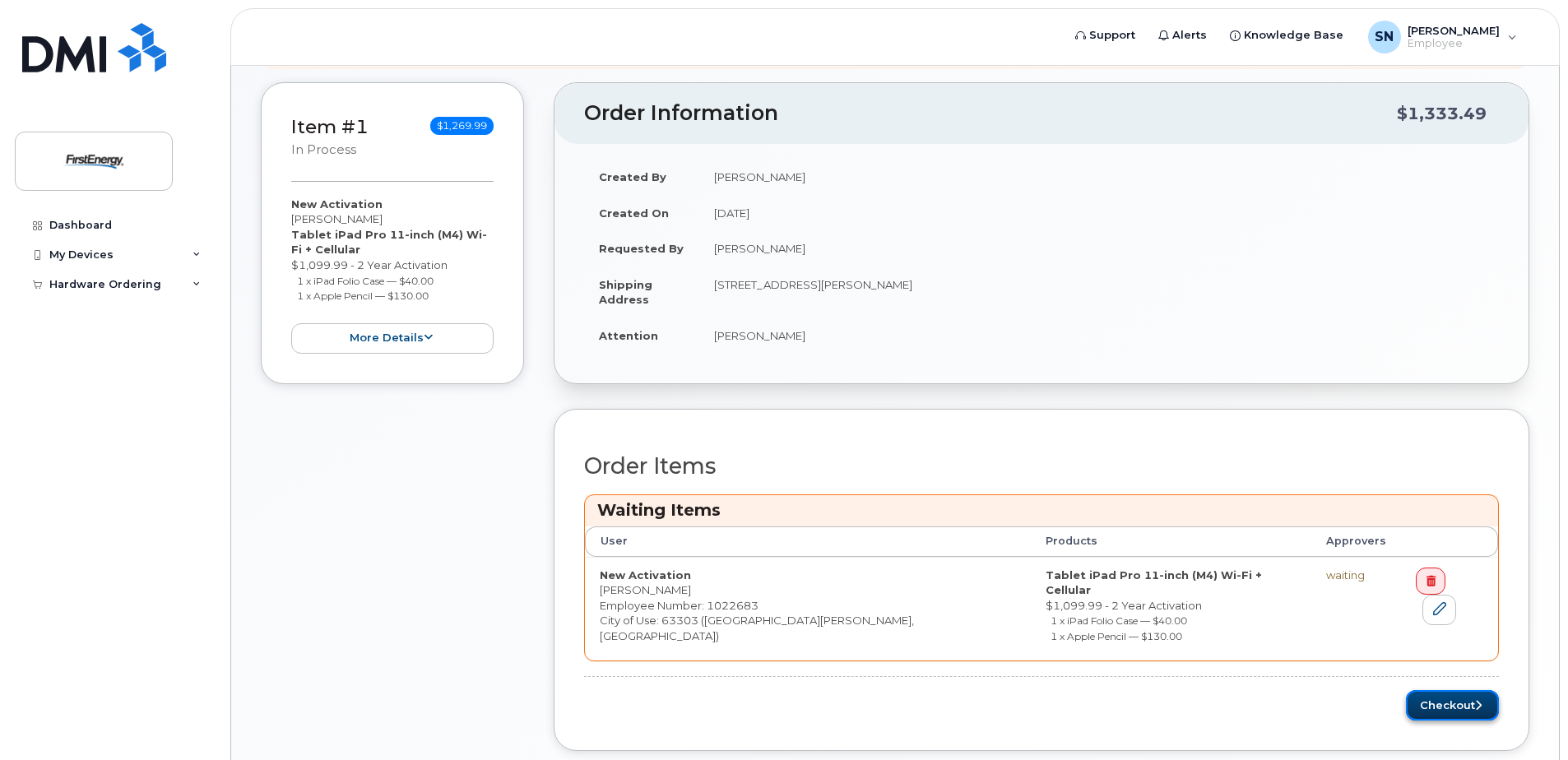
click at [1453, 692] on button "Checkout" at bounding box center [1452, 706] width 93 height 31
